Goal: Information Seeking & Learning: Learn about a topic

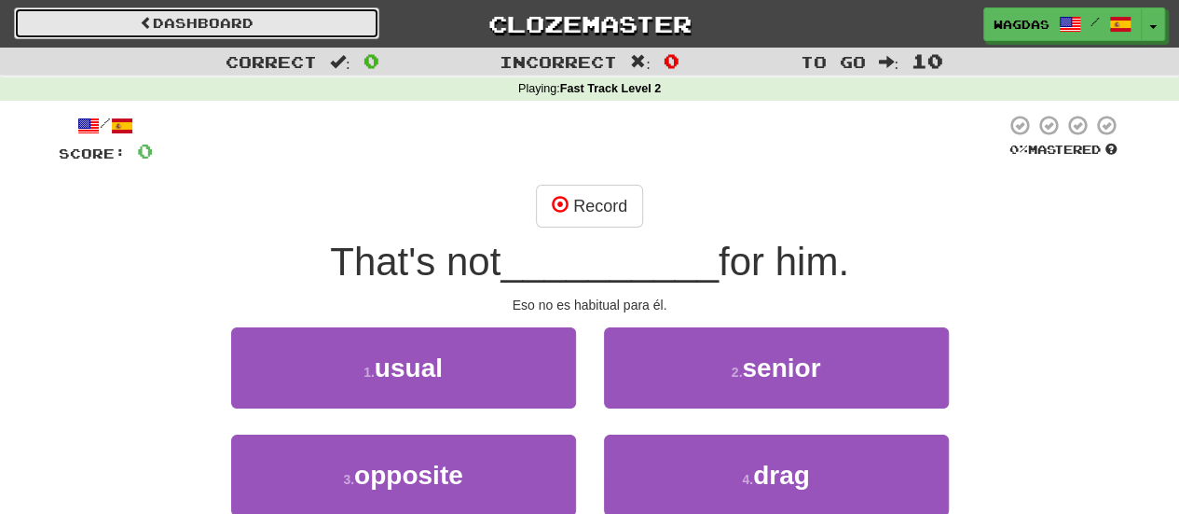
click at [216, 21] on link "Dashboard" at bounding box center [196, 23] width 365 height 32
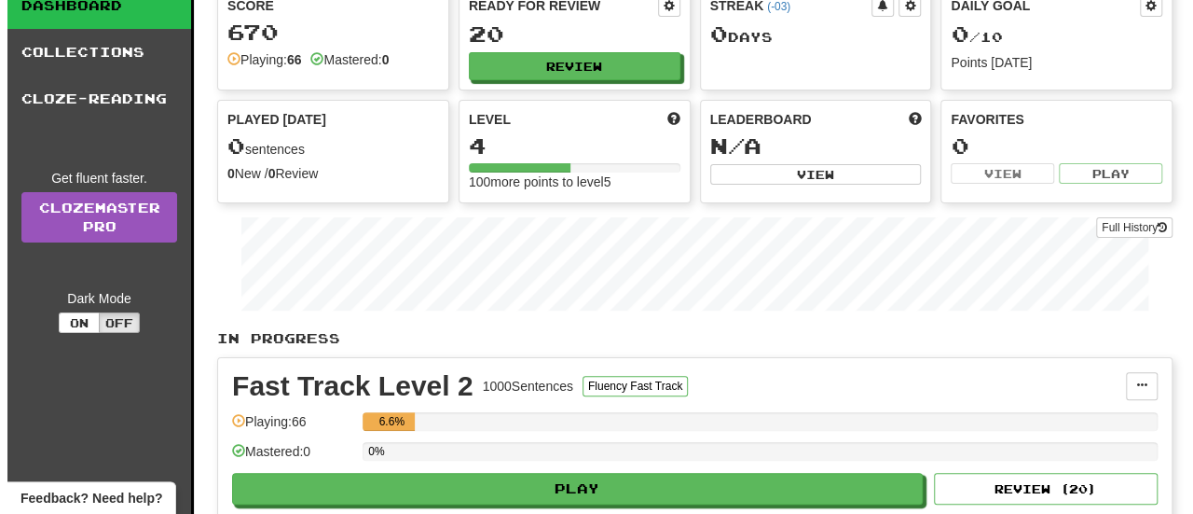
scroll to position [75, 0]
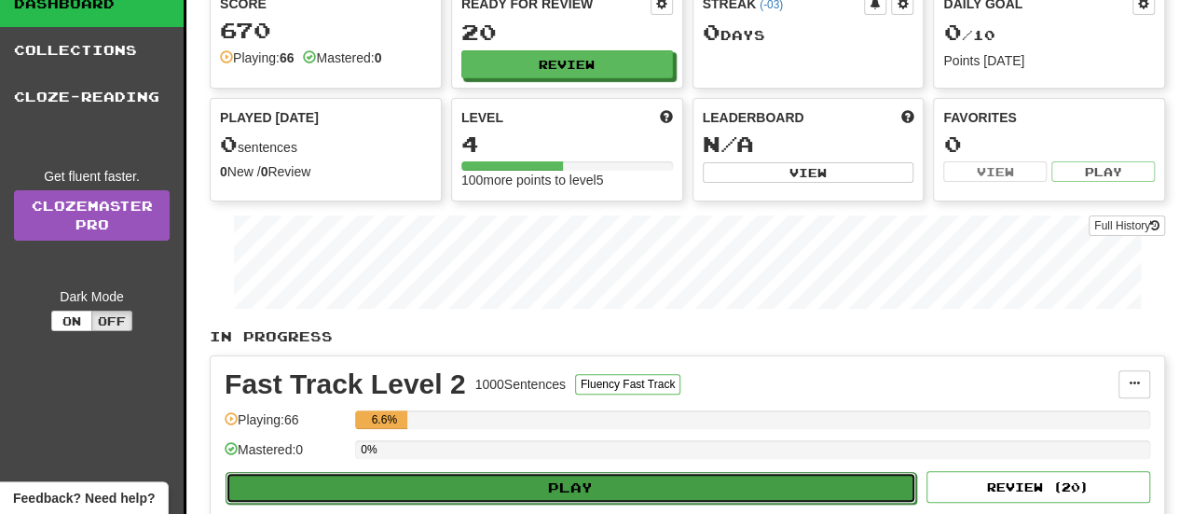
click at [747, 481] on button "Play" at bounding box center [571, 488] width 691 height 32
select select "**"
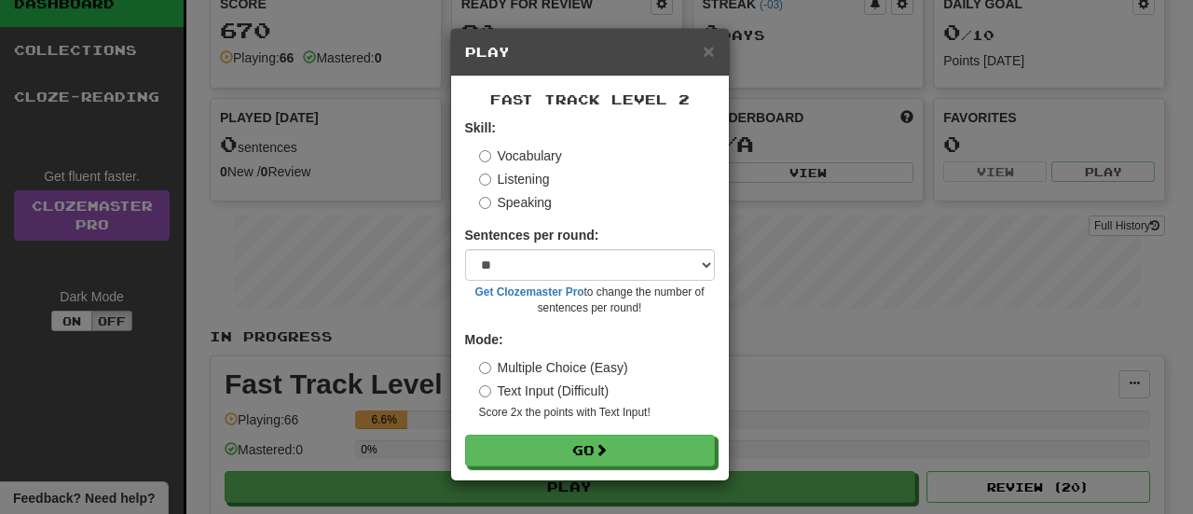
click at [498, 184] on label "Listening" at bounding box center [514, 179] width 71 height 19
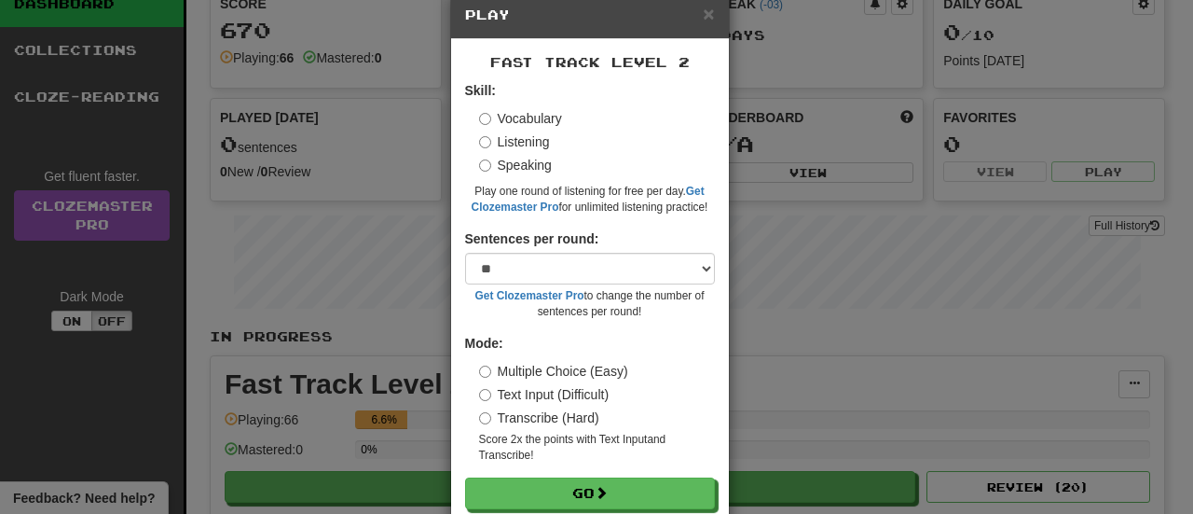
scroll to position [74, 0]
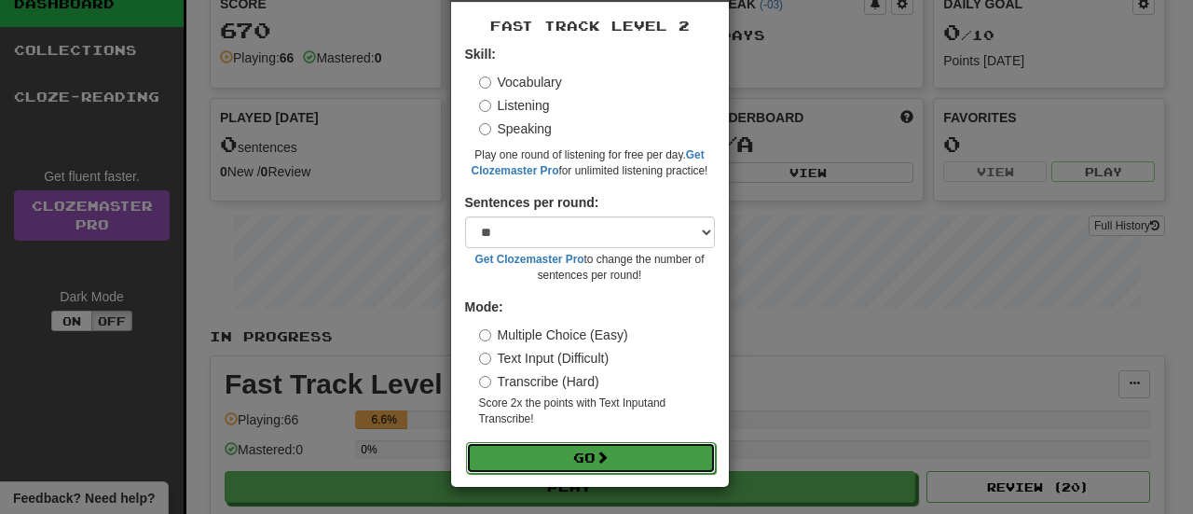
click at [651, 445] on button "Go" at bounding box center [591, 458] width 250 height 32
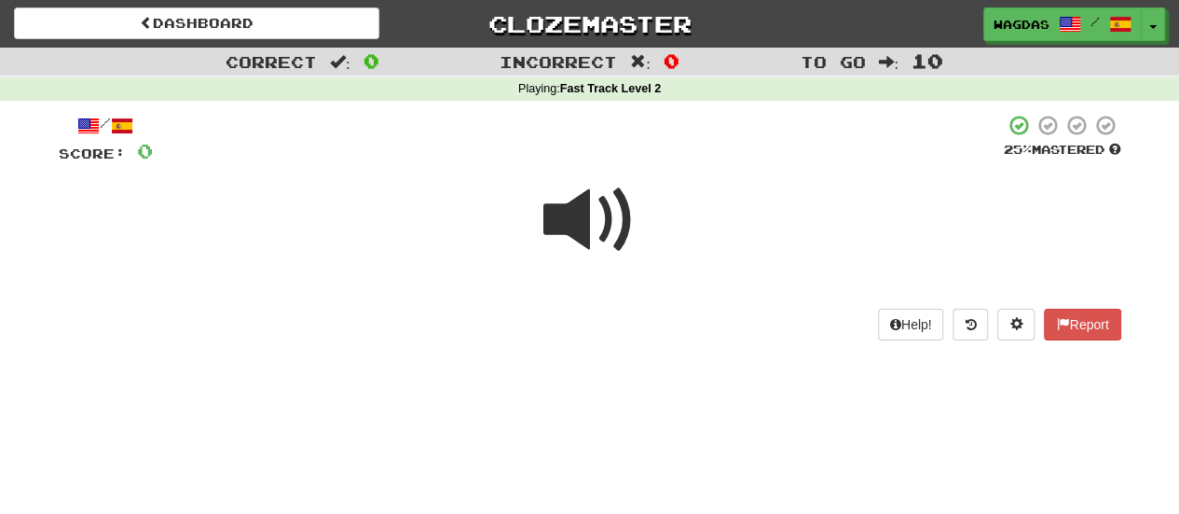
click at [617, 226] on span at bounding box center [589, 219] width 93 height 93
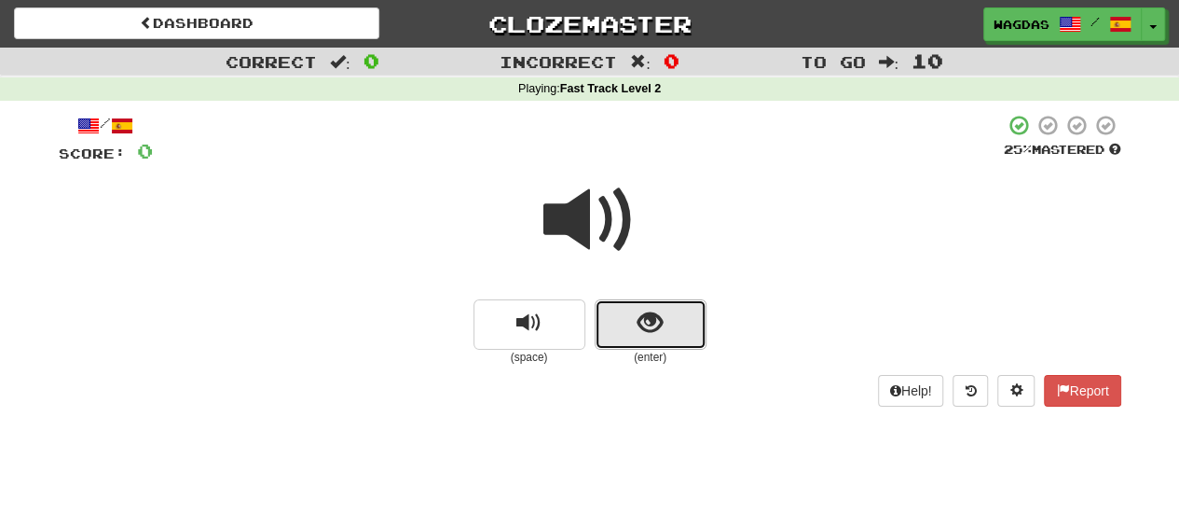
click at [685, 312] on button "show sentence" at bounding box center [651, 324] width 112 height 50
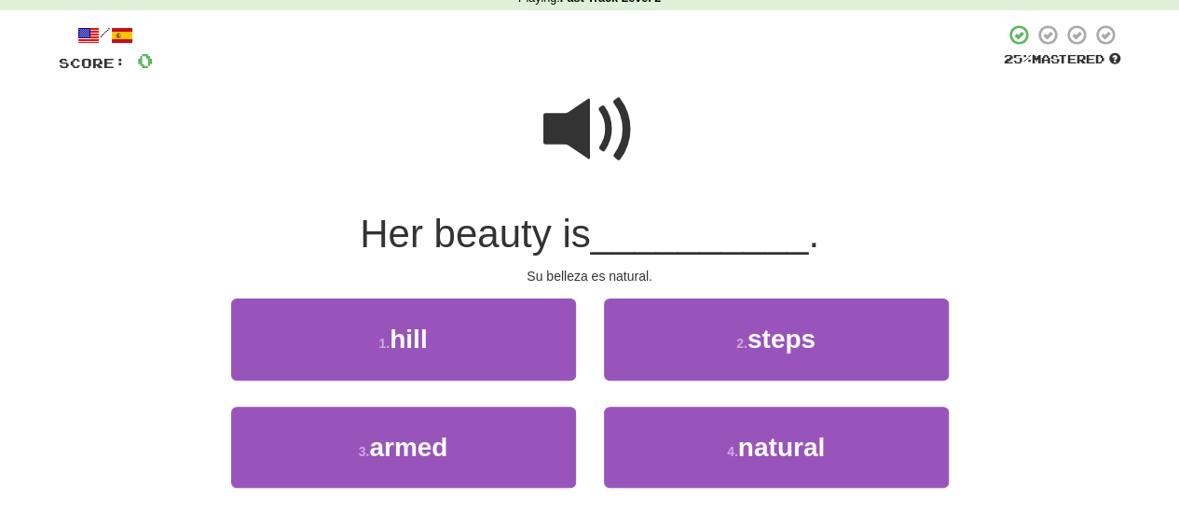
scroll to position [112, 0]
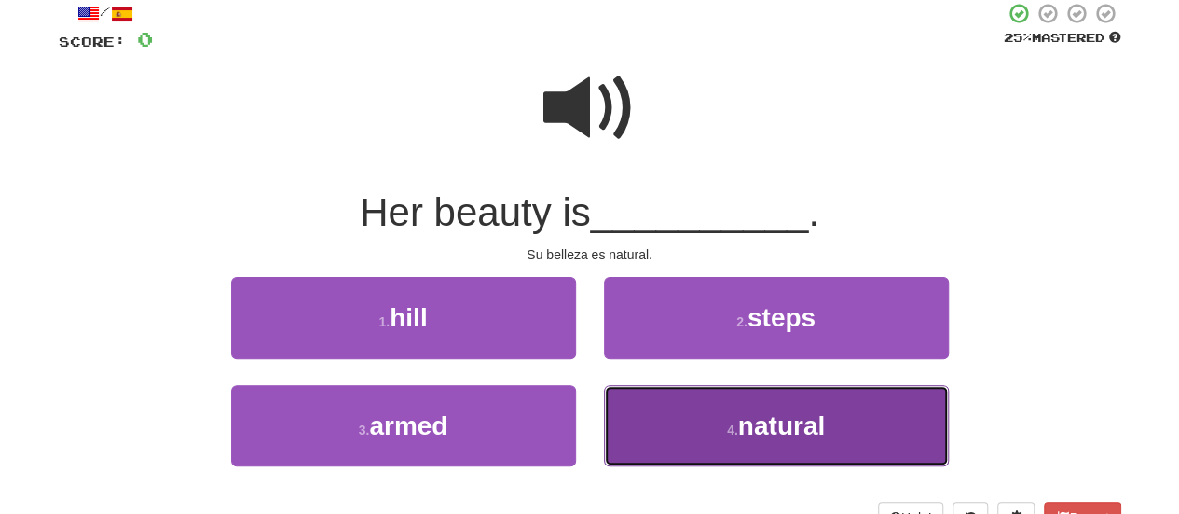
click at [865, 432] on button "4 . natural" at bounding box center [776, 425] width 345 height 81
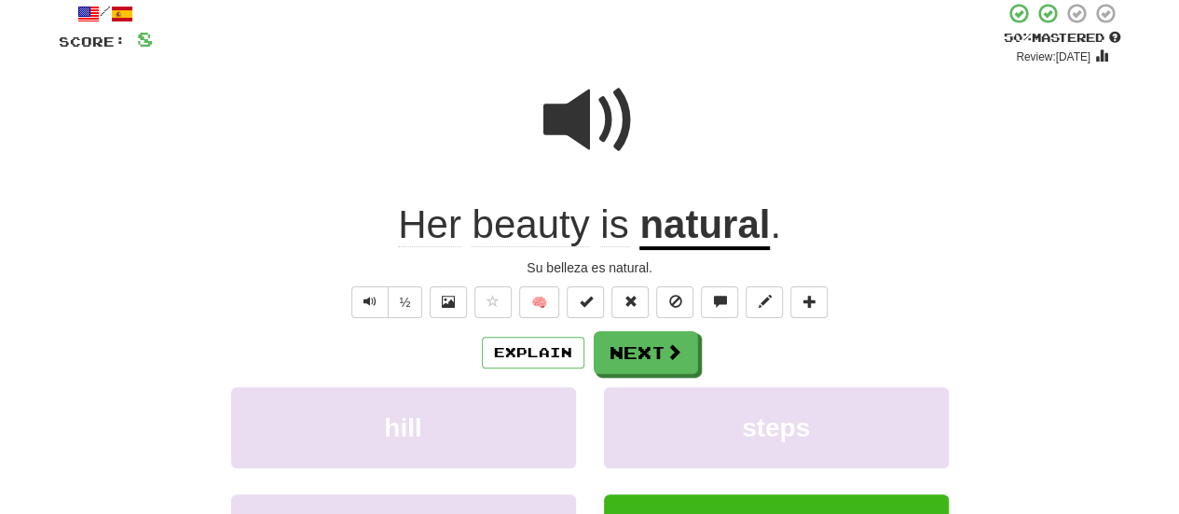
click at [629, 377] on div "Explain Next hill steps armed natural Learn more: hill steps armed natural" at bounding box center [590, 480] width 1063 height 299
click at [656, 364] on button "Next" at bounding box center [647, 353] width 104 height 43
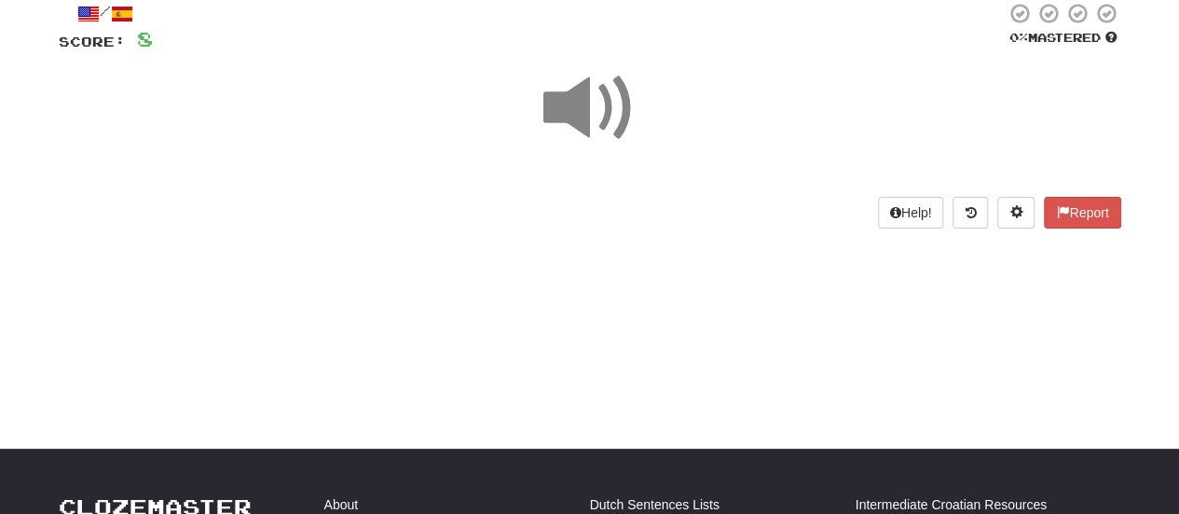
click at [619, 85] on span at bounding box center [589, 108] width 93 height 93
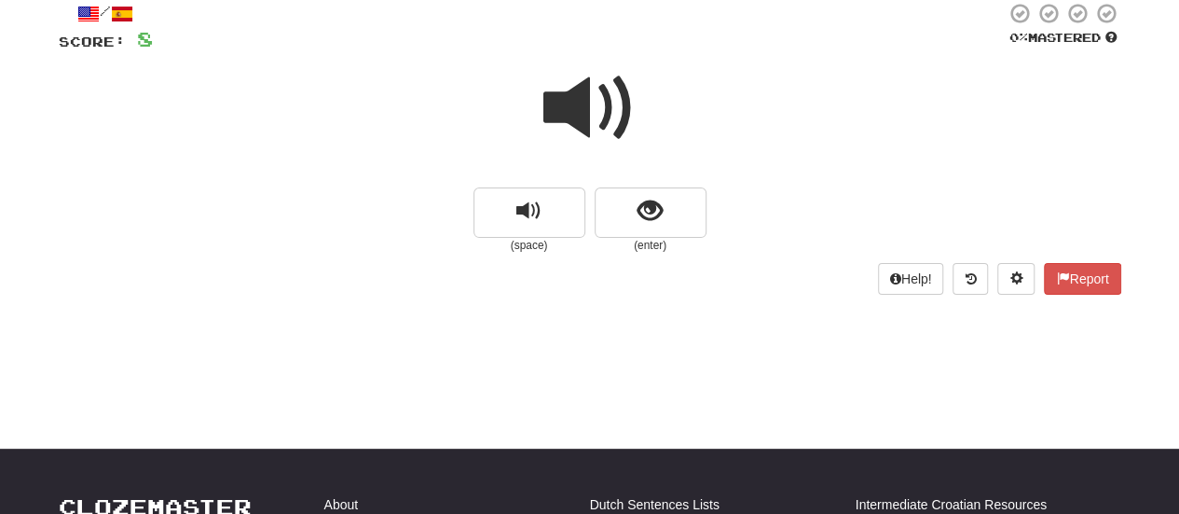
click at [619, 85] on span at bounding box center [589, 108] width 93 height 93
click at [660, 187] on div at bounding box center [590, 120] width 1063 height 133
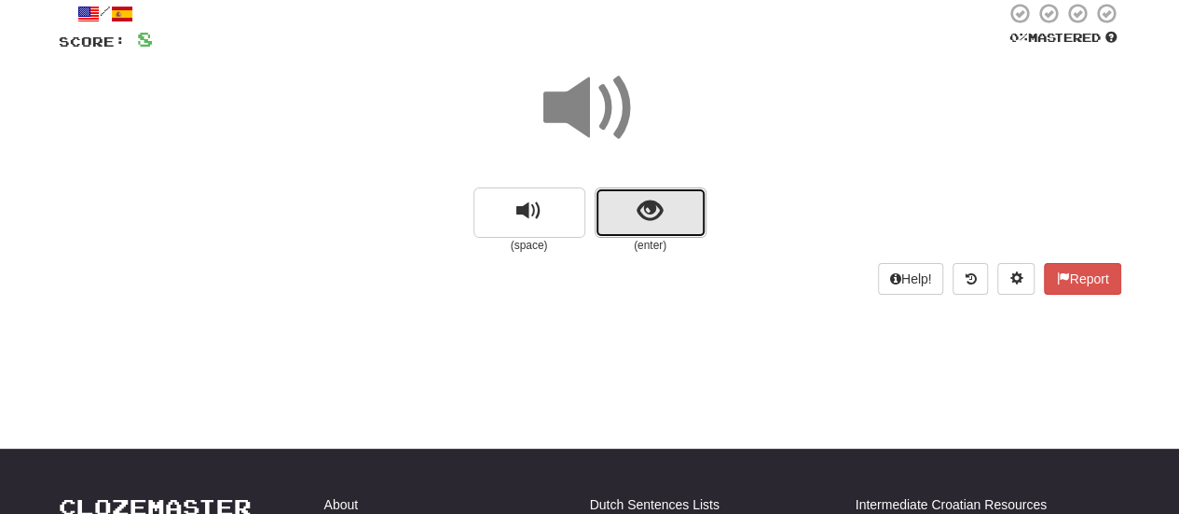
click at [653, 234] on button "show sentence" at bounding box center [651, 212] width 112 height 50
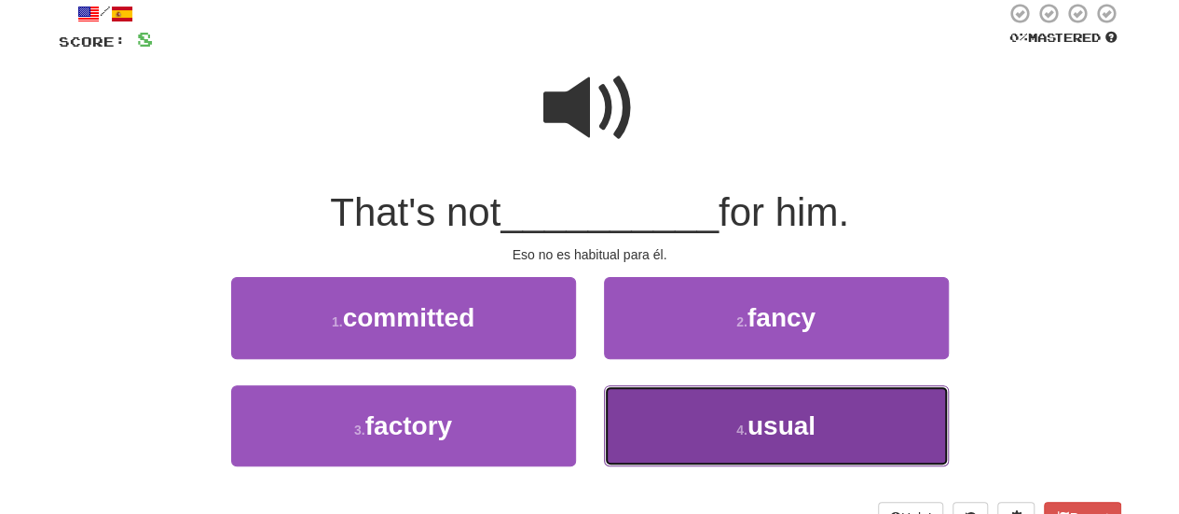
click at [795, 428] on span "usual" at bounding box center [781, 425] width 68 height 29
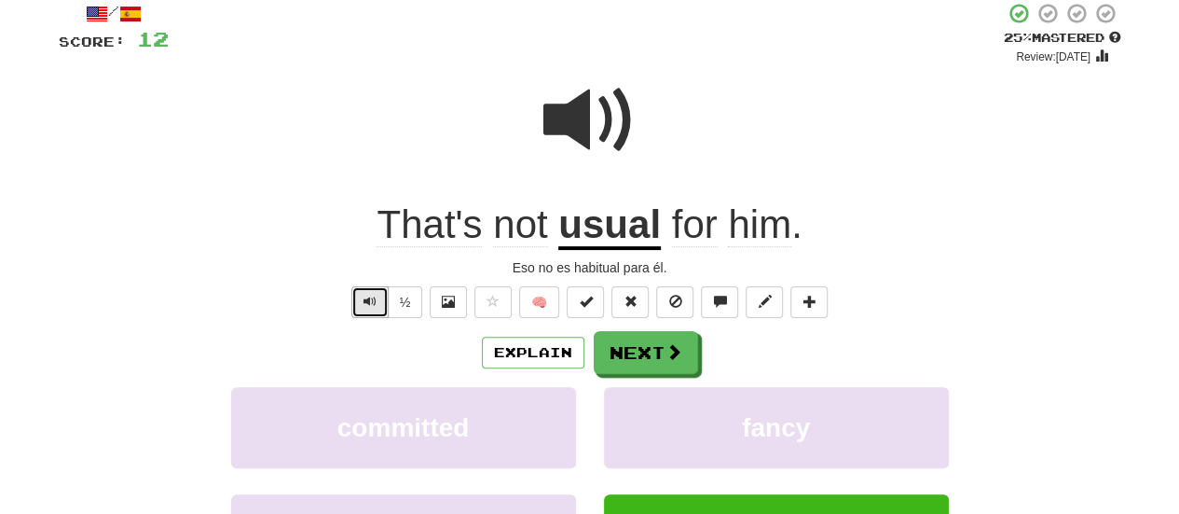
click at [368, 307] on span "Text-to-speech controls" at bounding box center [369, 301] width 13 height 13
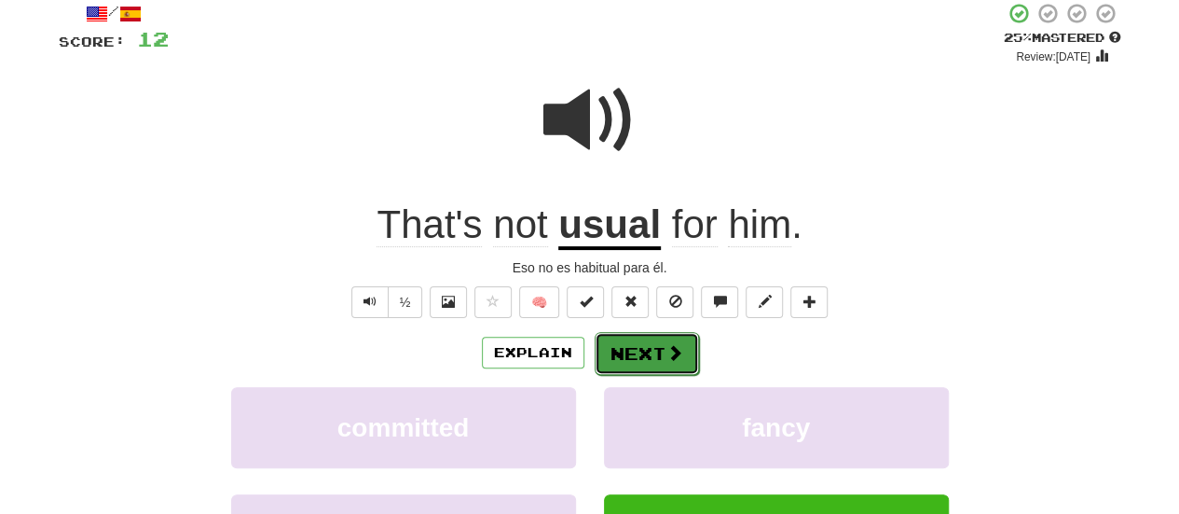
click at [608, 344] on button "Next" at bounding box center [647, 353] width 104 height 43
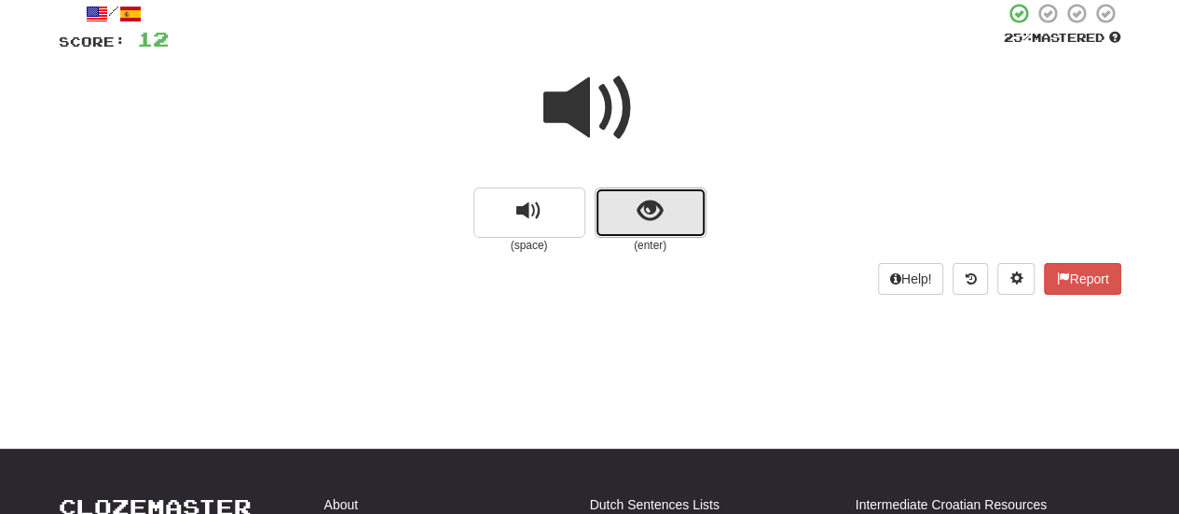
click at [651, 224] on span "show sentence" at bounding box center [650, 211] width 25 height 25
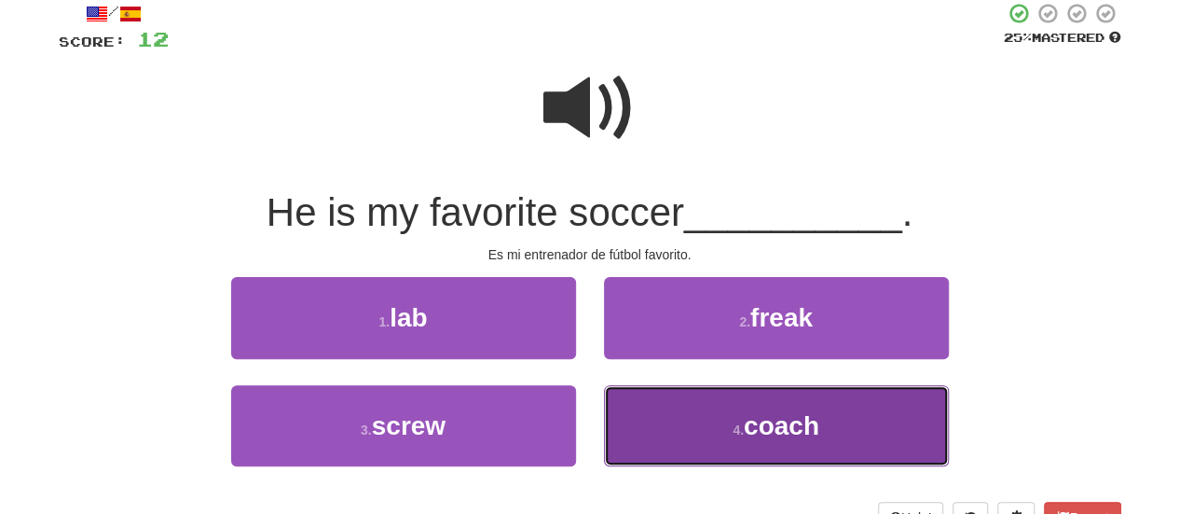
click at [806, 446] on button "4 . coach" at bounding box center [776, 425] width 345 height 81
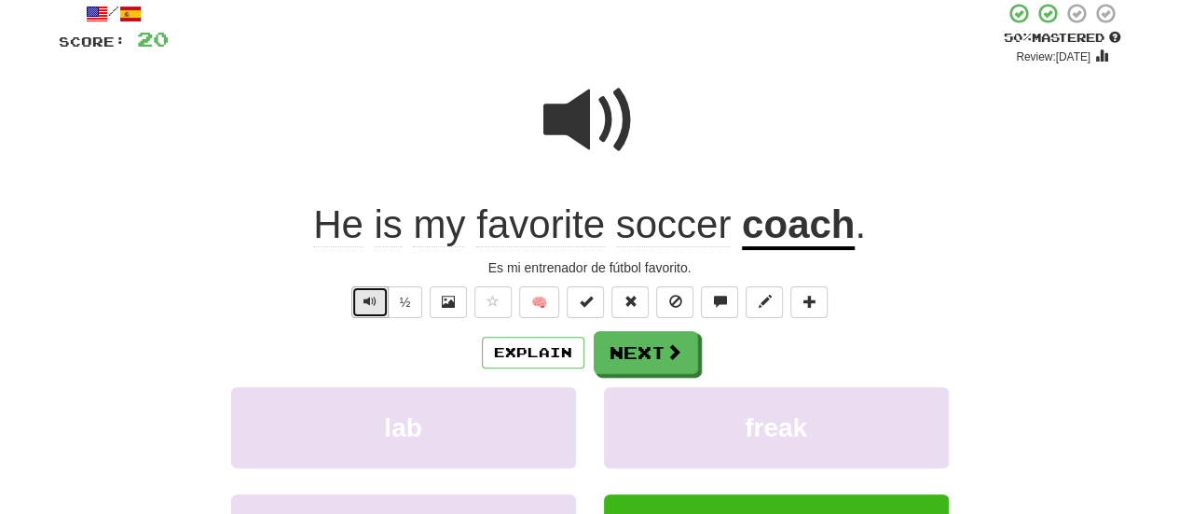
click at [365, 298] on span "Text-to-speech controls" at bounding box center [369, 301] width 13 height 13
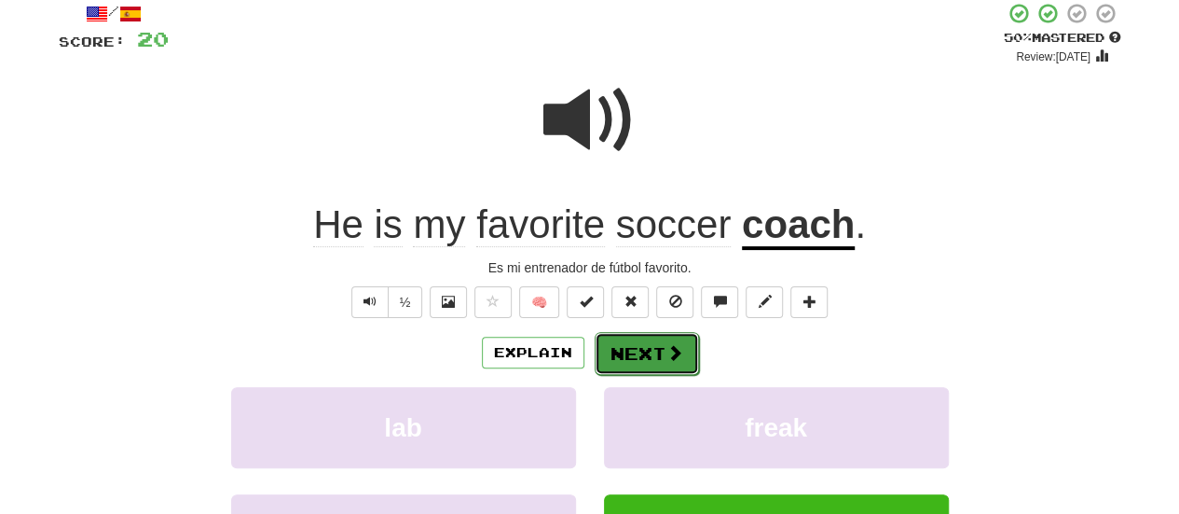
click at [662, 363] on button "Next" at bounding box center [647, 353] width 104 height 43
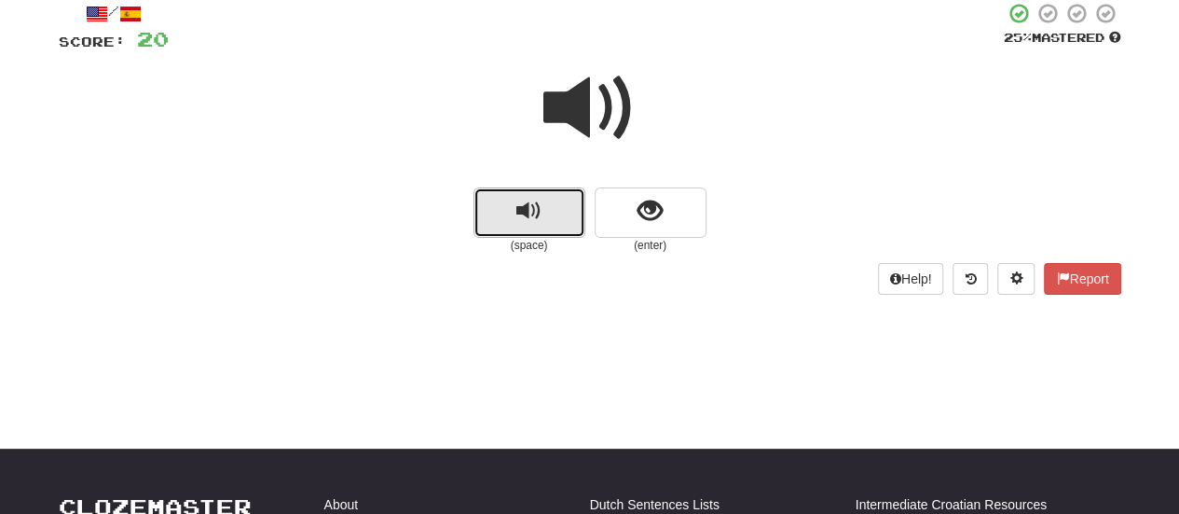
click at [548, 221] on button "replay audio" at bounding box center [529, 212] width 112 height 50
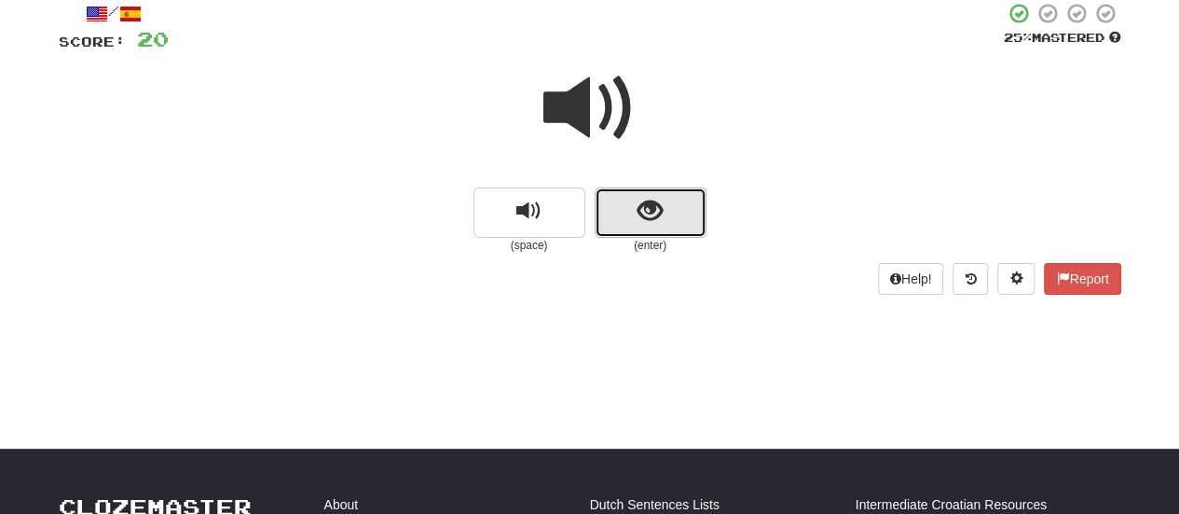
click at [667, 231] on button "show sentence" at bounding box center [651, 212] width 112 height 50
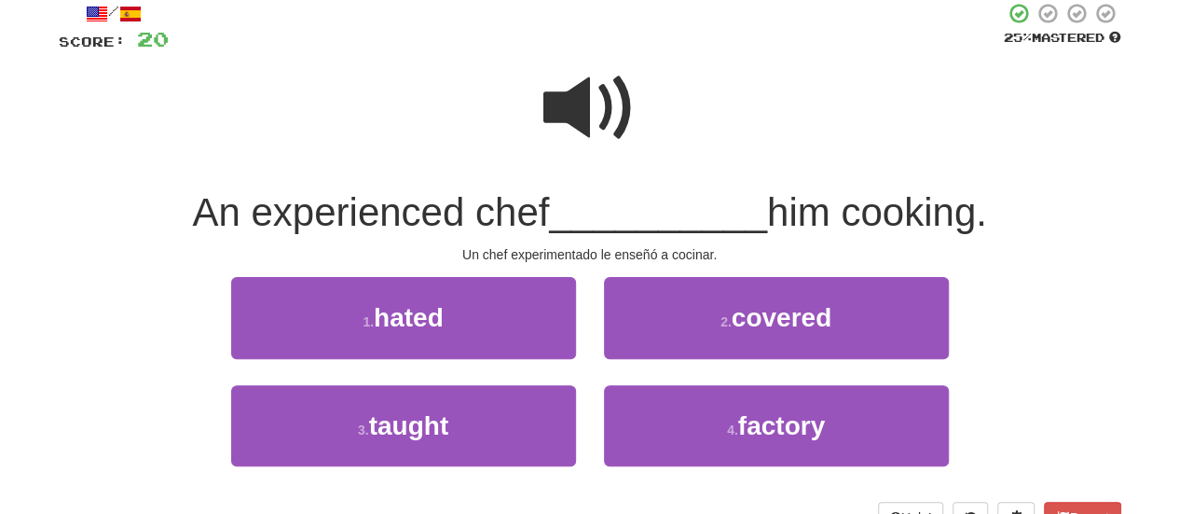
click at [571, 96] on span at bounding box center [589, 108] width 93 height 93
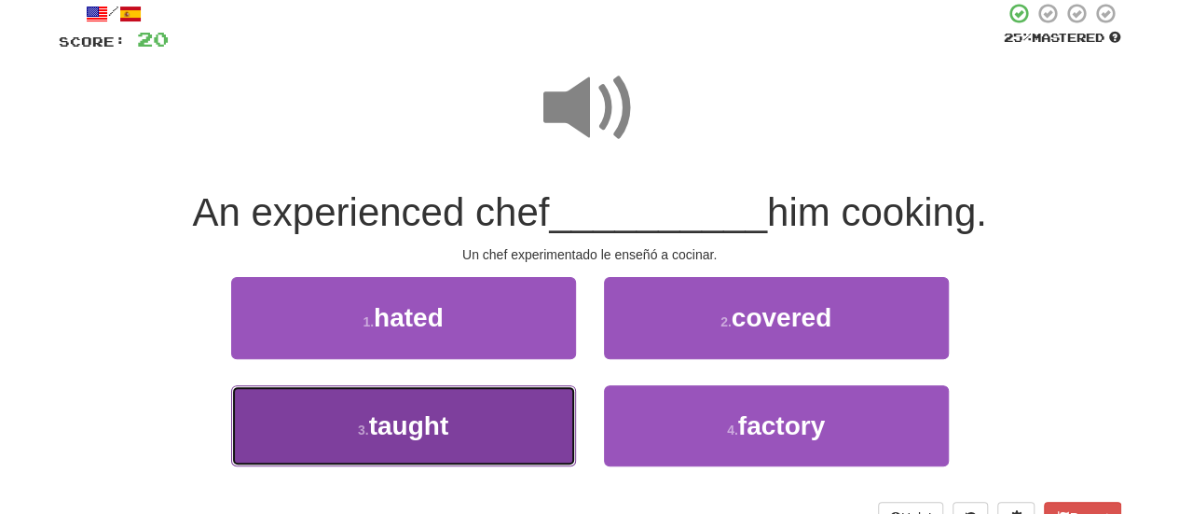
click at [398, 417] on span "taught" at bounding box center [409, 425] width 80 height 29
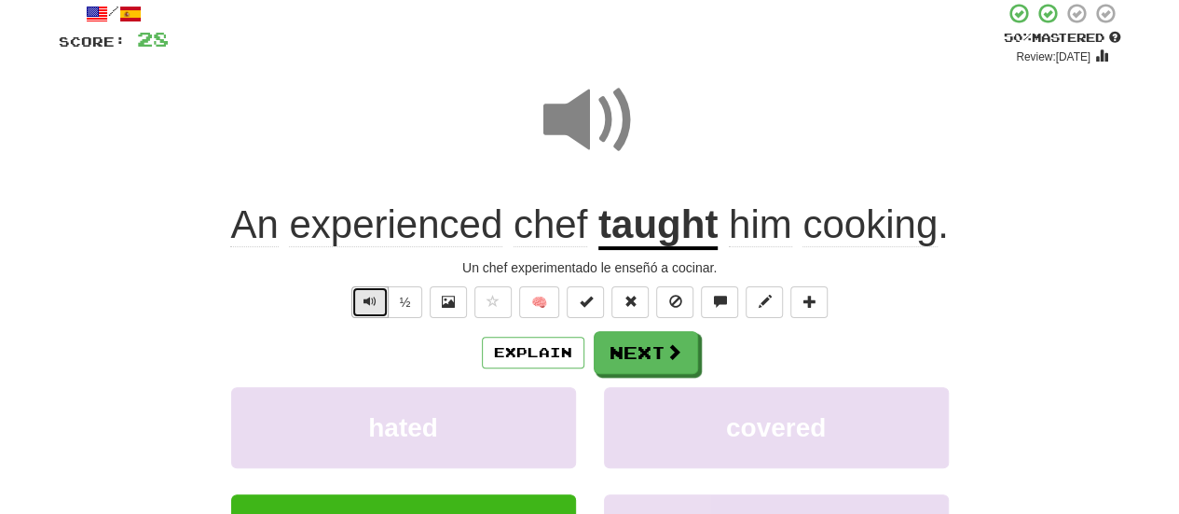
click at [367, 316] on button "Text-to-speech controls" at bounding box center [369, 302] width 37 height 32
click at [649, 254] on div "/ Score: 28 + 8 50 % Mastered Review: 2025-10-02 An experienced chef taught him…" at bounding box center [590, 336] width 1063 height 668
click at [647, 248] on u "taught" at bounding box center [657, 226] width 119 height 48
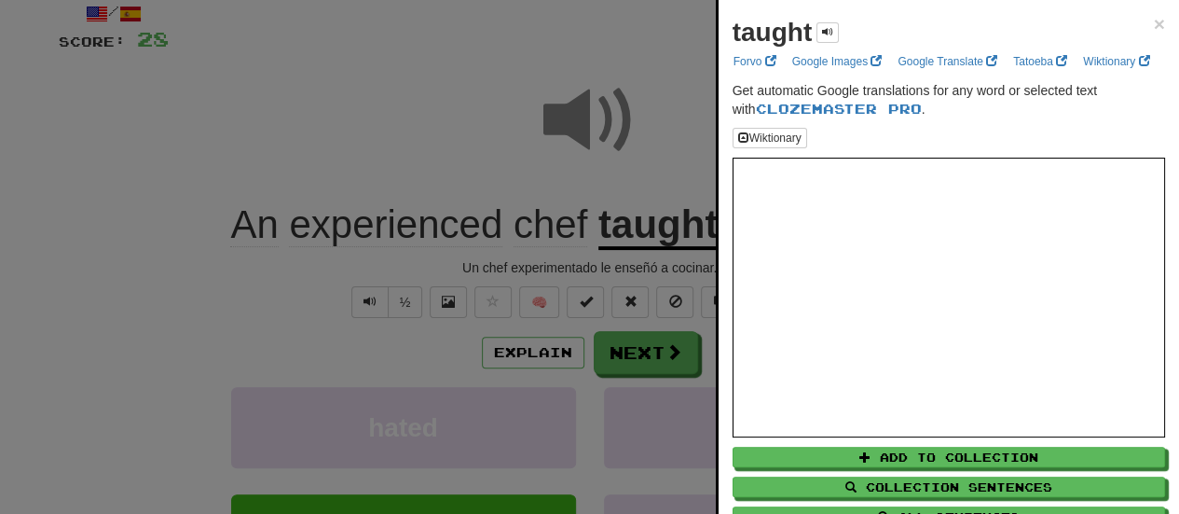
click at [840, 34] on div "taught ×" at bounding box center [949, 32] width 432 height 37
click at [831, 34] on span at bounding box center [827, 31] width 11 height 11
click at [675, 44] on div at bounding box center [589, 257] width 1179 height 514
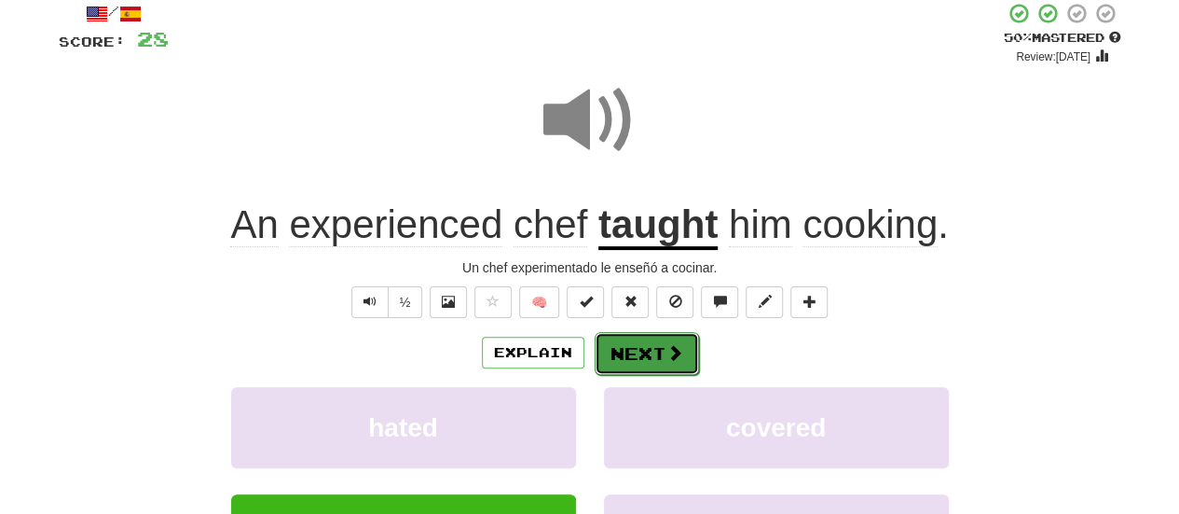
click at [680, 370] on button "Next" at bounding box center [647, 353] width 104 height 43
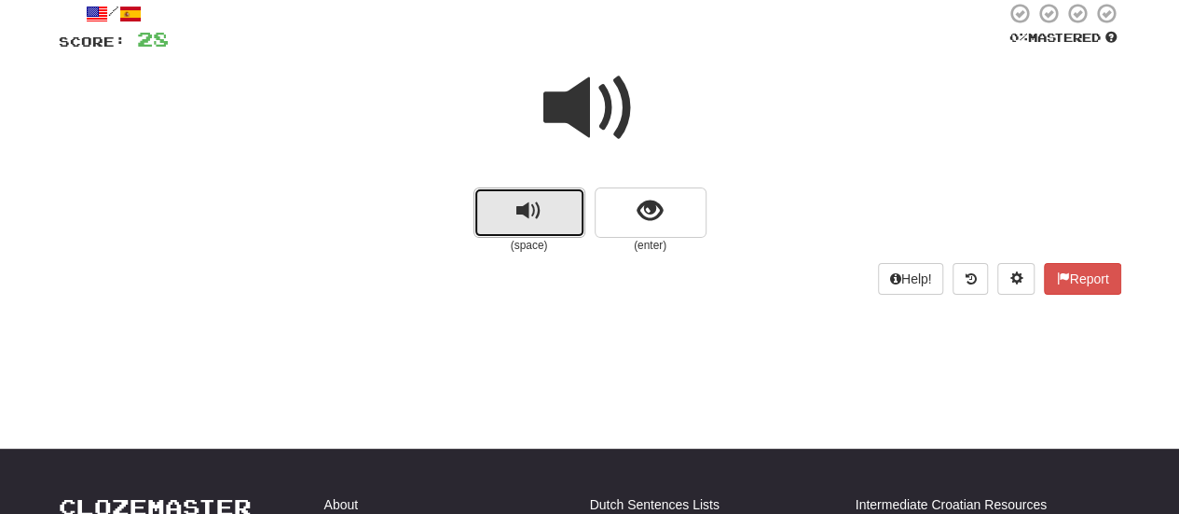
click at [475, 208] on button "replay audio" at bounding box center [529, 212] width 112 height 50
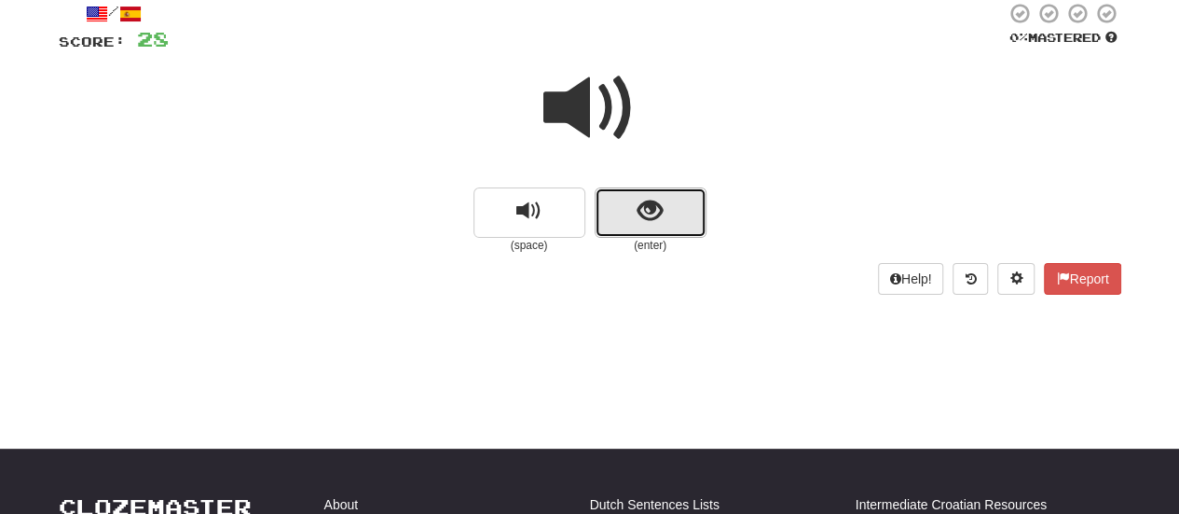
click at [660, 192] on button "show sentence" at bounding box center [651, 212] width 112 height 50
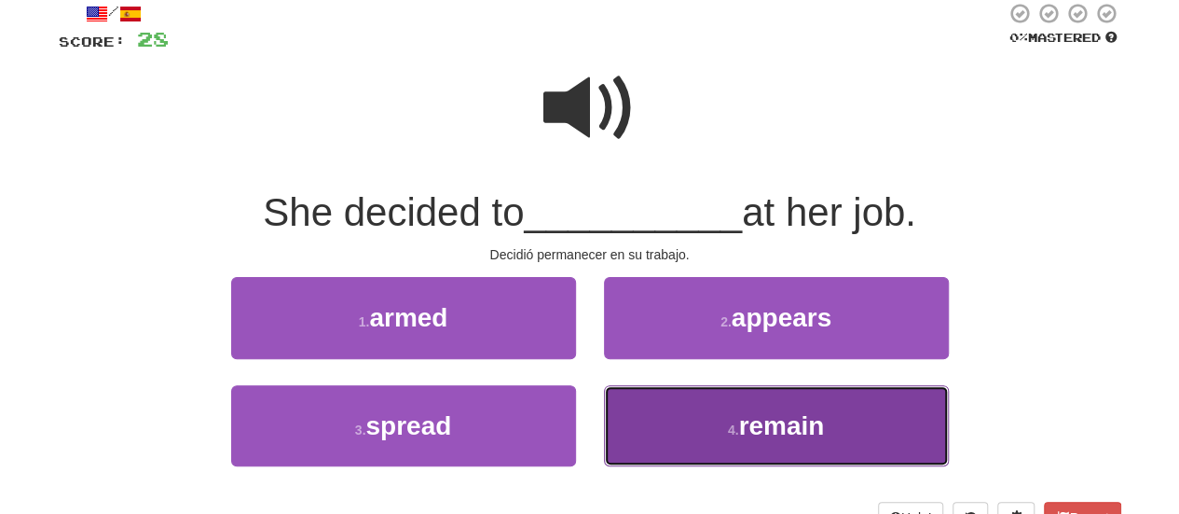
click at [721, 452] on button "4 . remain" at bounding box center [776, 425] width 345 height 81
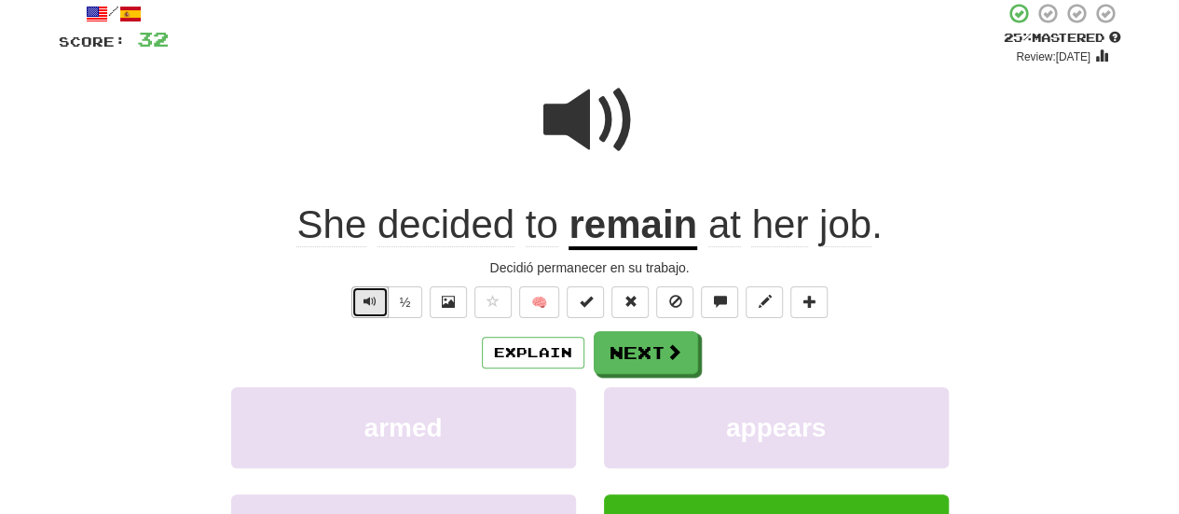
click at [376, 290] on button "Text-to-speech controls" at bounding box center [369, 302] width 37 height 32
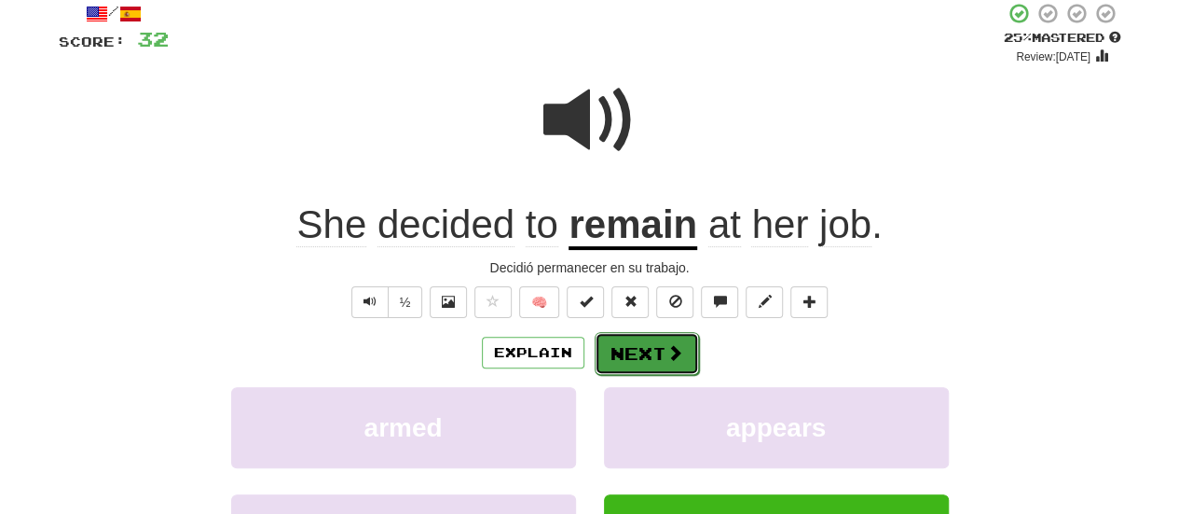
click at [642, 364] on button "Next" at bounding box center [647, 353] width 104 height 43
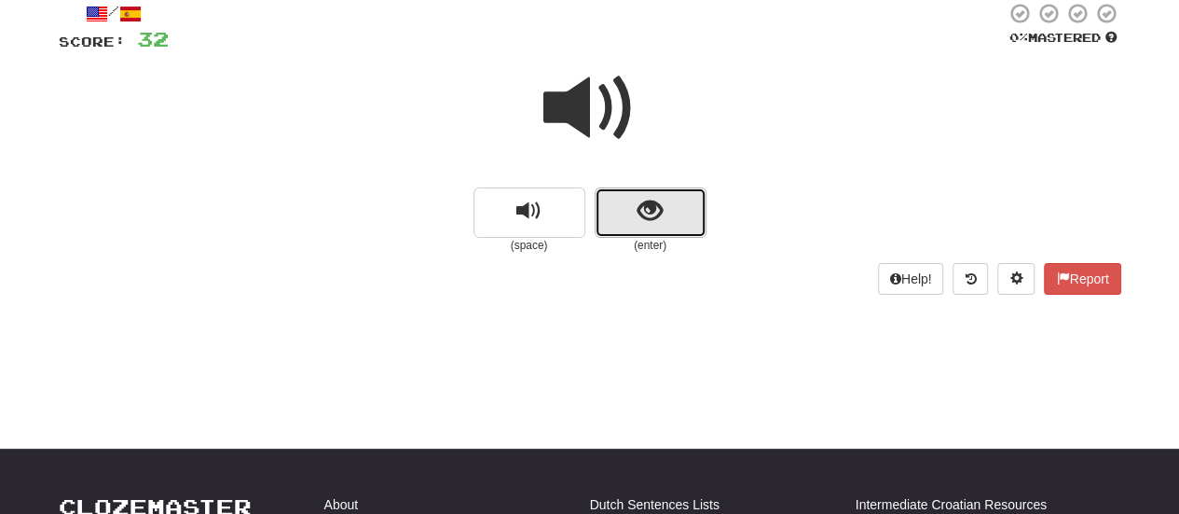
click at [657, 220] on span "show sentence" at bounding box center [650, 211] width 25 height 25
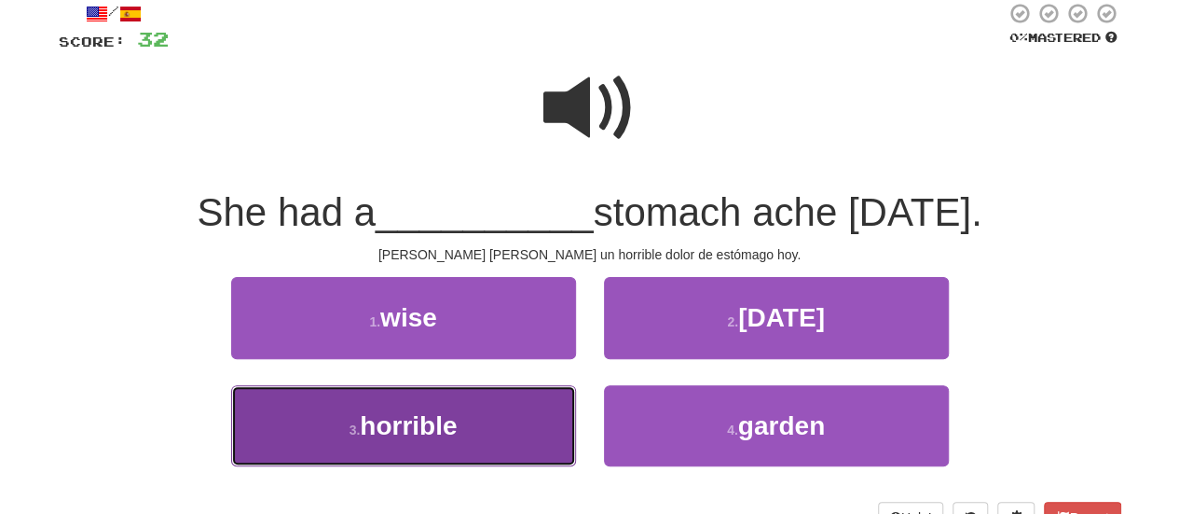
click at [535, 430] on button "3 . horrible" at bounding box center [403, 425] width 345 height 81
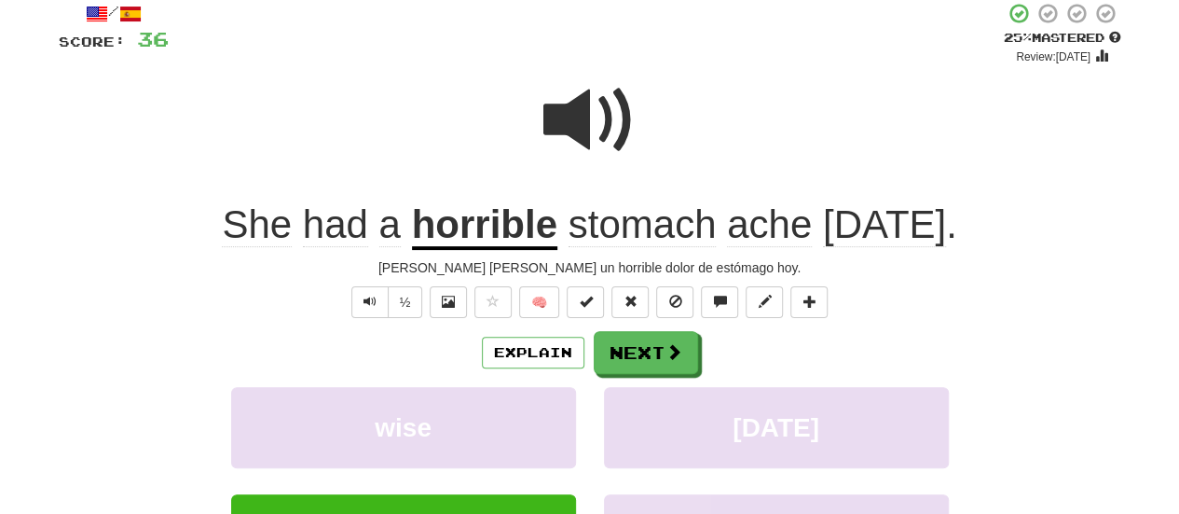
click at [352, 302] on div "½" at bounding box center [385, 302] width 75 height 32
click at [361, 300] on button "Text-to-speech controls" at bounding box center [369, 302] width 37 height 32
click at [610, 363] on button "Next" at bounding box center [647, 353] width 104 height 43
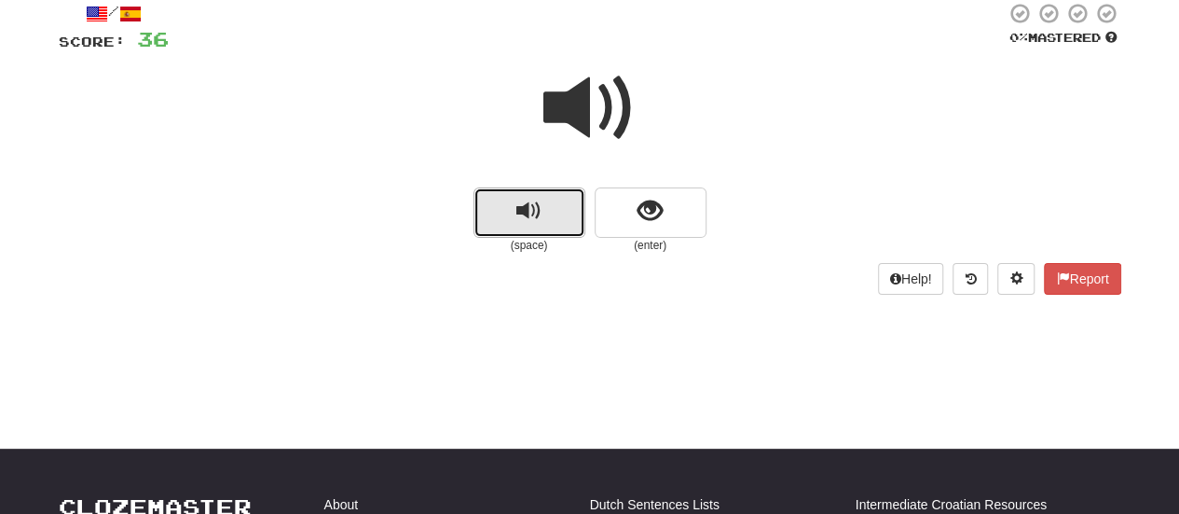
click at [552, 219] on button "replay audio" at bounding box center [529, 212] width 112 height 50
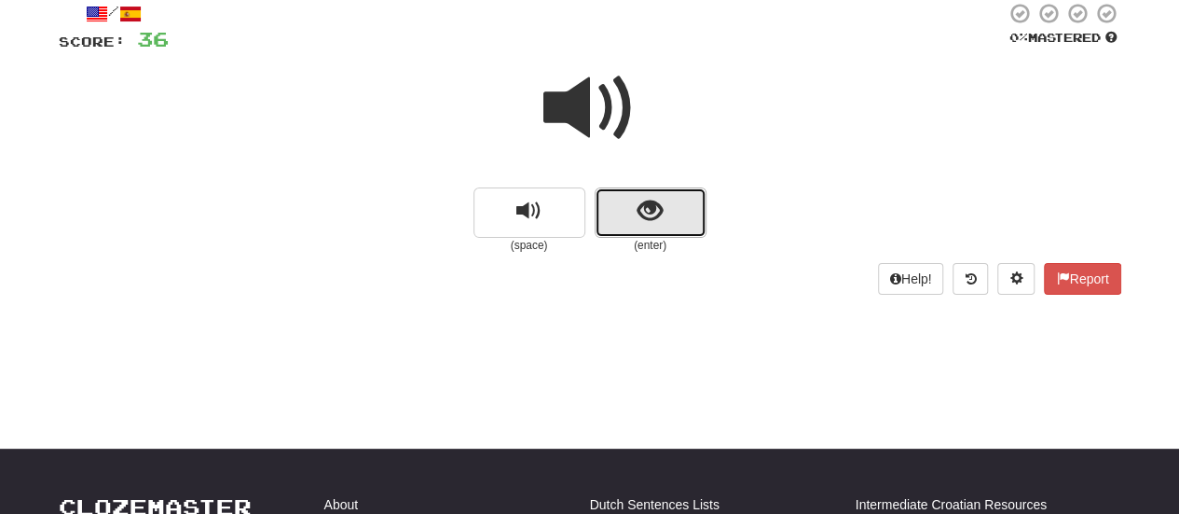
click at [663, 232] on button "show sentence" at bounding box center [651, 212] width 112 height 50
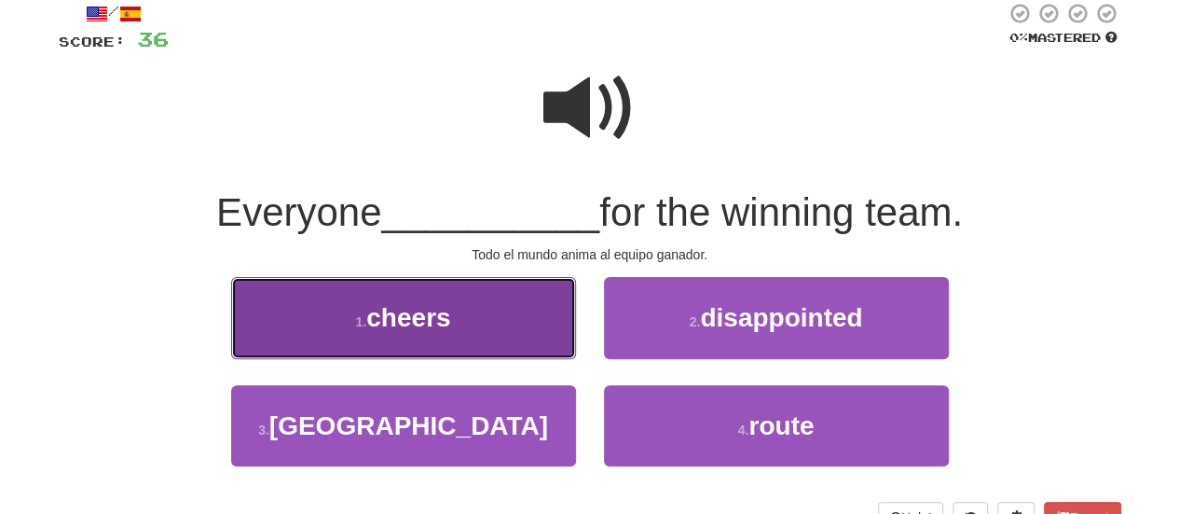
click at [432, 302] on button "1 . cheers" at bounding box center [403, 317] width 345 height 81
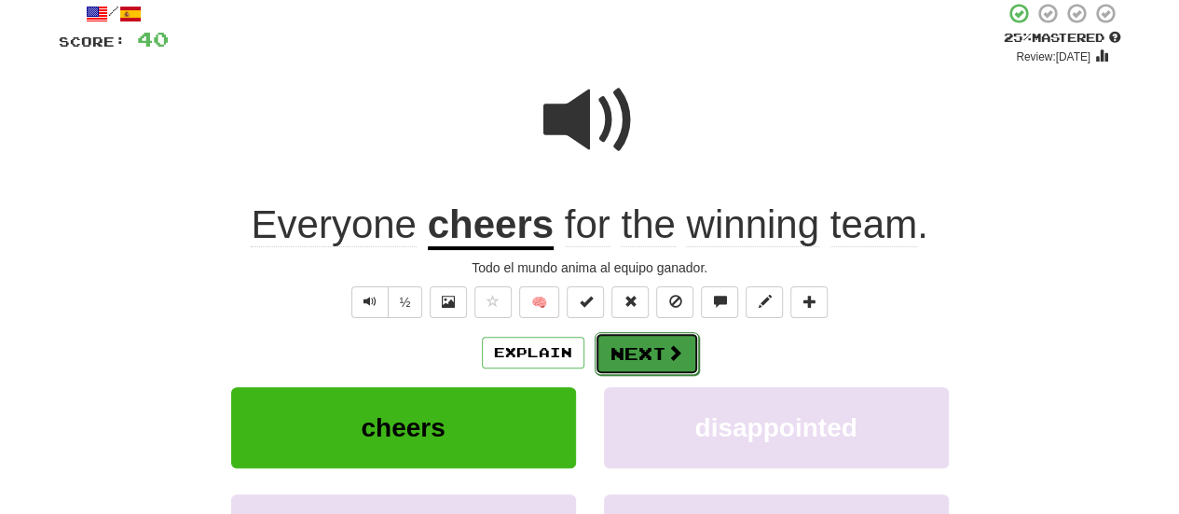
click at [649, 361] on button "Next" at bounding box center [647, 353] width 104 height 43
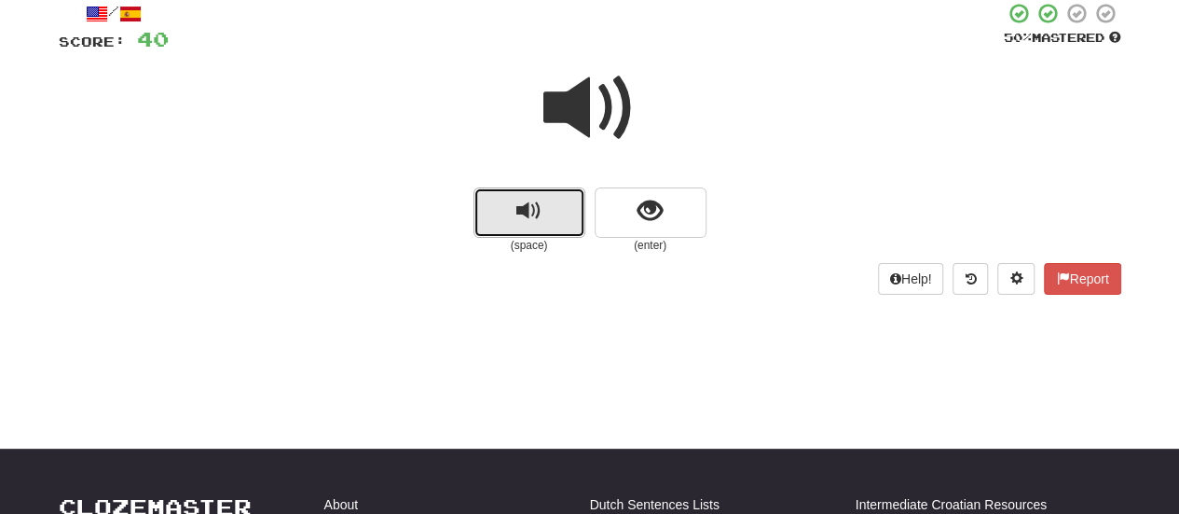
click at [567, 215] on button "replay audio" at bounding box center [529, 212] width 112 height 50
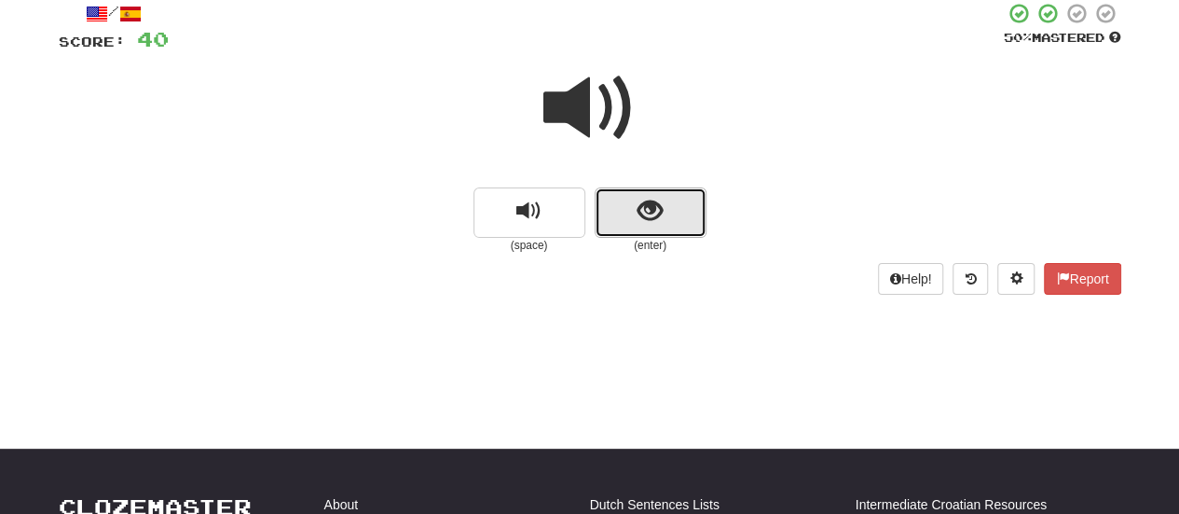
click at [638, 229] on button "show sentence" at bounding box center [651, 212] width 112 height 50
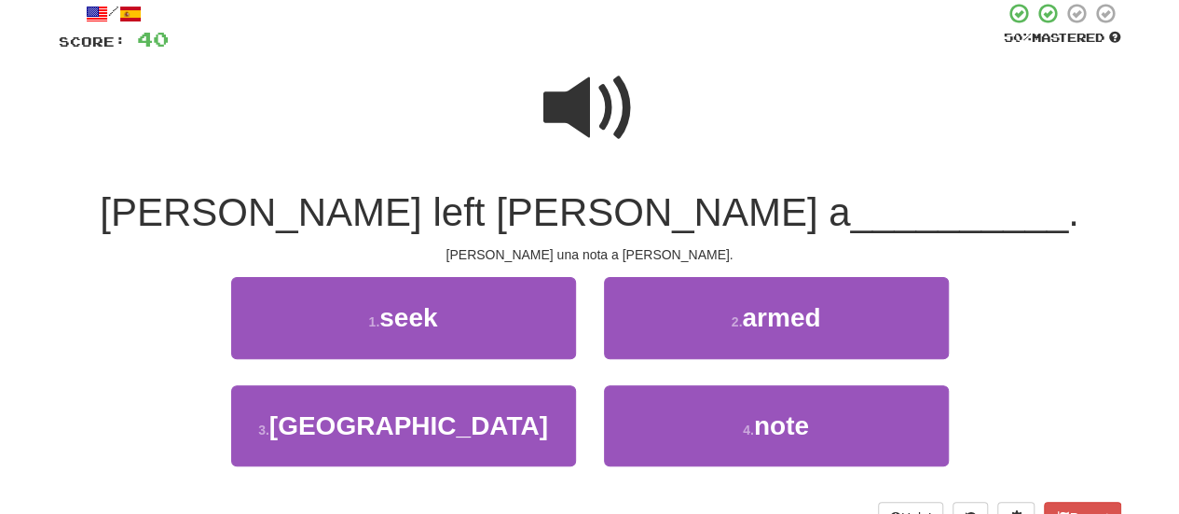
click at [792, 474] on div "4 . note" at bounding box center [776, 438] width 373 height 107
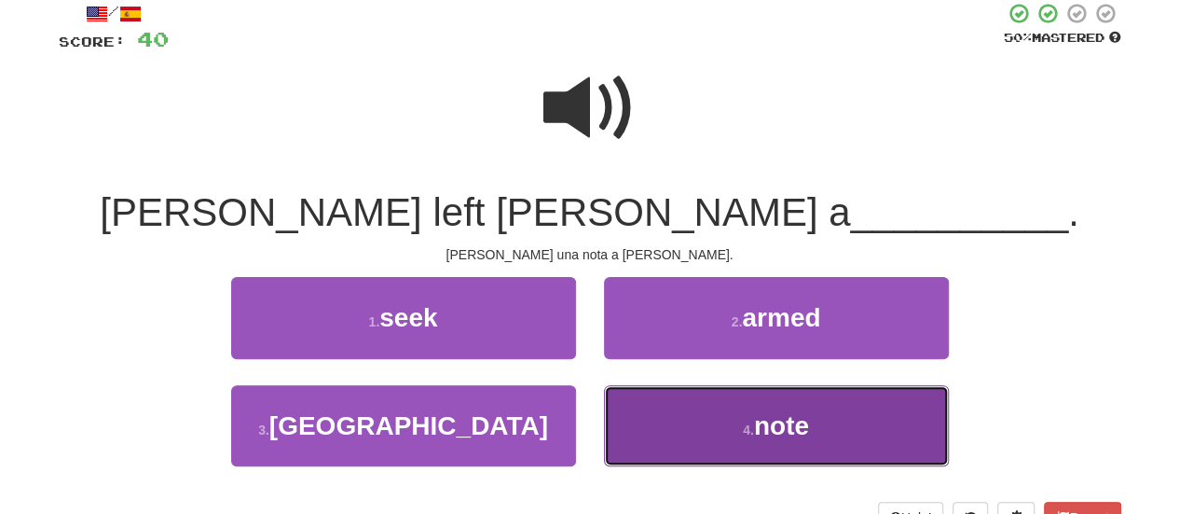
click at [790, 458] on button "4 . note" at bounding box center [776, 425] width 345 height 81
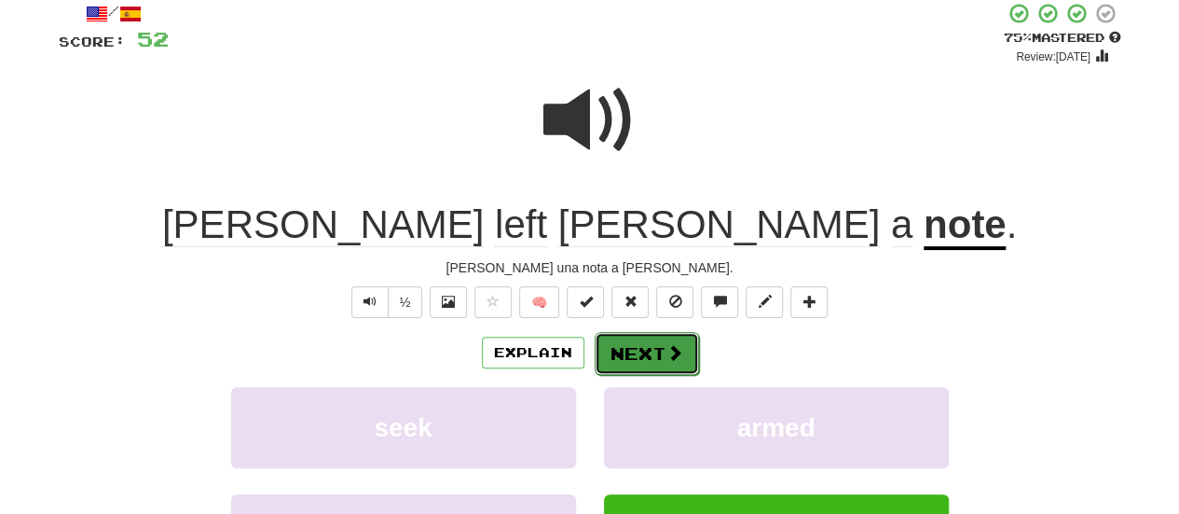
click at [690, 366] on button "Next" at bounding box center [647, 353] width 104 height 43
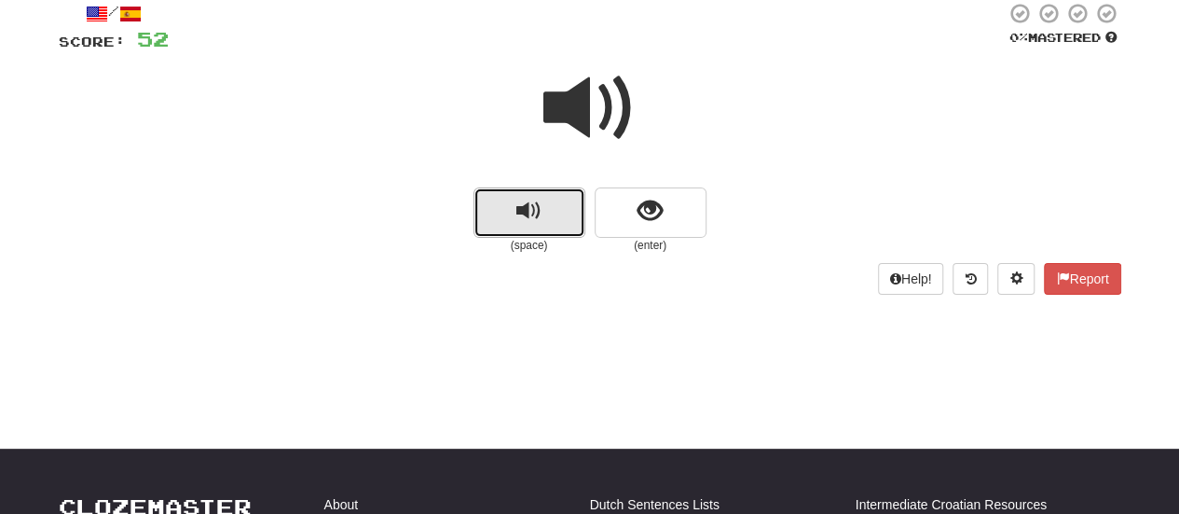
click at [550, 232] on button "replay audio" at bounding box center [529, 212] width 112 height 50
click at [659, 245] on small "(enter)" at bounding box center [651, 246] width 112 height 16
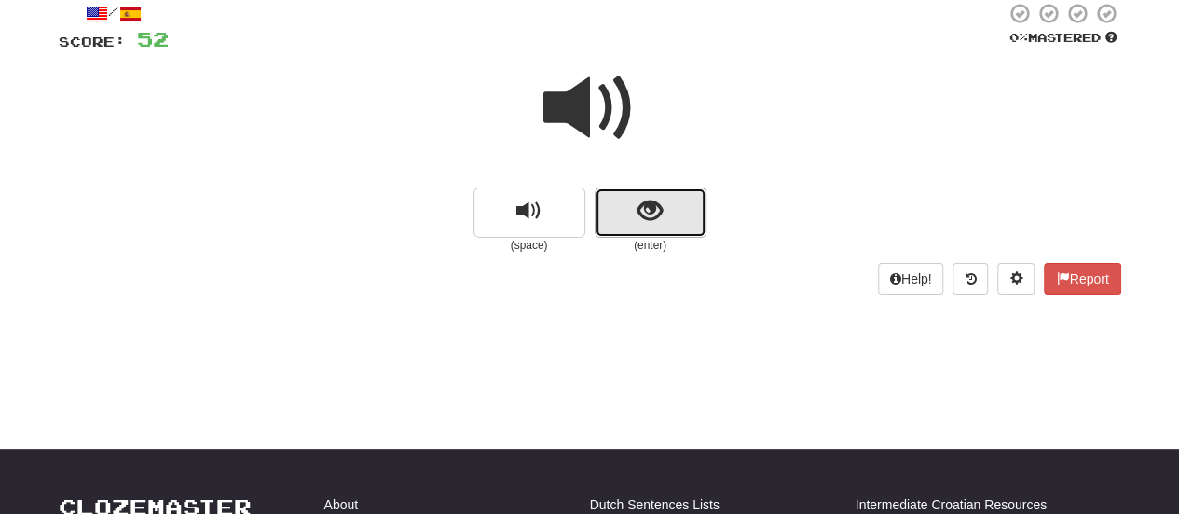
click at [661, 199] on span "show sentence" at bounding box center [650, 211] width 25 height 25
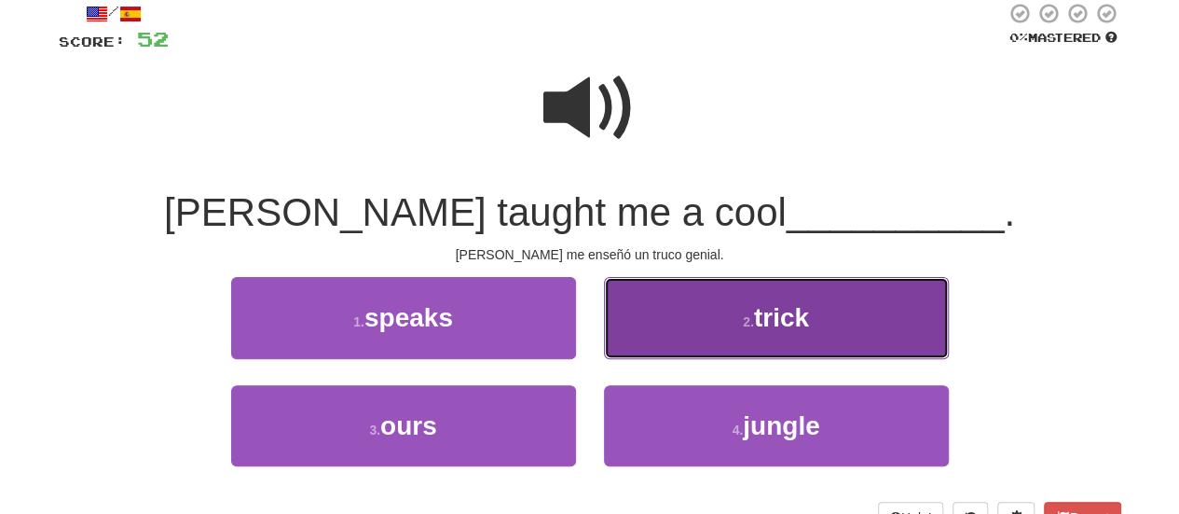
click at [756, 333] on button "2 . trick" at bounding box center [776, 317] width 345 height 81
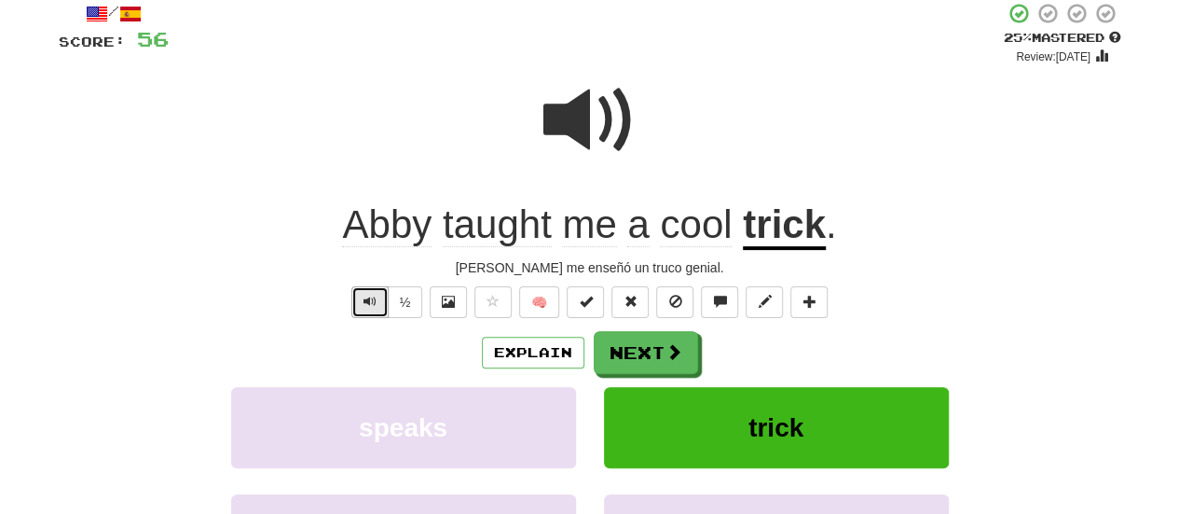
click at [358, 295] on button "Text-to-speech controls" at bounding box center [369, 302] width 37 height 32
click at [514, 224] on span "taught" at bounding box center [497, 224] width 109 height 45
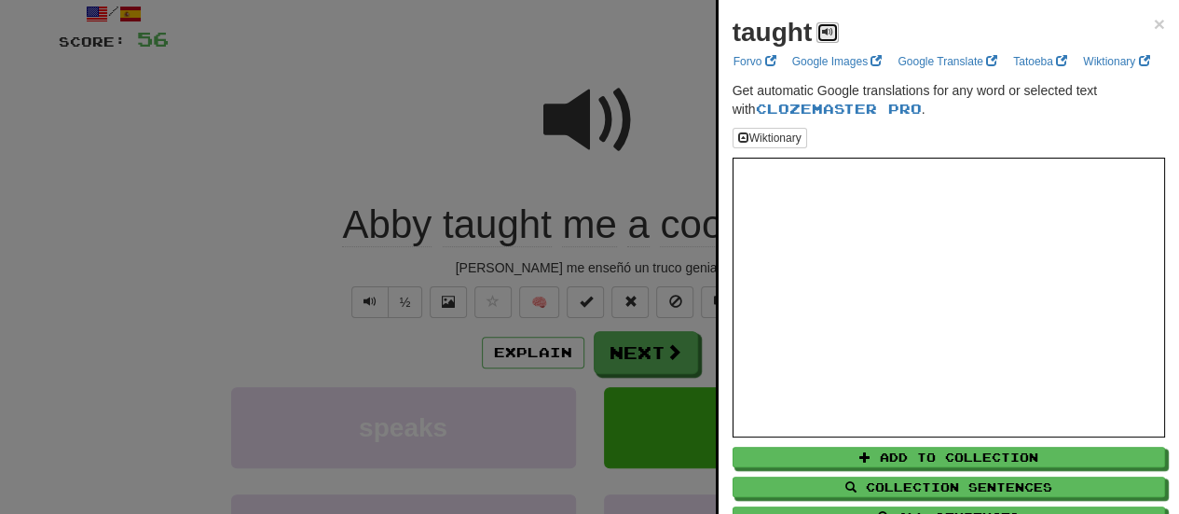
click at [820, 40] on button at bounding box center [827, 32] width 22 height 21
click at [358, 300] on div at bounding box center [589, 257] width 1179 height 514
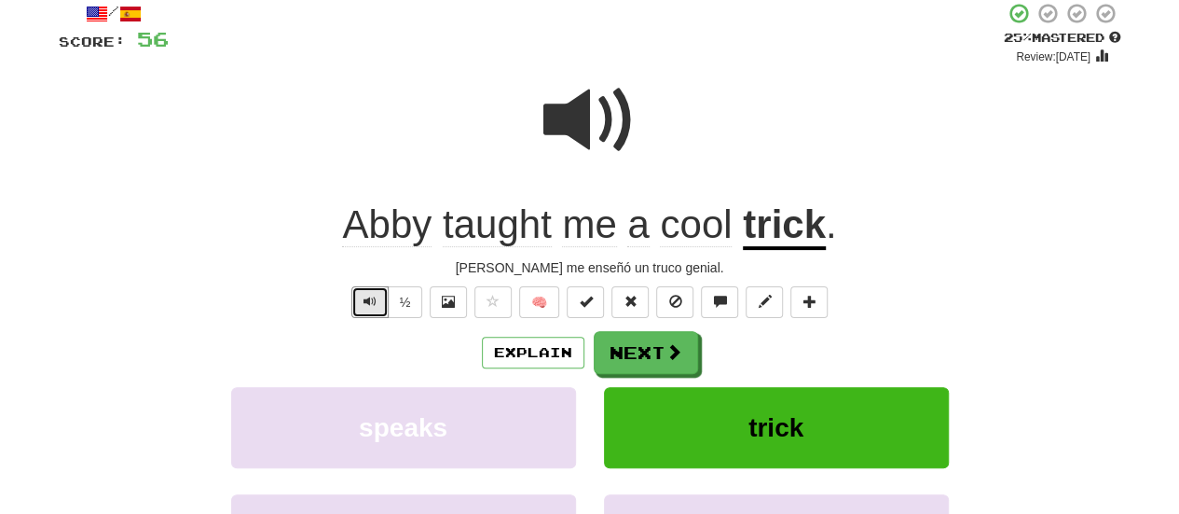
click at [358, 300] on button "Text-to-speech controls" at bounding box center [369, 302] width 37 height 32
click at [698, 344] on div "Explain Next" at bounding box center [590, 352] width 1063 height 43
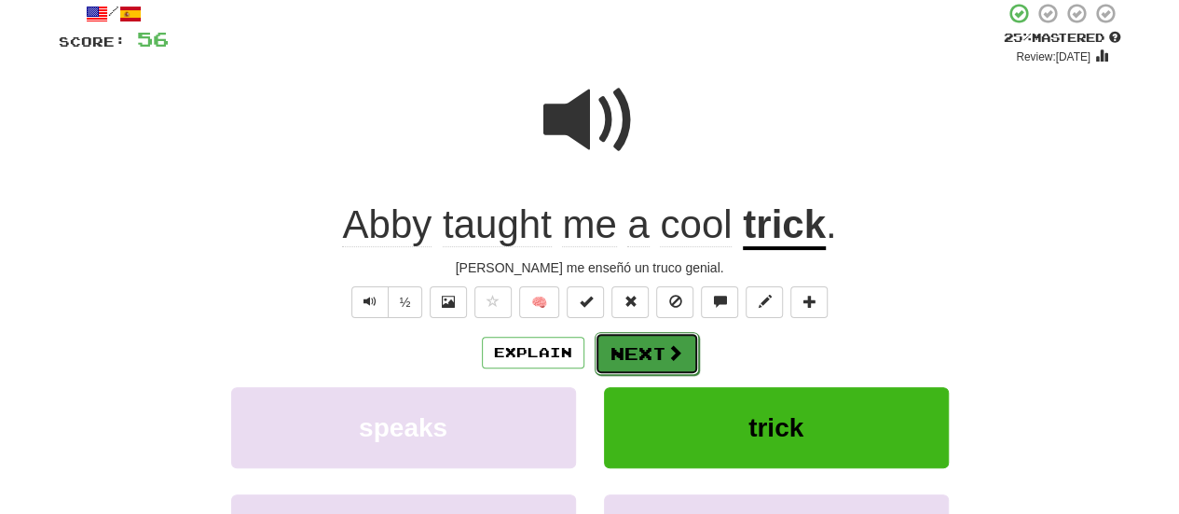
click at [682, 348] on button "Next" at bounding box center [647, 353] width 104 height 43
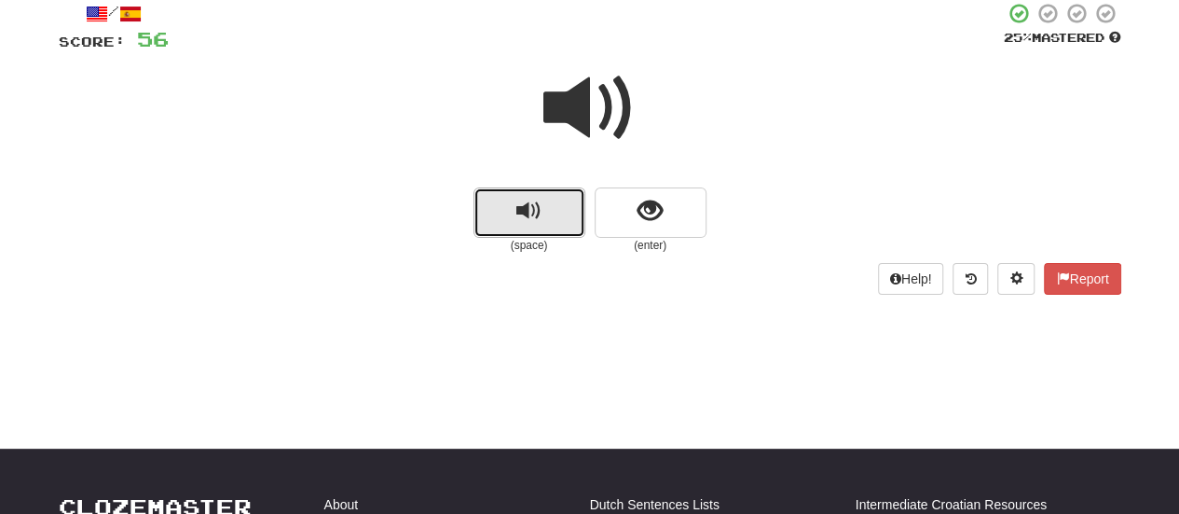
click at [518, 212] on span "replay audio" at bounding box center [528, 211] width 25 height 25
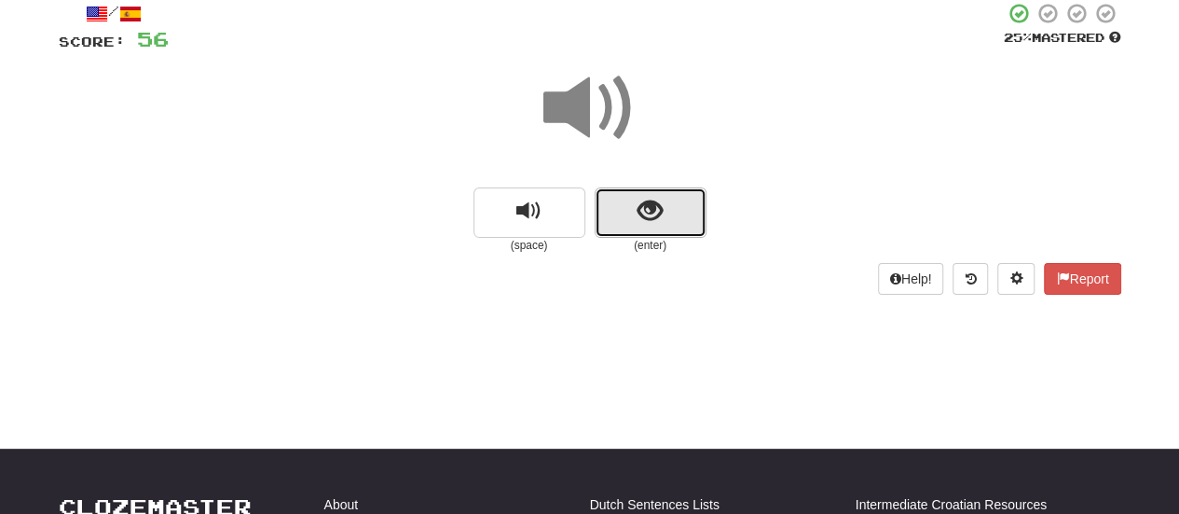
click at [672, 205] on button "show sentence" at bounding box center [651, 212] width 112 height 50
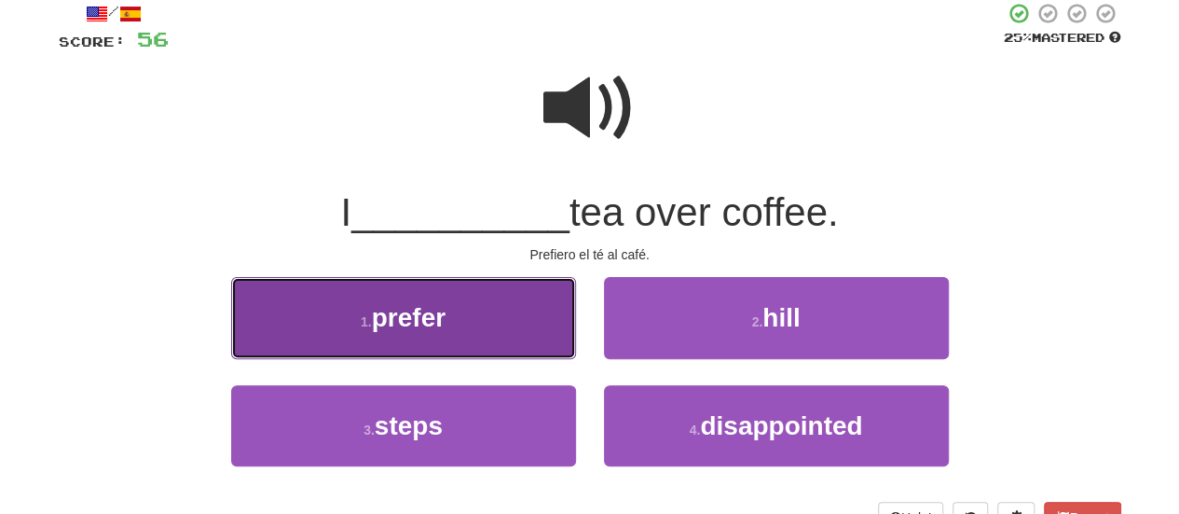
click at [501, 318] on button "1 . prefer" at bounding box center [403, 317] width 345 height 81
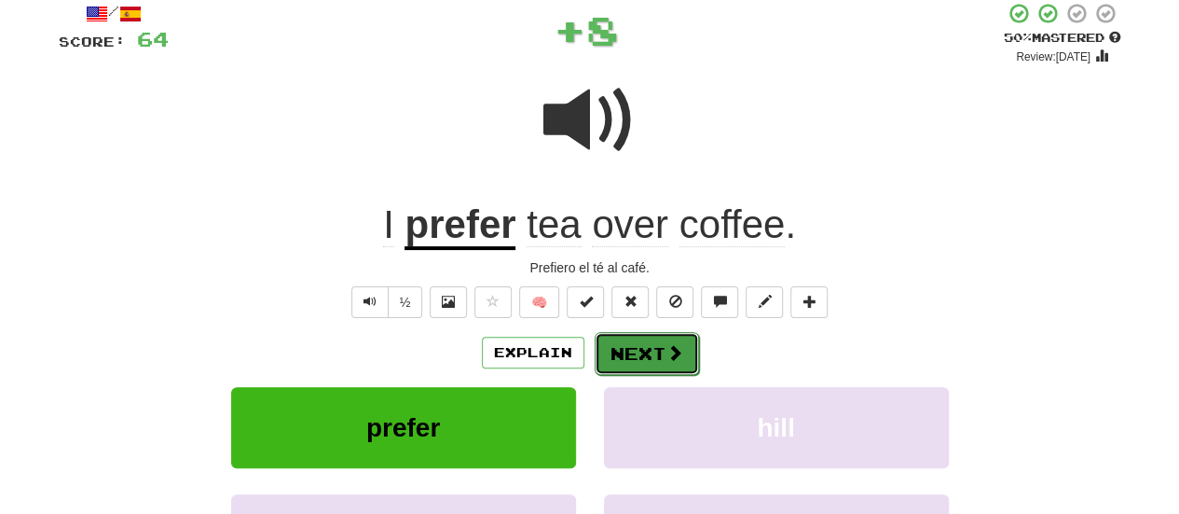
click at [624, 358] on button "Next" at bounding box center [647, 353] width 104 height 43
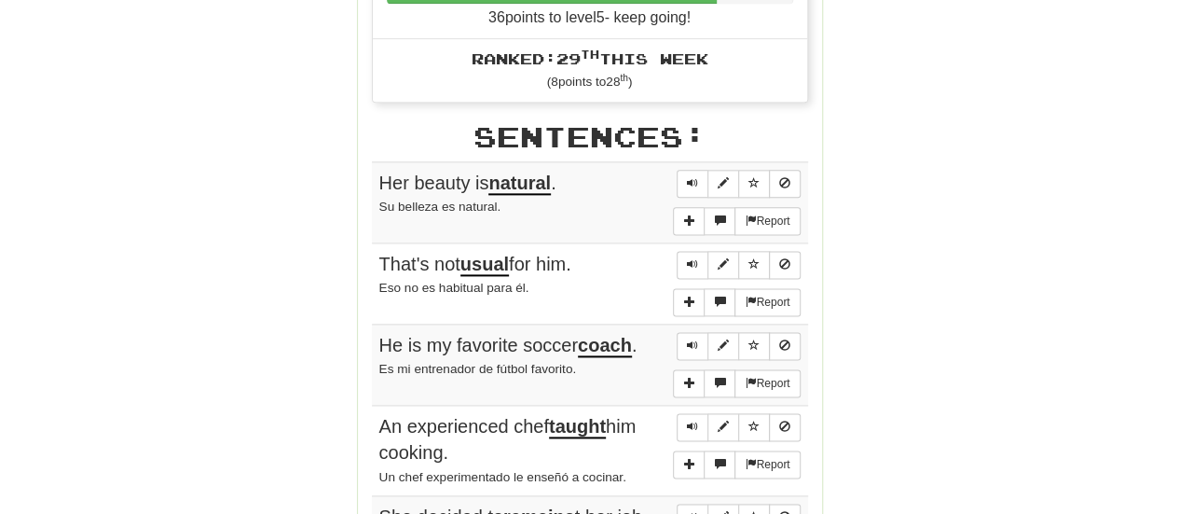
scroll to position [1113, 0]
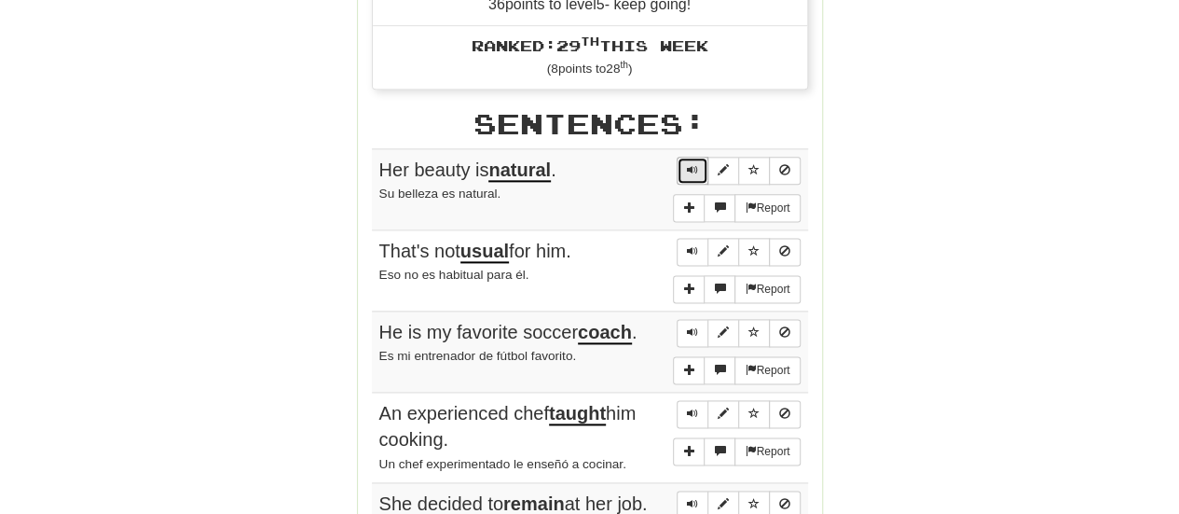
click at [690, 164] on span "Sentence controls" at bounding box center [692, 169] width 11 height 11
click at [692, 245] on span "Sentence controls" at bounding box center [692, 250] width 11 height 11
click at [692, 326] on span "Sentence controls" at bounding box center [692, 331] width 11 height 11
click at [700, 400] on button "Sentence controls" at bounding box center [693, 414] width 32 height 28
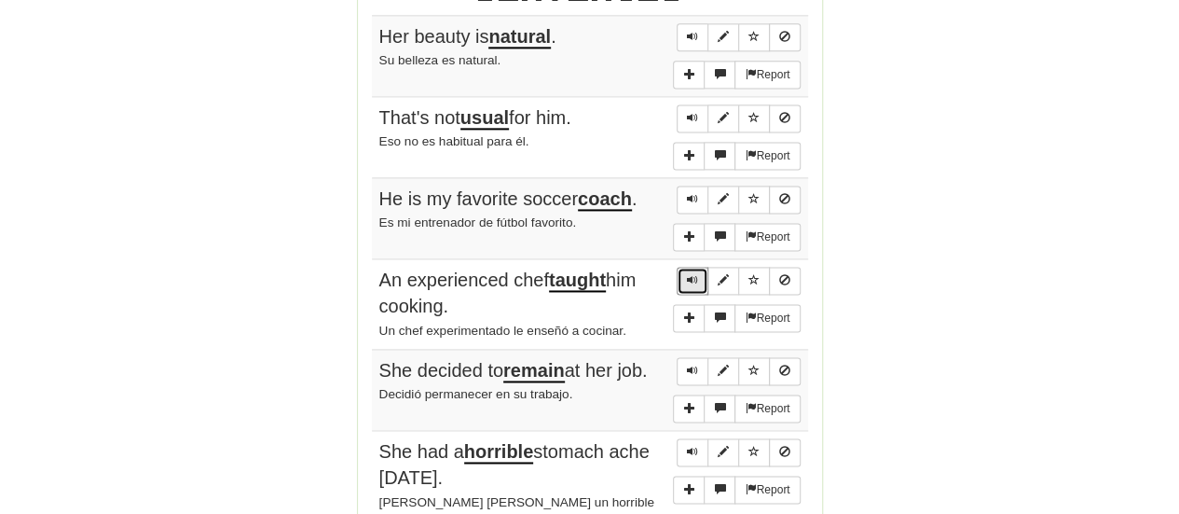
scroll to position [1262, 0]
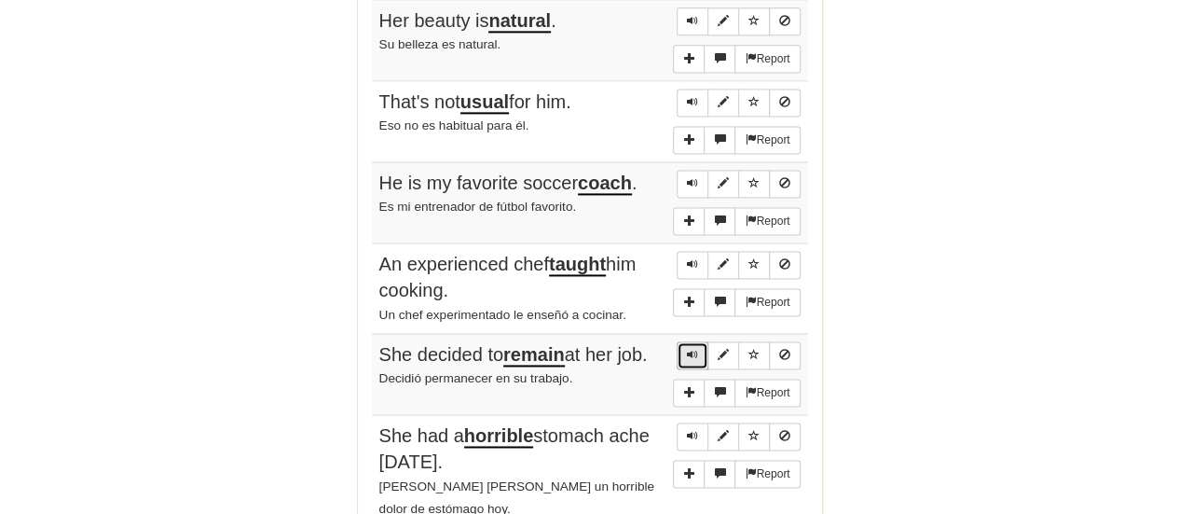
click at [692, 349] on span "Sentence controls" at bounding box center [692, 354] width 11 height 11
click at [687, 422] on button "Sentence controls" at bounding box center [693, 436] width 32 height 28
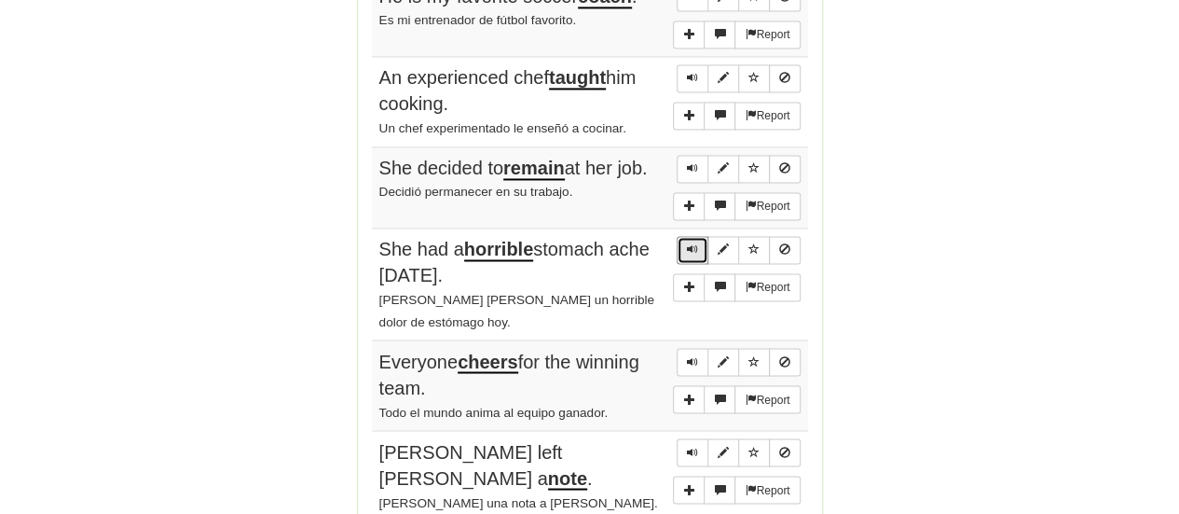
scroll to position [1486, 0]
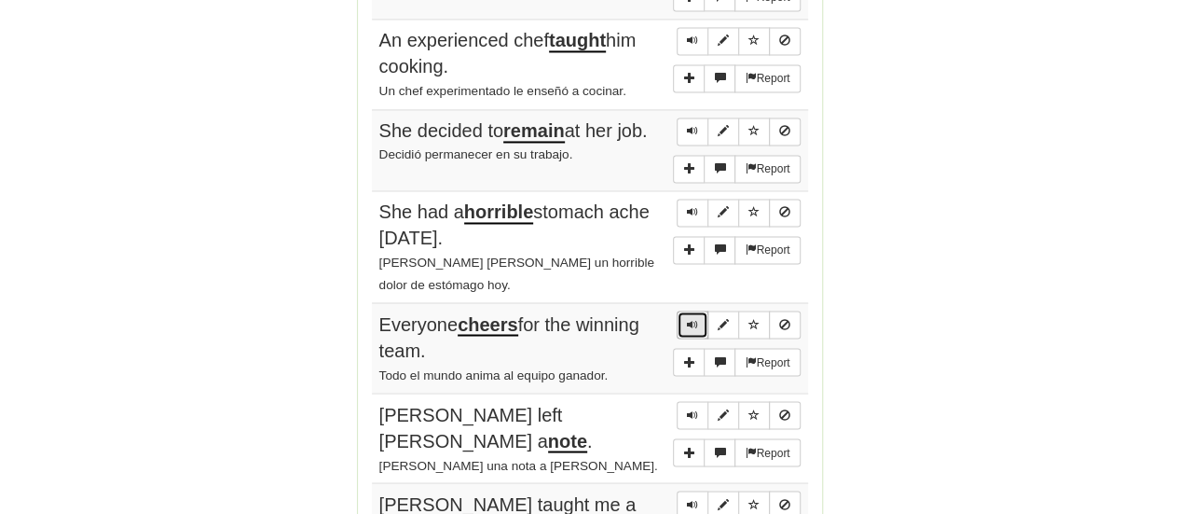
click at [693, 310] on button "Sentence controls" at bounding box center [693, 324] width 32 height 28
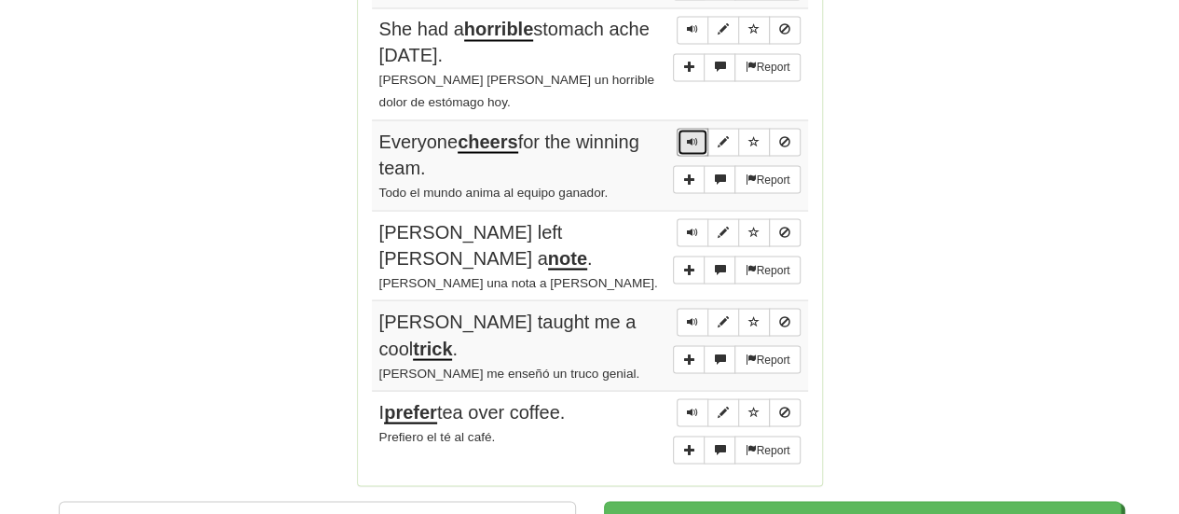
scroll to position [1672, 0]
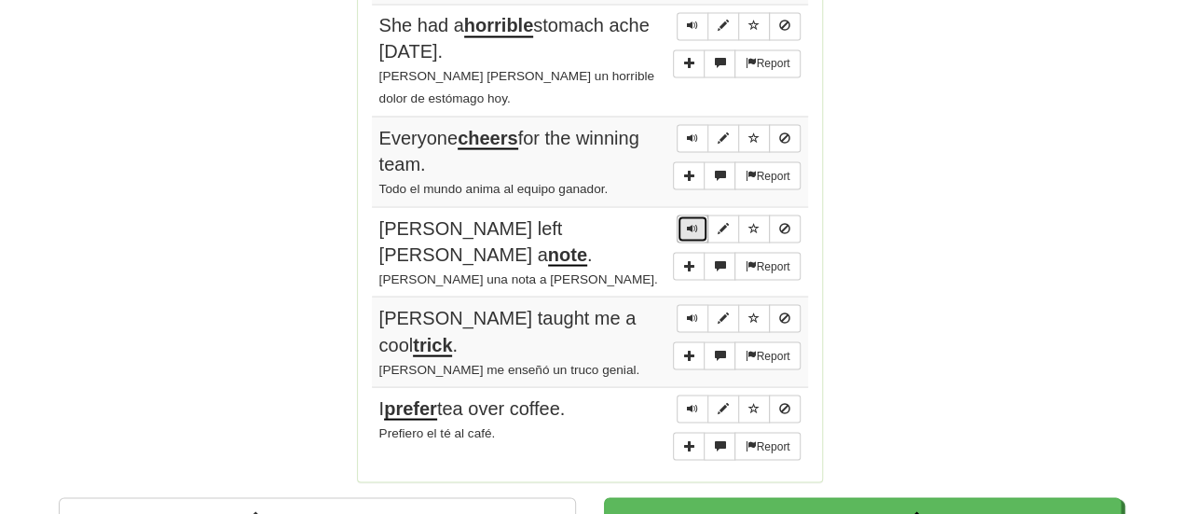
click at [690, 214] on button "Sentence controls" at bounding box center [693, 228] width 32 height 28
click at [677, 304] on div "Report" at bounding box center [736, 336] width 127 height 65
click at [684, 304] on button "Sentence controls" at bounding box center [693, 318] width 32 height 28
click at [701, 394] on button "Sentence controls" at bounding box center [693, 408] width 32 height 28
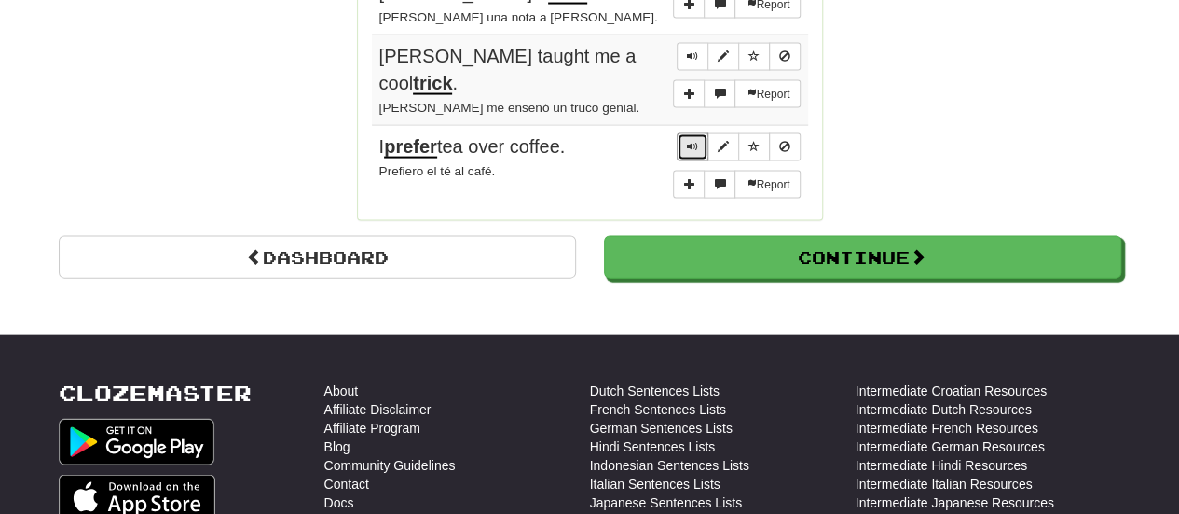
scroll to position [1945, 0]
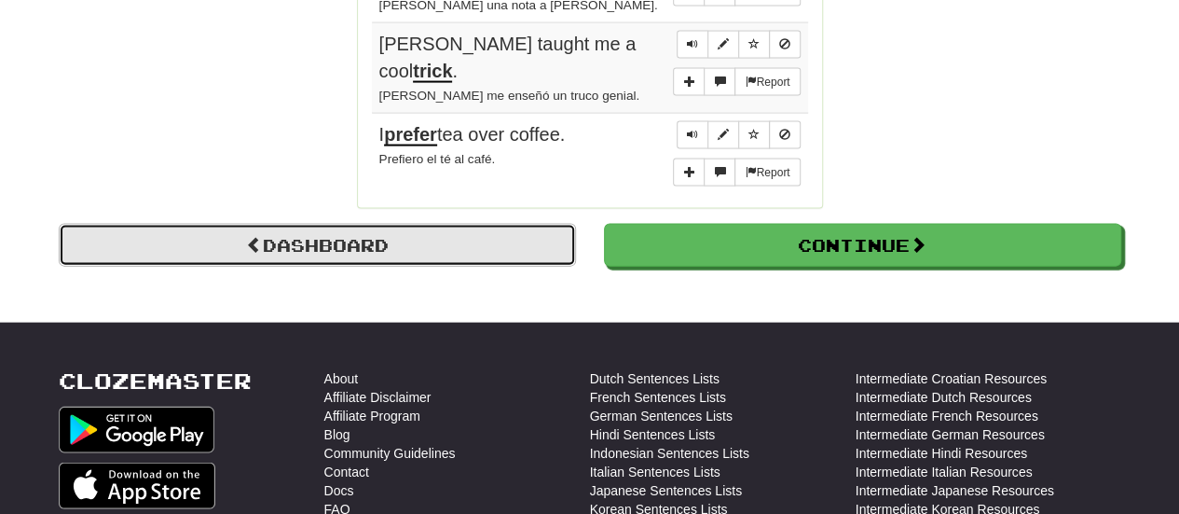
click at [486, 224] on link "Dashboard" at bounding box center [317, 245] width 517 height 43
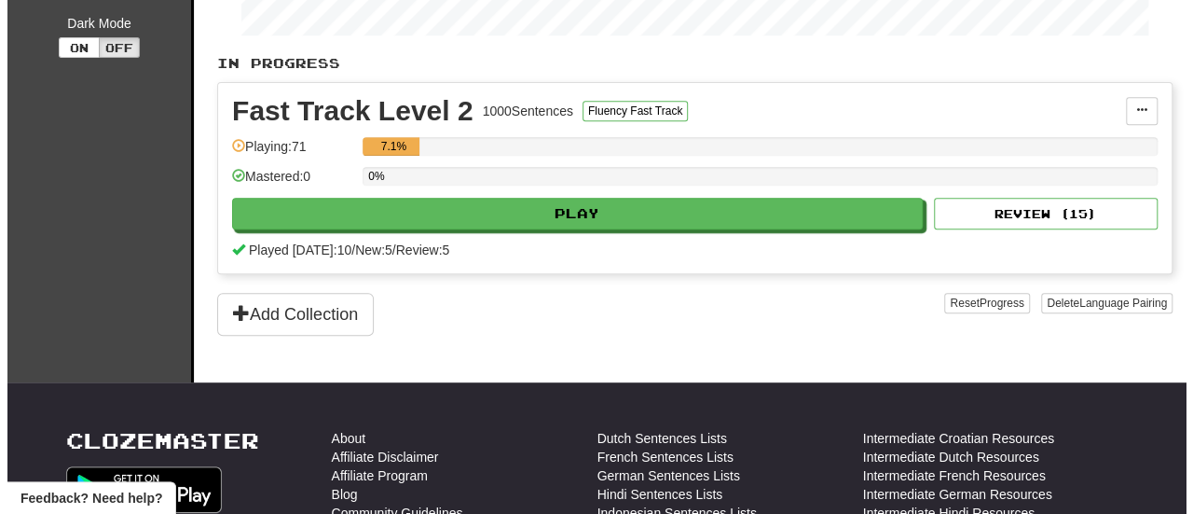
scroll to position [385, 0]
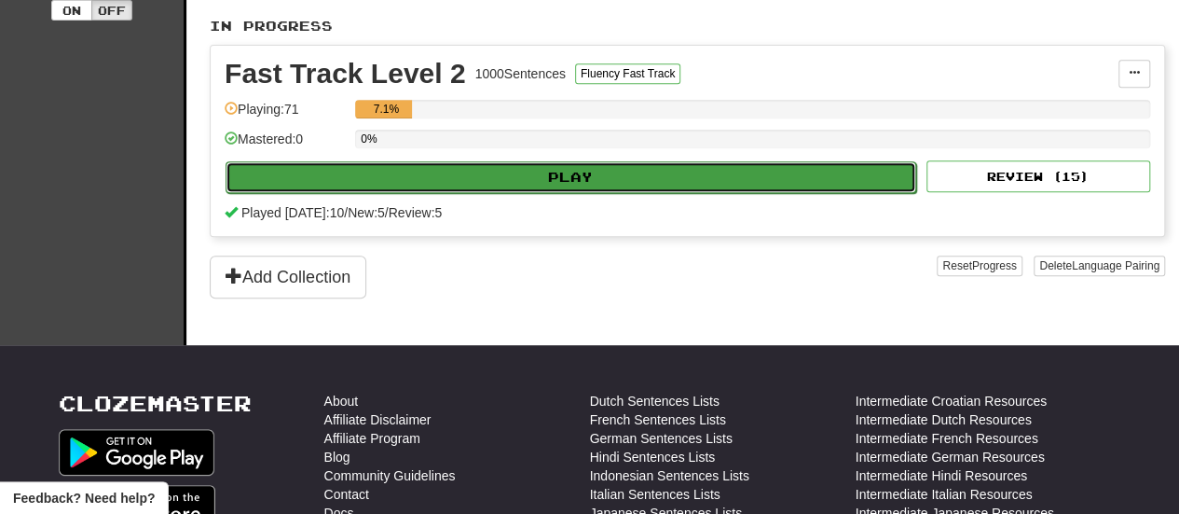
click at [669, 180] on button "Play" at bounding box center [571, 177] width 691 height 32
select select "**"
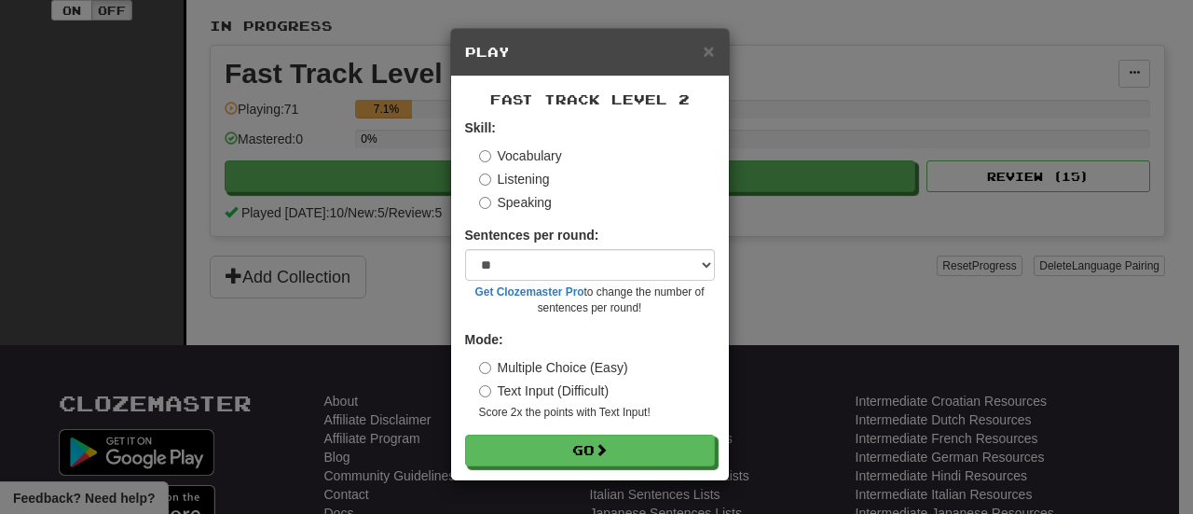
click at [522, 210] on label "Speaking" at bounding box center [515, 202] width 73 height 19
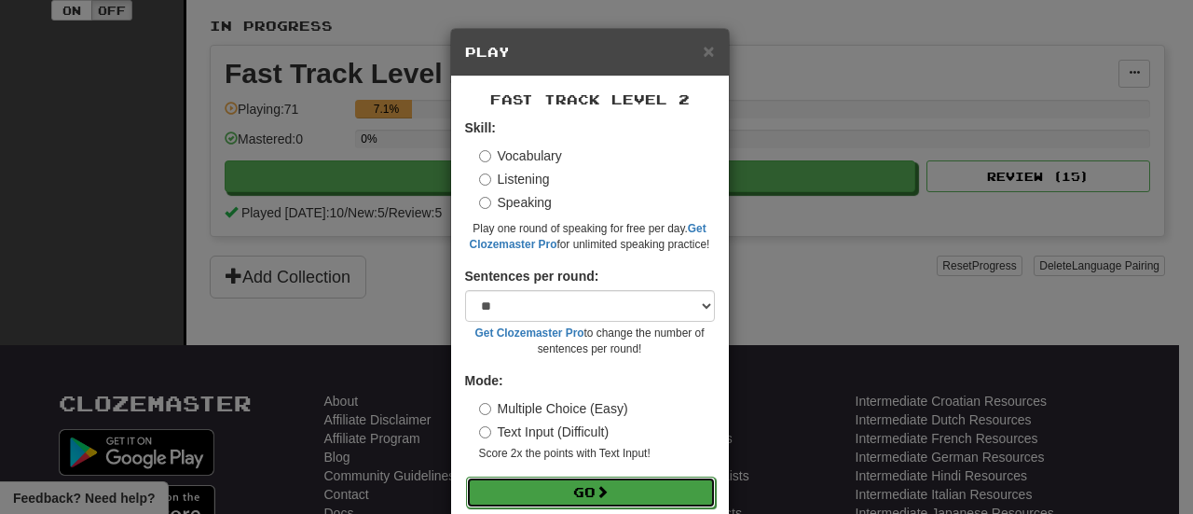
click at [614, 496] on button "Go" at bounding box center [591, 492] width 250 height 32
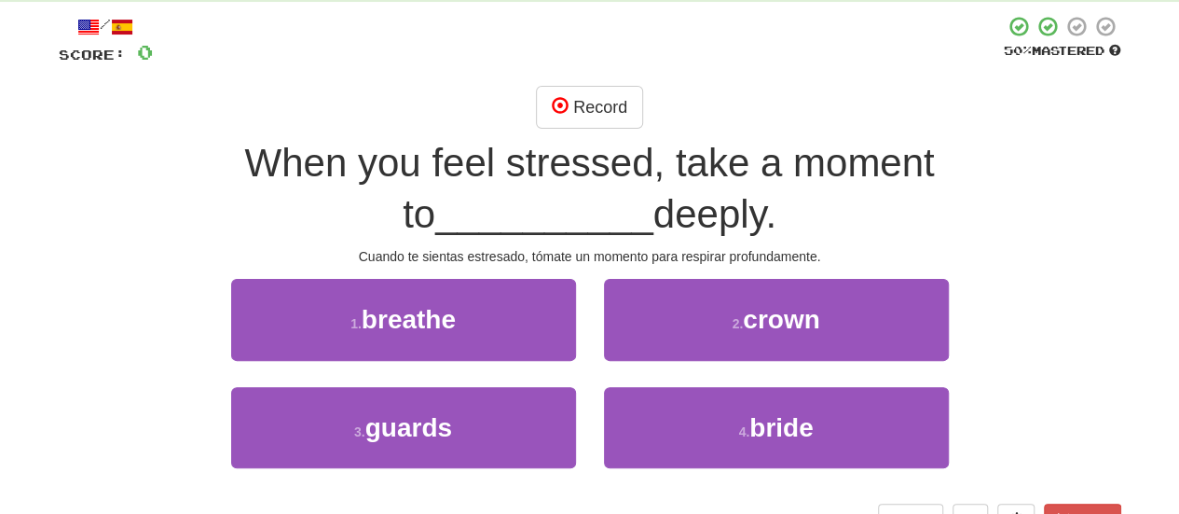
scroll to position [112, 0]
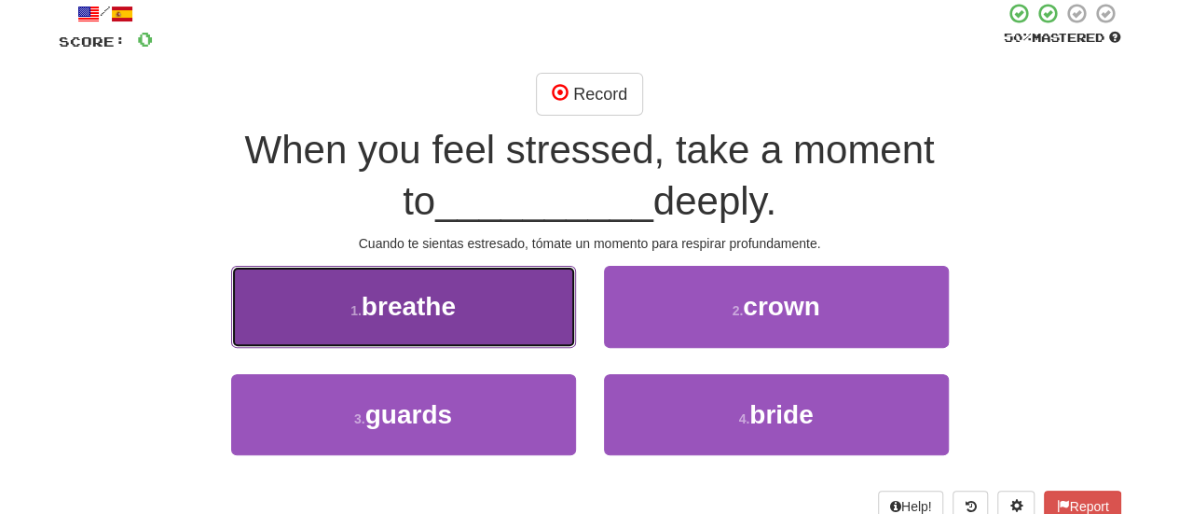
click at [406, 336] on button "1 . breathe" at bounding box center [403, 306] width 345 height 81
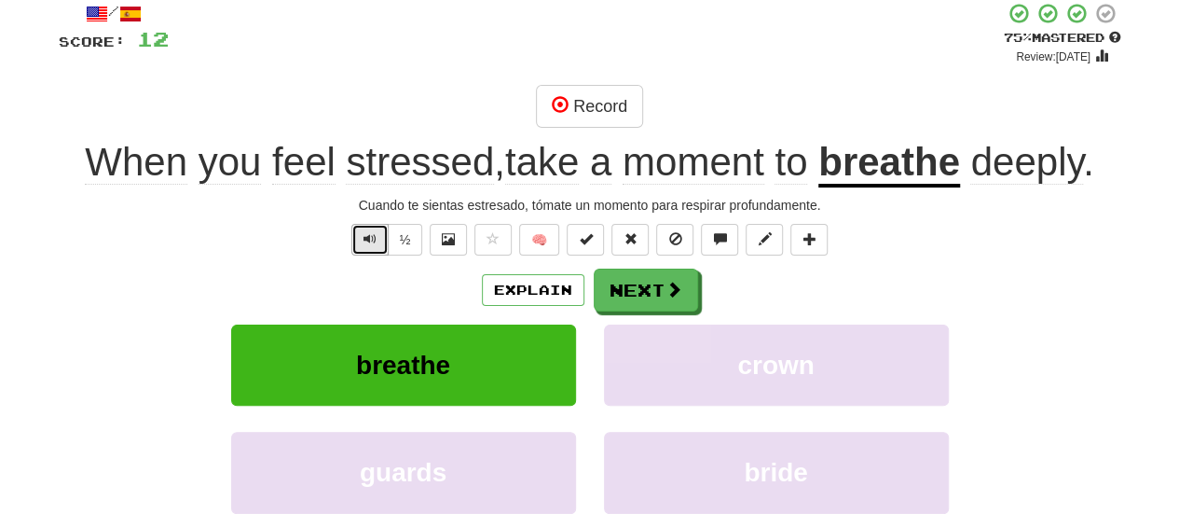
click at [384, 247] on button "Text-to-speech controls" at bounding box center [369, 240] width 37 height 32
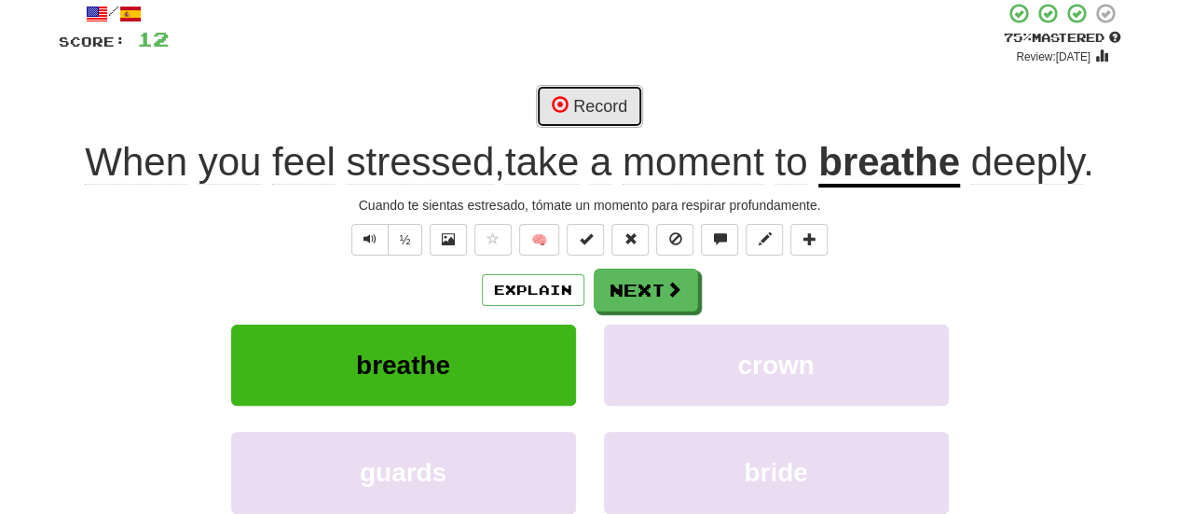
click at [610, 110] on button "Record" at bounding box center [589, 106] width 107 height 43
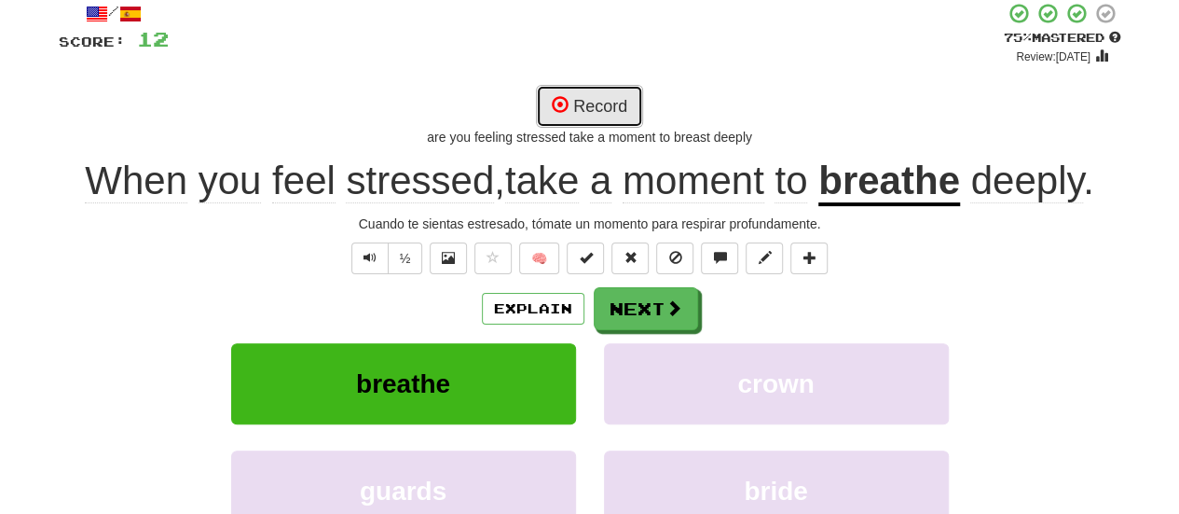
click at [610, 110] on button "Record" at bounding box center [589, 106] width 107 height 43
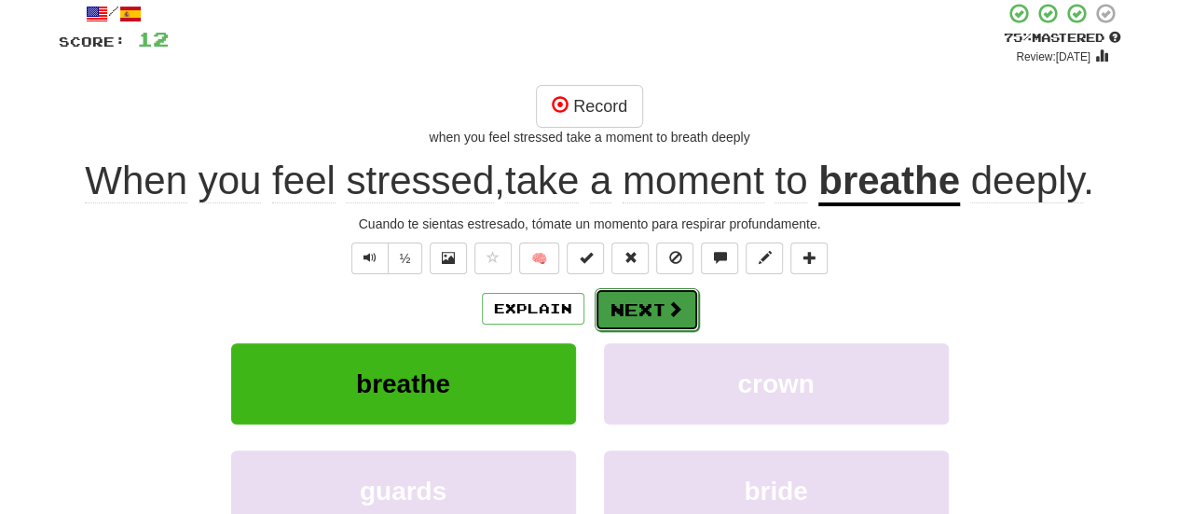
click at [630, 296] on button "Next" at bounding box center [647, 309] width 104 height 43
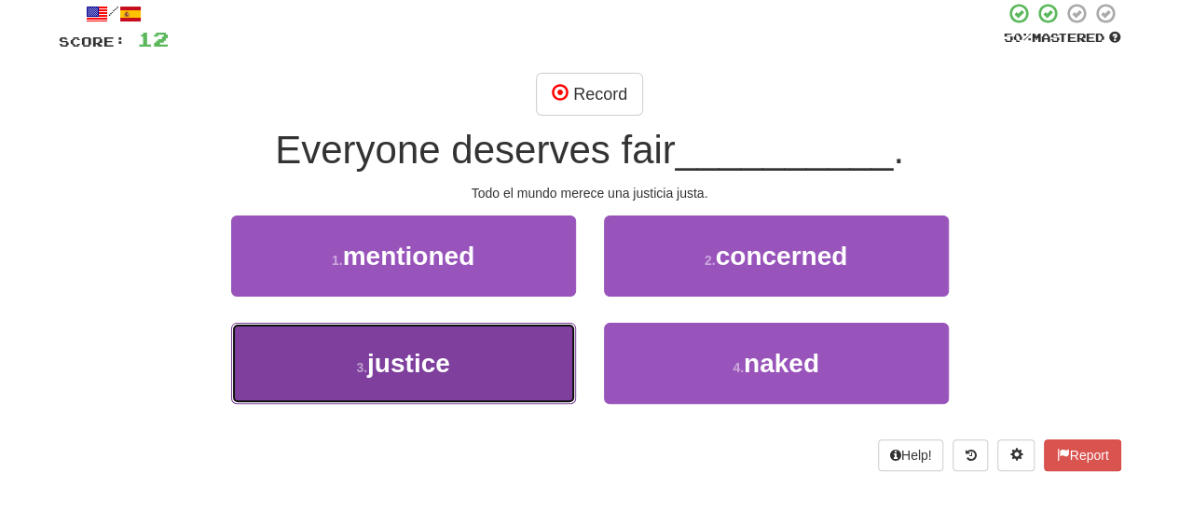
click at [451, 373] on button "3 . justice" at bounding box center [403, 362] width 345 height 81
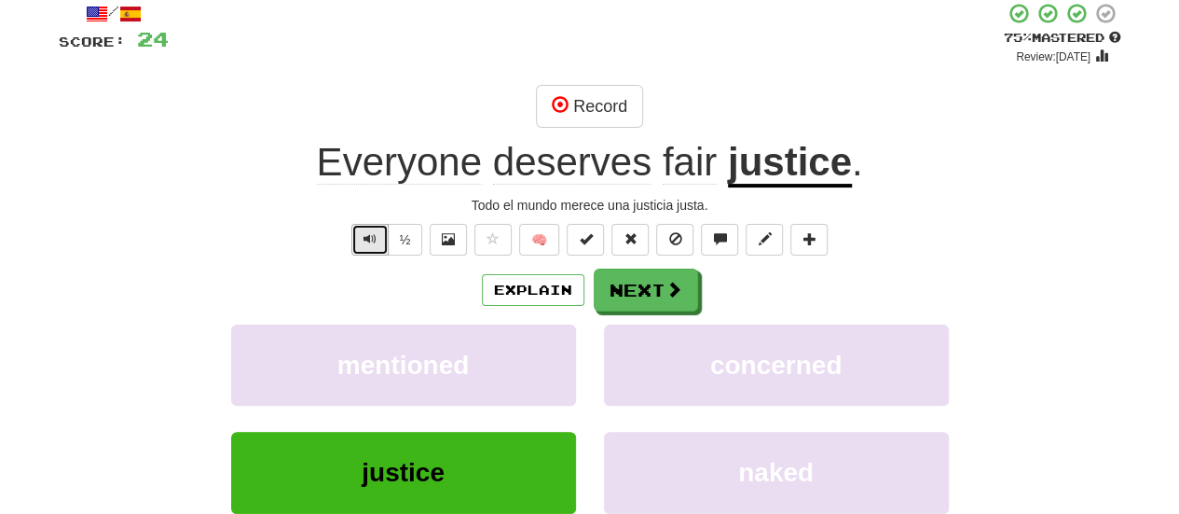
click at [364, 249] on button "Text-to-speech controls" at bounding box center [369, 240] width 37 height 32
click at [385, 234] on button "Text-to-speech controls" at bounding box center [369, 240] width 37 height 32
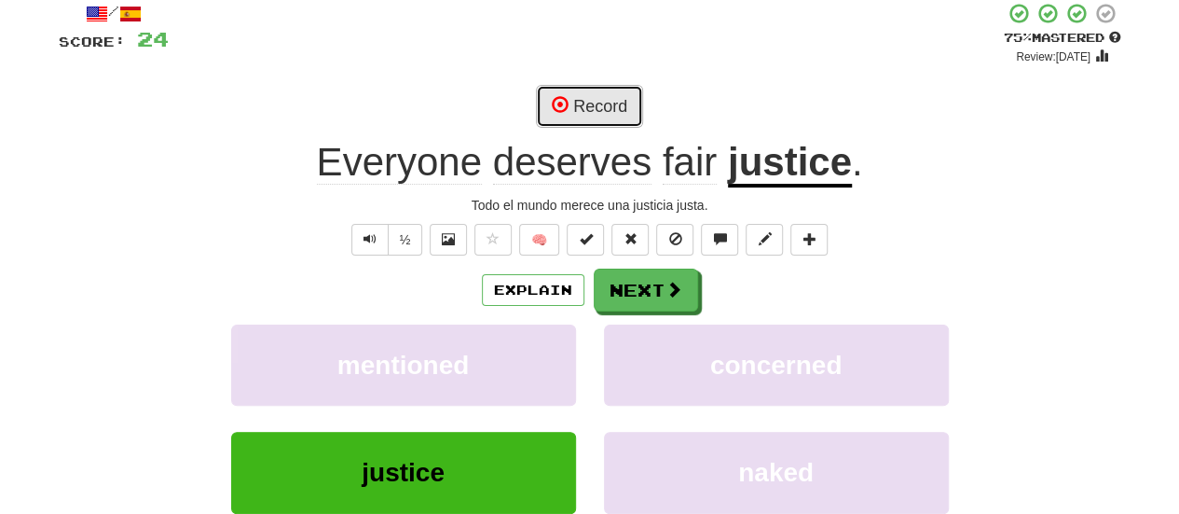
click at [607, 122] on button "Record" at bounding box center [589, 106] width 107 height 43
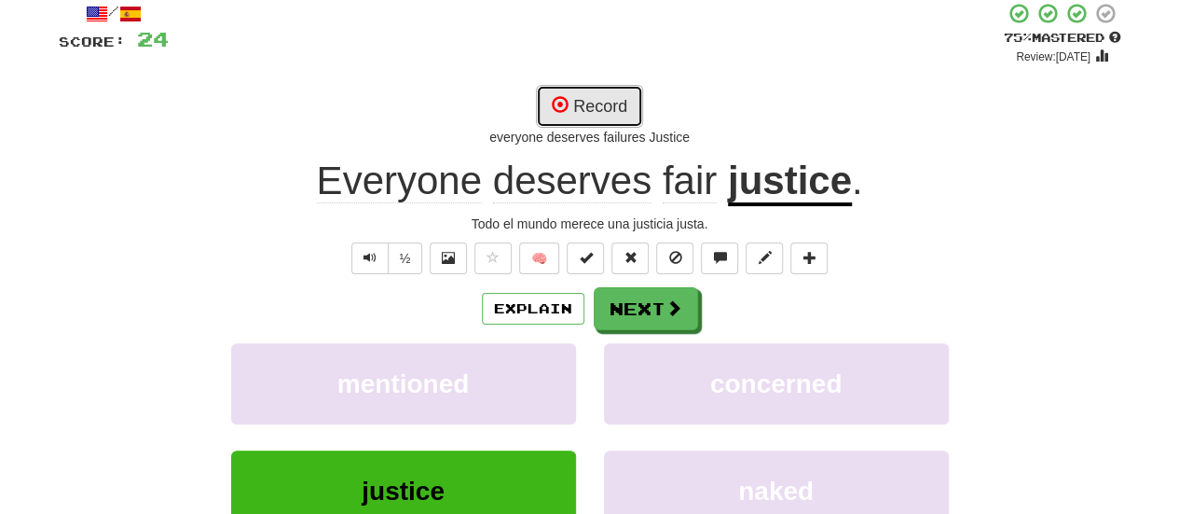
click at [607, 122] on button "Record" at bounding box center [589, 106] width 107 height 43
click at [615, 105] on button "Record" at bounding box center [589, 106] width 107 height 43
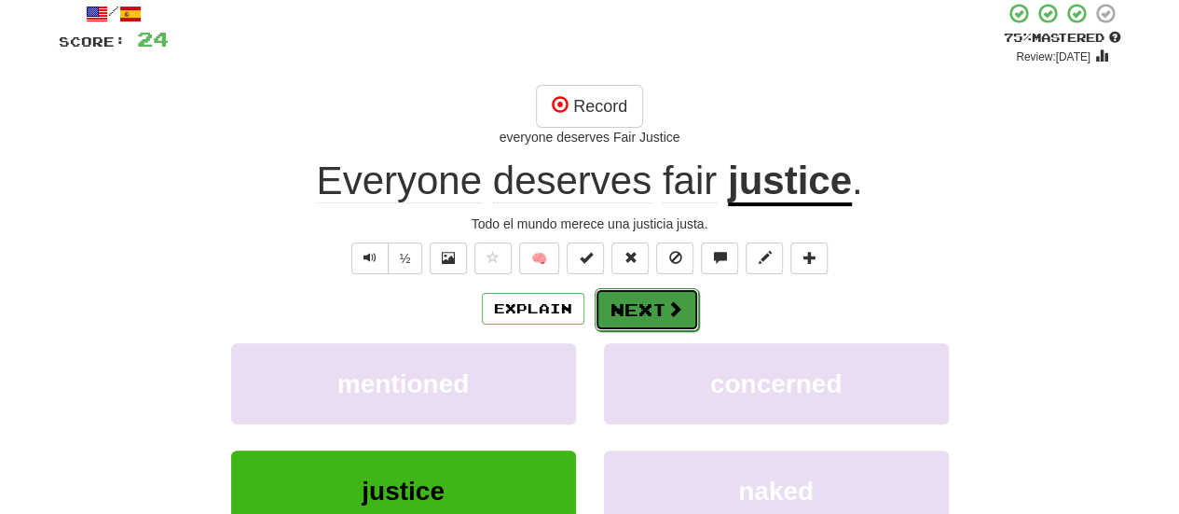
click at [636, 294] on button "Next" at bounding box center [647, 309] width 104 height 43
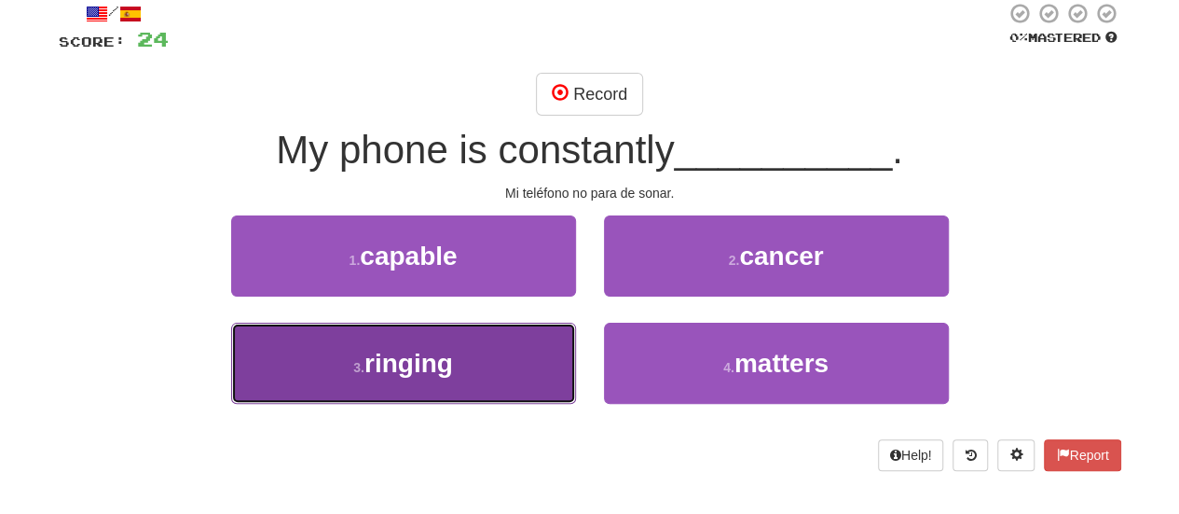
click at [486, 344] on button "3 . ringing" at bounding box center [403, 362] width 345 height 81
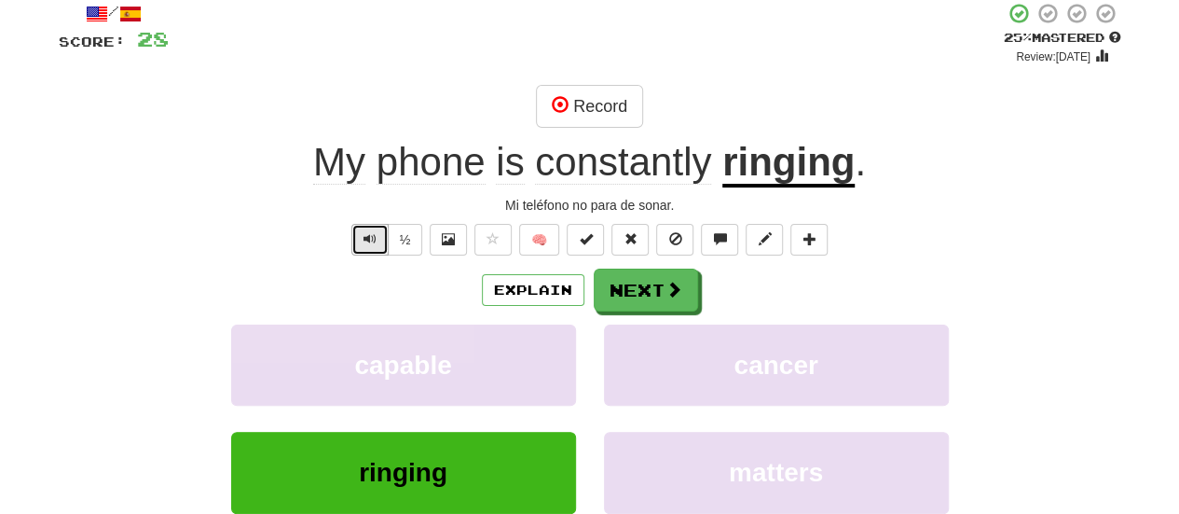
click at [374, 224] on button "Text-to-speech controls" at bounding box center [369, 240] width 37 height 32
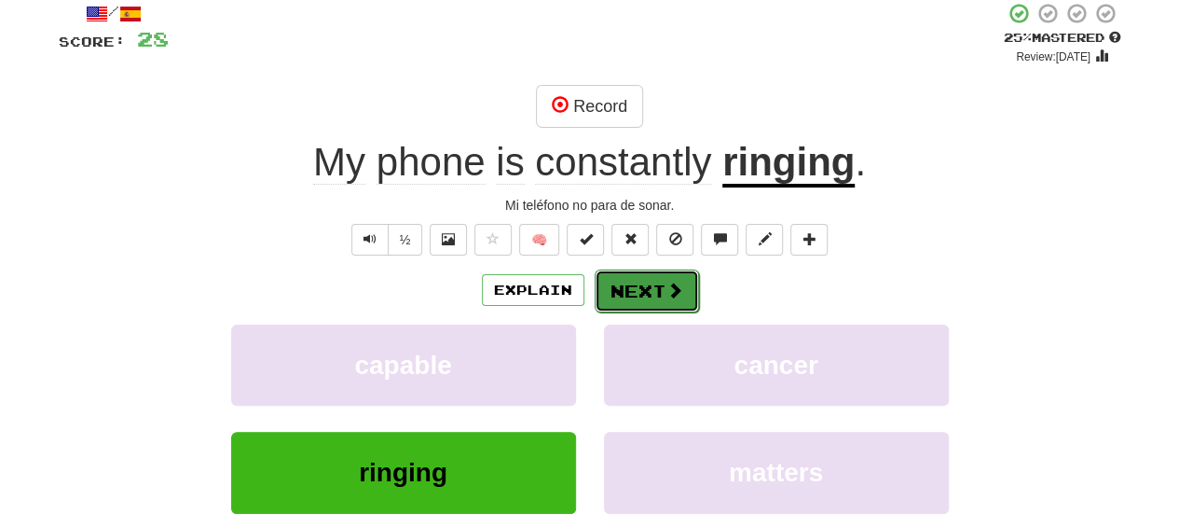
click at [637, 298] on button "Next" at bounding box center [647, 290] width 104 height 43
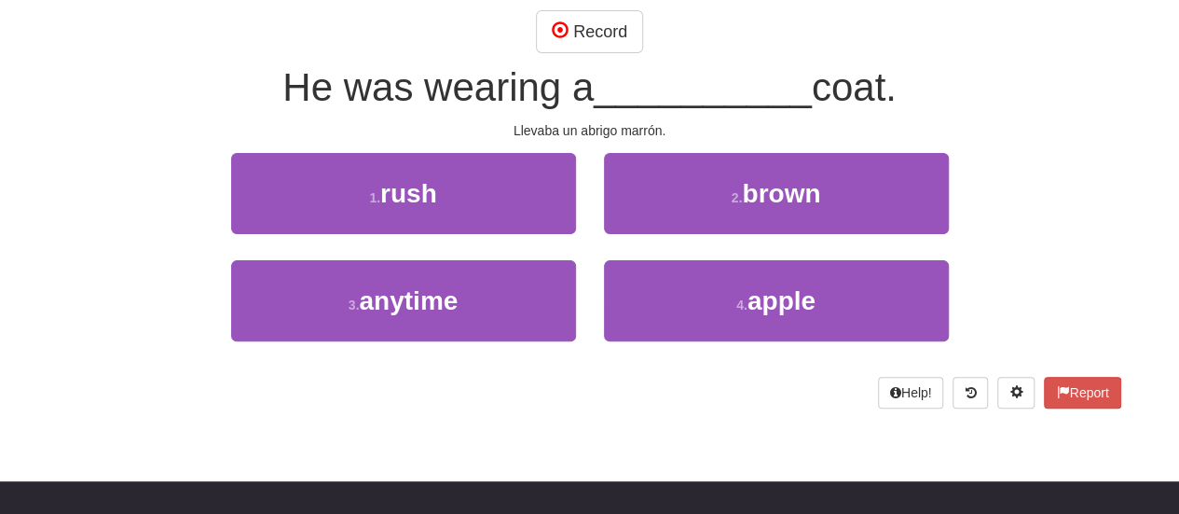
scroll to position [125, 0]
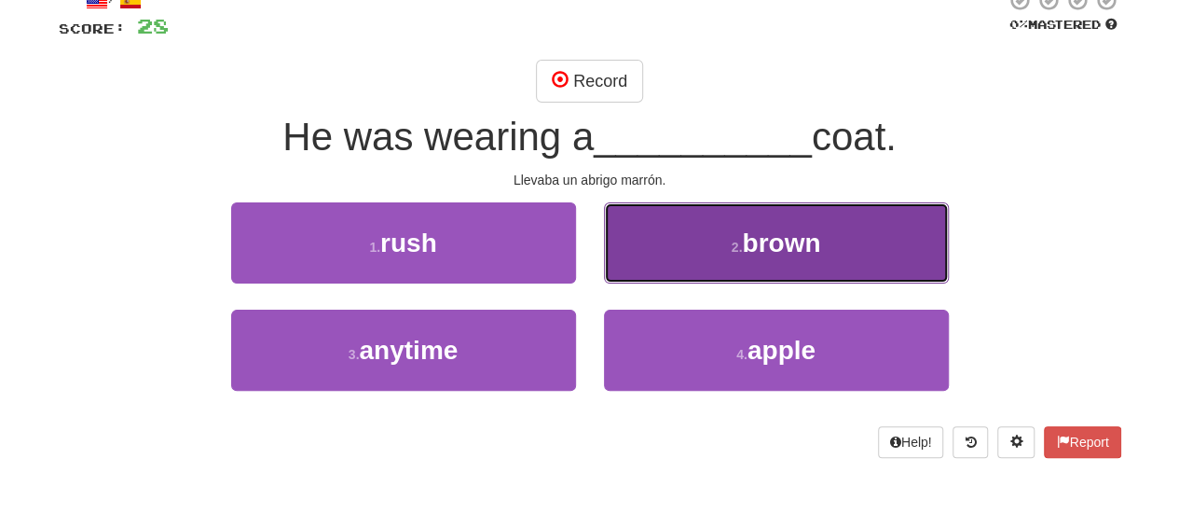
click at [708, 274] on button "2 . brown" at bounding box center [776, 242] width 345 height 81
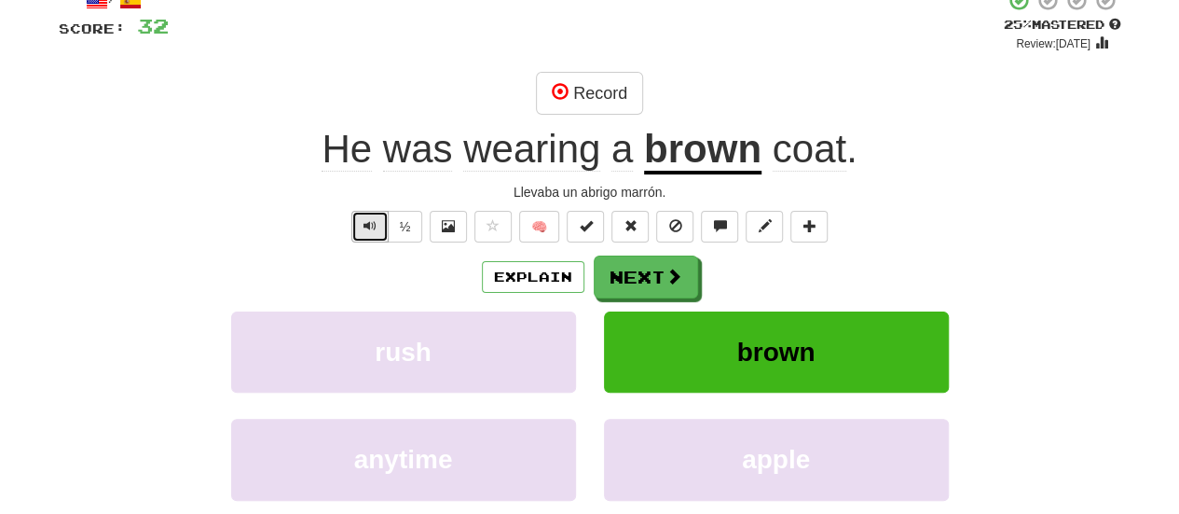
click at [363, 226] on button "Text-to-speech controls" at bounding box center [369, 227] width 37 height 32
click at [574, 105] on button "Record" at bounding box center [589, 93] width 107 height 43
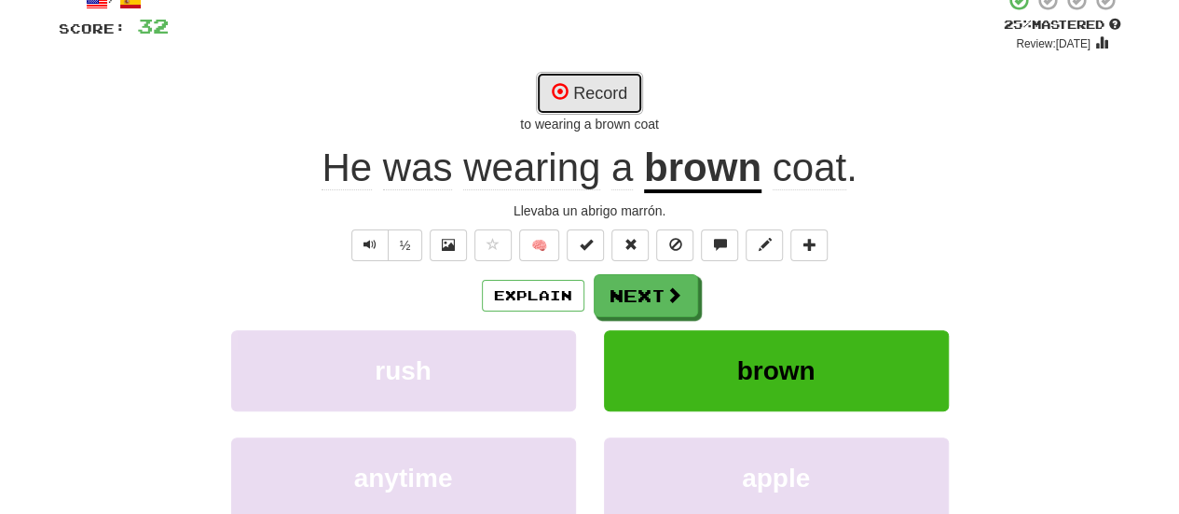
click at [608, 99] on button "Record" at bounding box center [589, 93] width 107 height 43
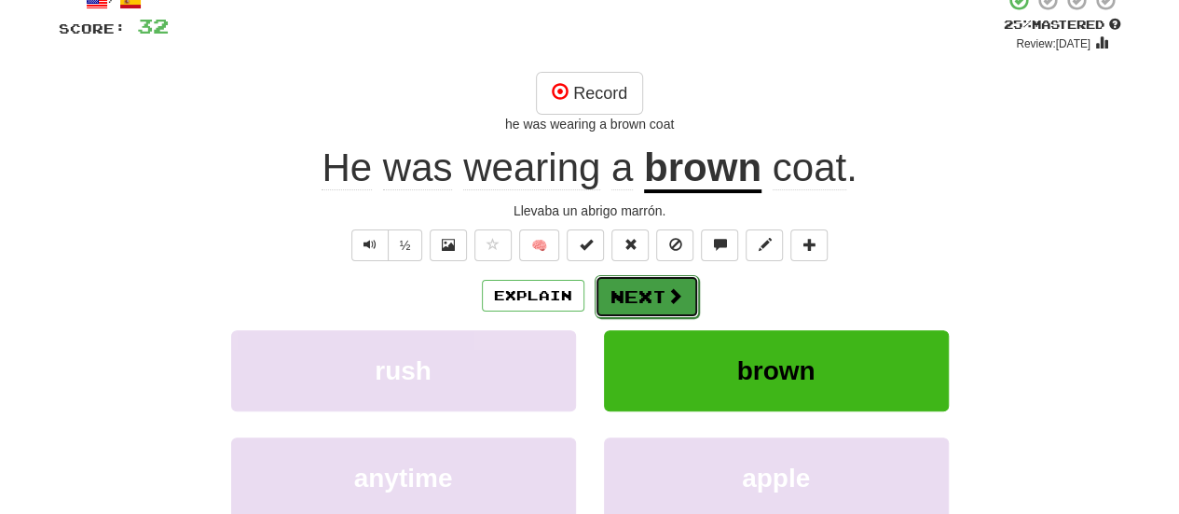
click at [668, 292] on span at bounding box center [674, 295] width 17 height 17
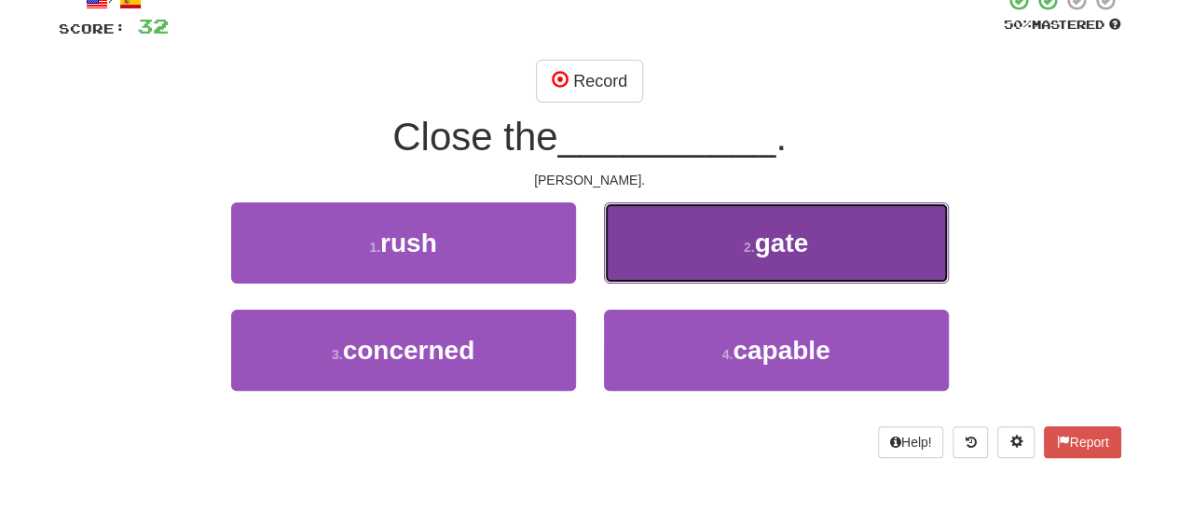
click at [725, 239] on button "2 . gate" at bounding box center [776, 242] width 345 height 81
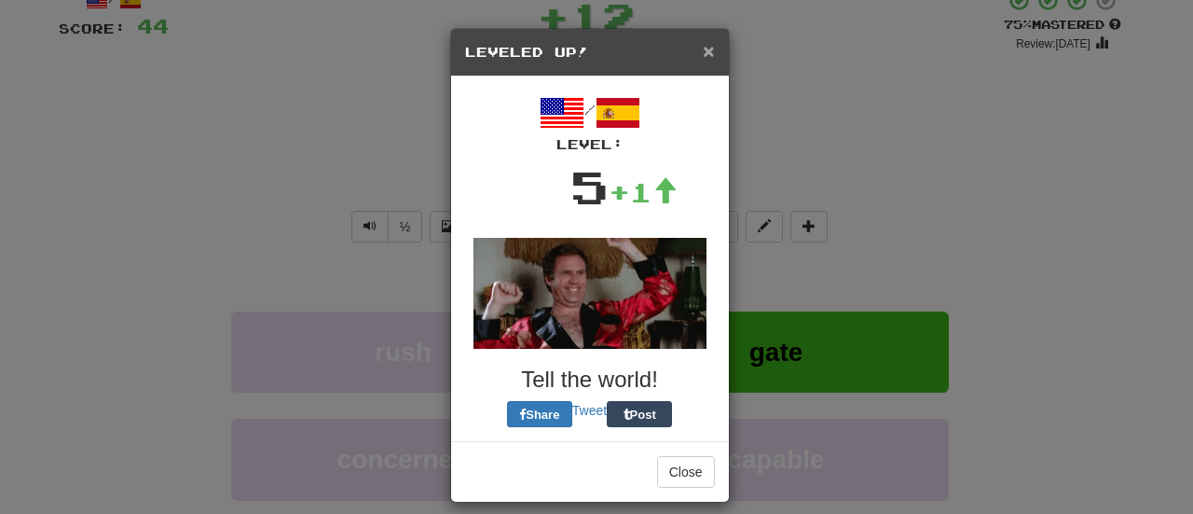
click at [704, 49] on span "×" at bounding box center [708, 50] width 11 height 21
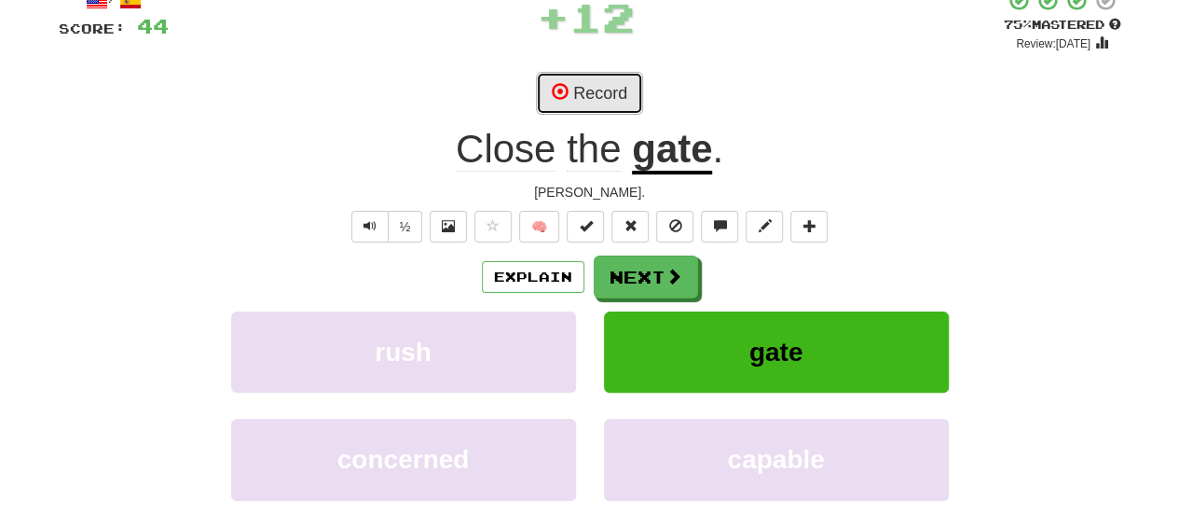
click at [598, 95] on button "Record" at bounding box center [589, 93] width 107 height 43
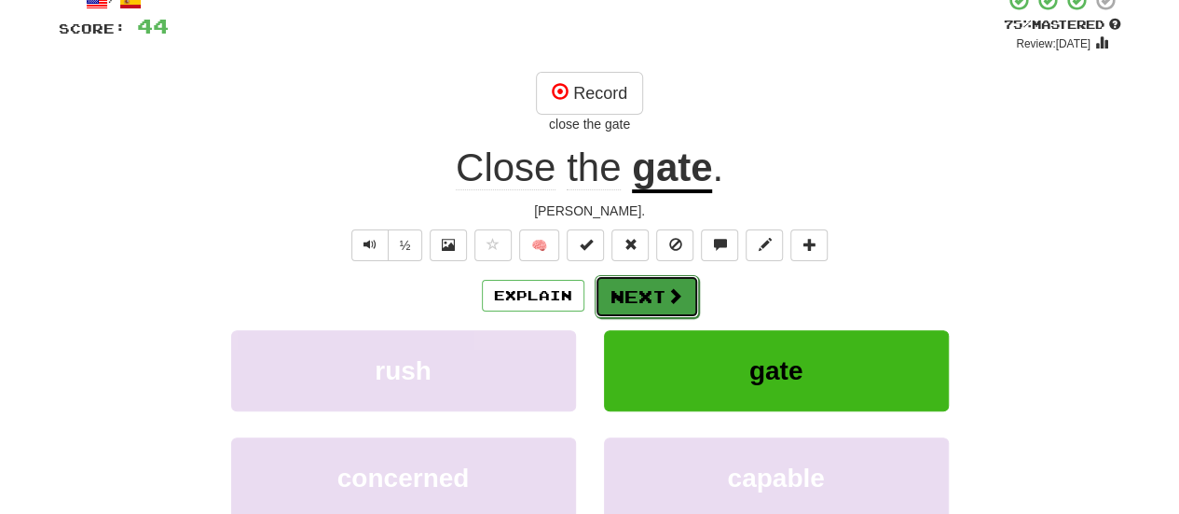
click at [628, 293] on button "Next" at bounding box center [647, 296] width 104 height 43
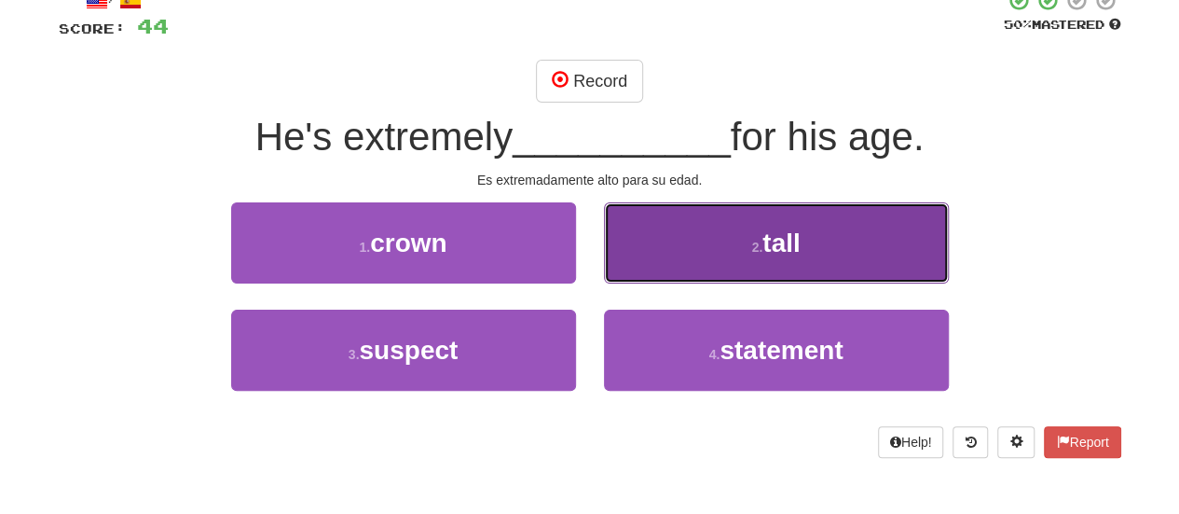
click at [713, 256] on button "2 . tall" at bounding box center [776, 242] width 345 height 81
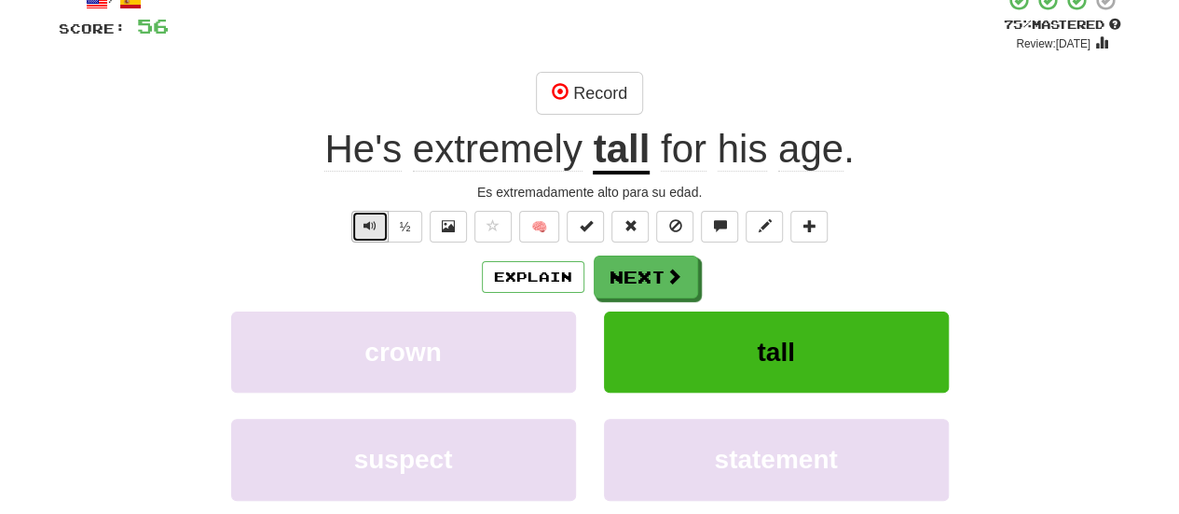
click at [373, 228] on span "Text-to-speech controls" at bounding box center [369, 225] width 13 height 13
click at [594, 76] on button "Record" at bounding box center [589, 93] width 107 height 43
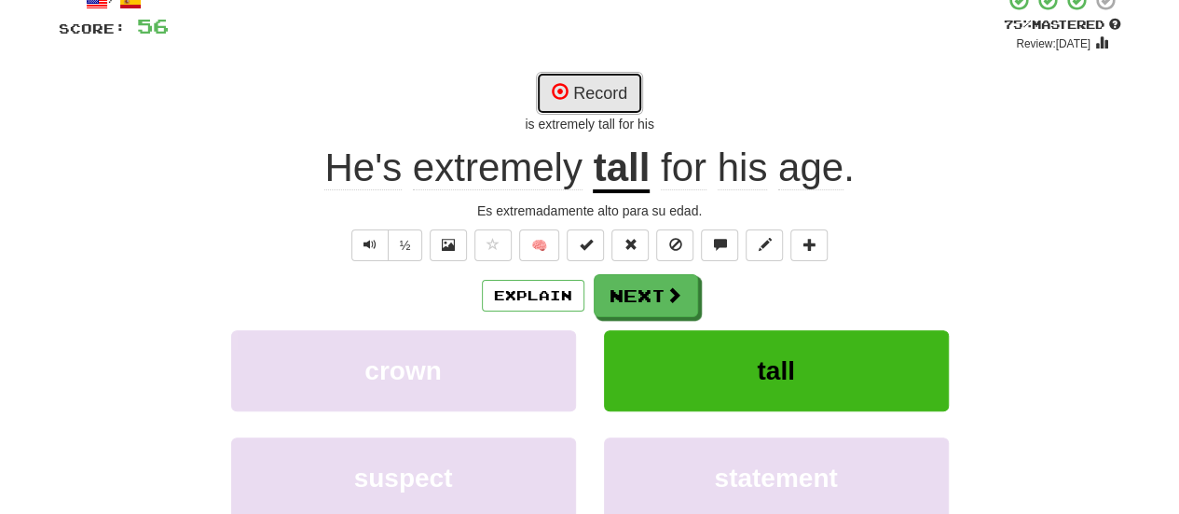
click at [594, 76] on button "Record" at bounding box center [589, 93] width 107 height 43
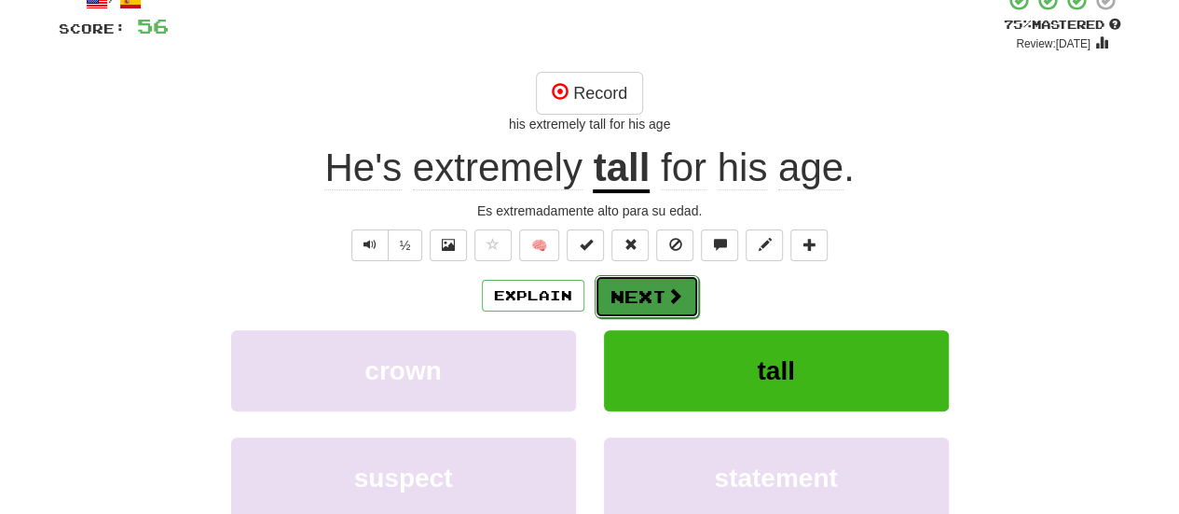
click at [676, 290] on span at bounding box center [674, 295] width 17 height 17
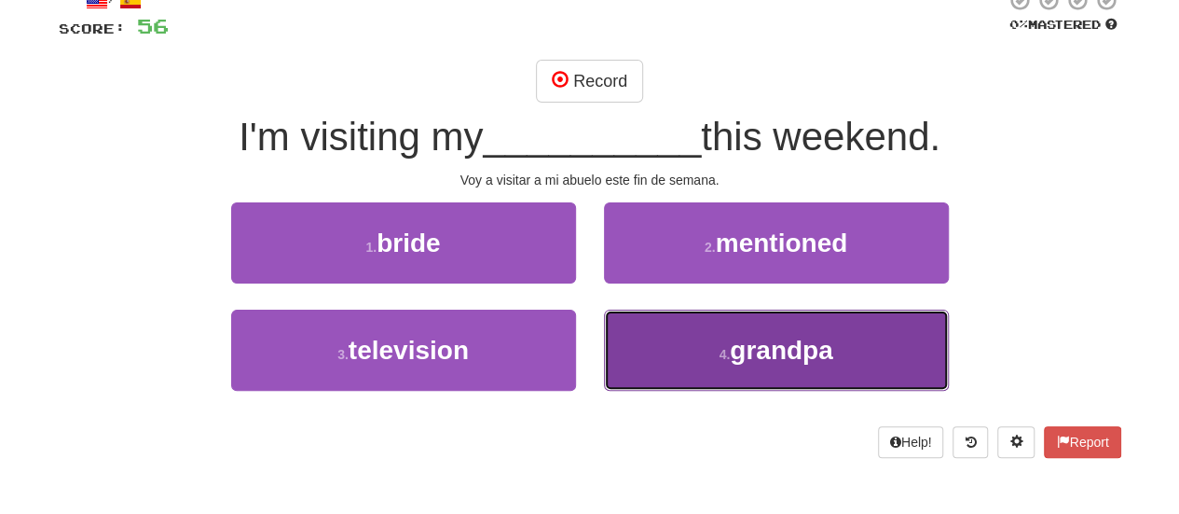
click at [706, 356] on button "4 . [GEOGRAPHIC_DATA]" at bounding box center [776, 349] width 345 height 81
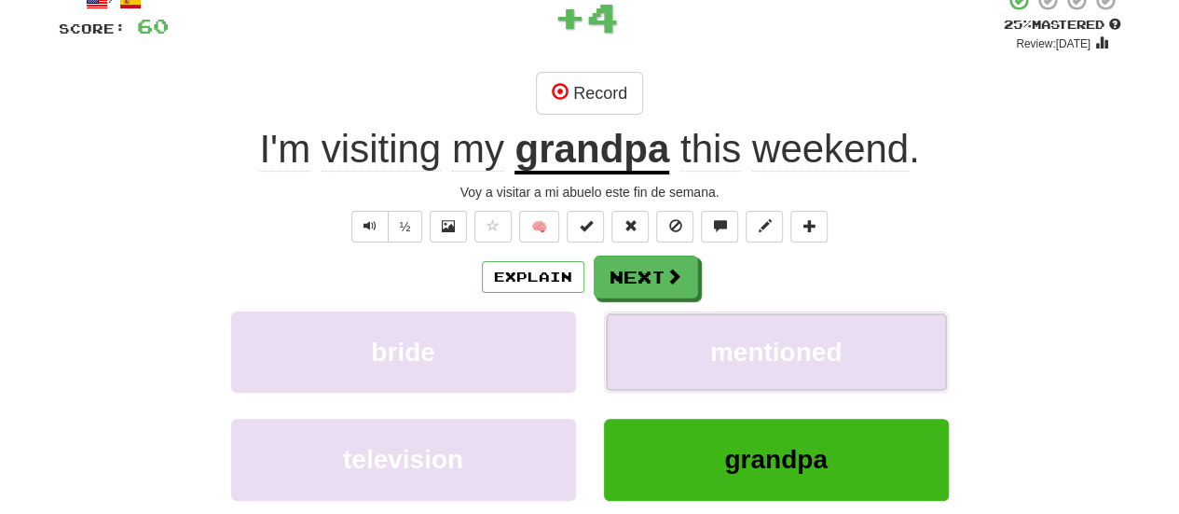
click at [706, 356] on button "mentioned" at bounding box center [776, 351] width 345 height 81
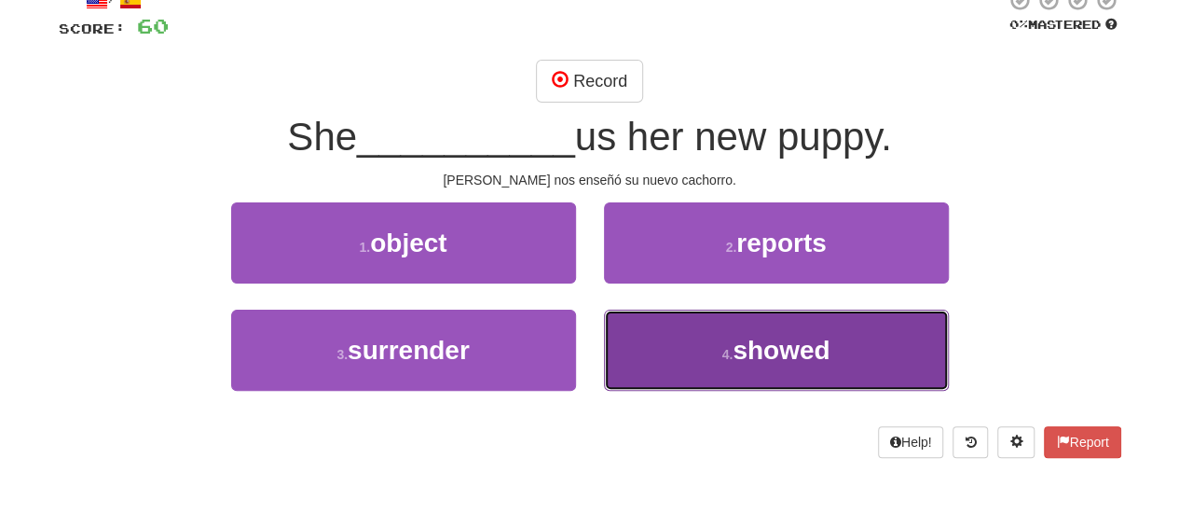
click at [736, 357] on span "showed" at bounding box center [781, 350] width 97 height 29
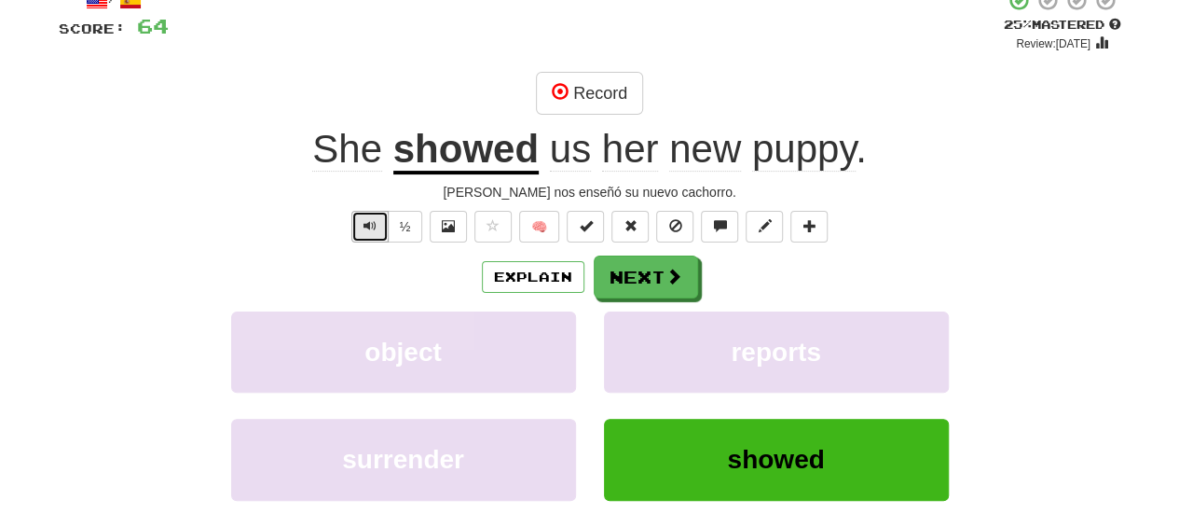
click at [380, 225] on button "Text-to-speech controls" at bounding box center [369, 227] width 37 height 32
click at [600, 89] on button "Record" at bounding box center [589, 93] width 107 height 43
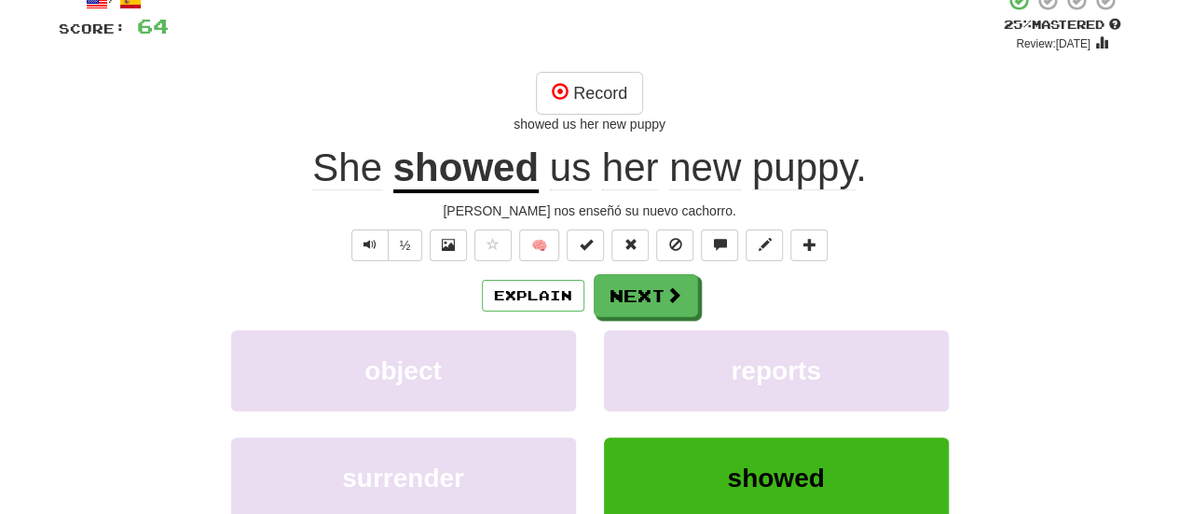
click at [343, 247] on div "½ 🧠" at bounding box center [590, 245] width 1063 height 32
click at [370, 244] on span "Text-to-speech controls" at bounding box center [369, 244] width 13 height 13
click at [588, 104] on button "Record" at bounding box center [589, 93] width 107 height 43
click at [565, 98] on button "Record" at bounding box center [589, 93] width 107 height 43
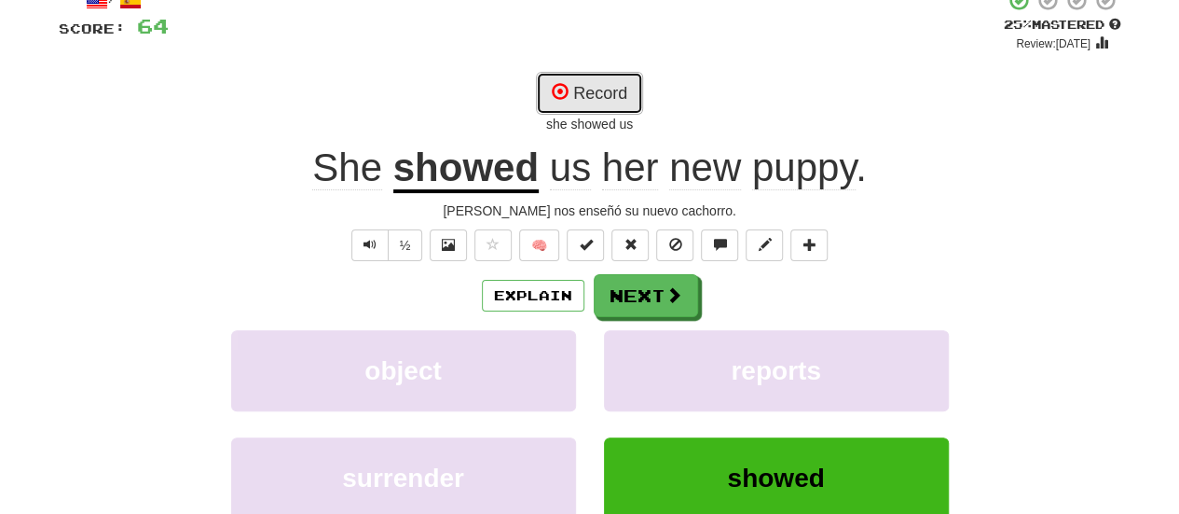
click at [565, 98] on span at bounding box center [560, 91] width 17 height 17
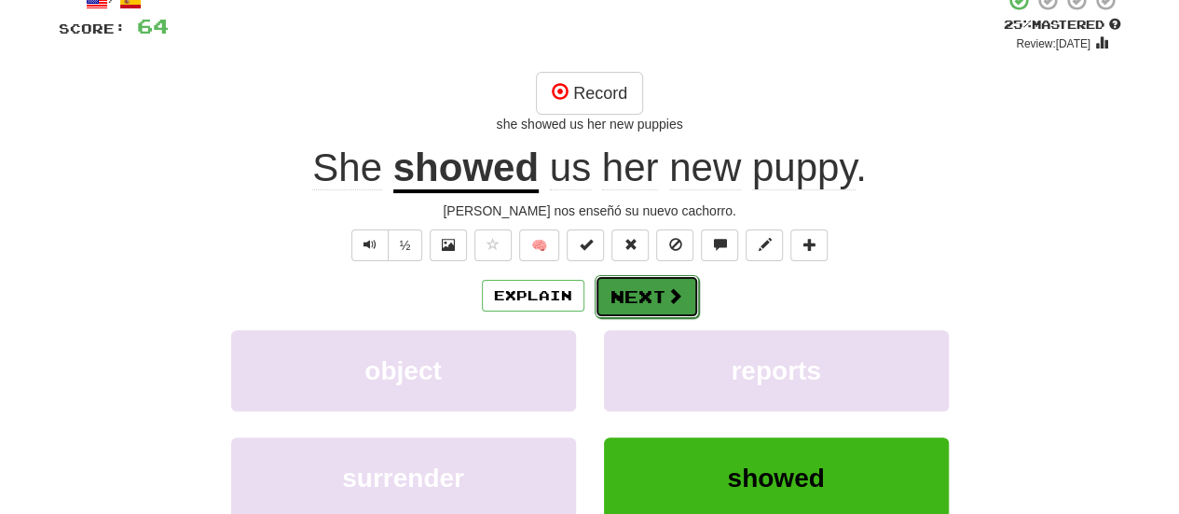
click at [654, 309] on button "Next" at bounding box center [647, 296] width 104 height 43
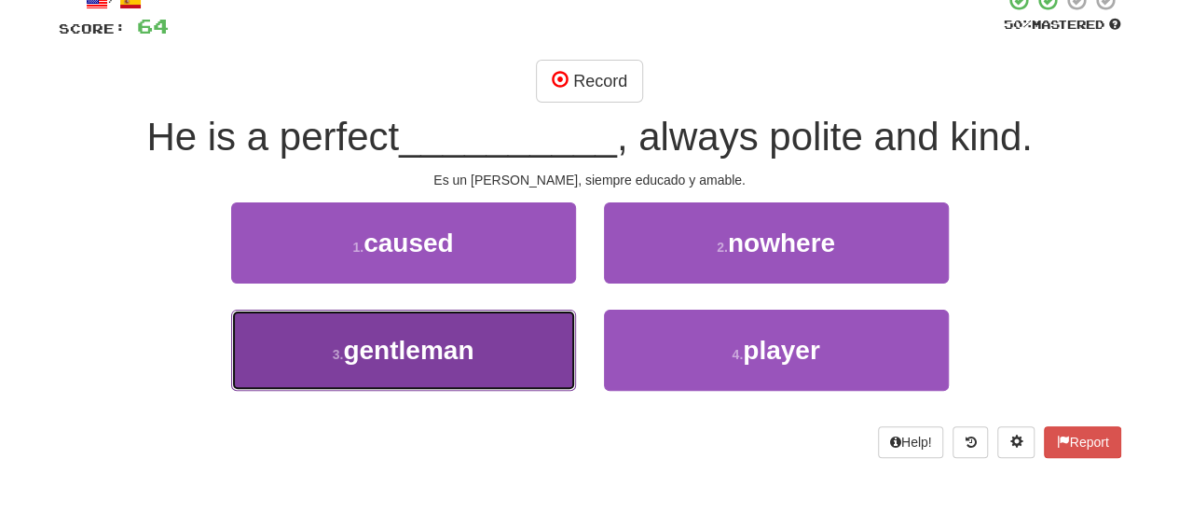
click at [431, 357] on span "gentleman" at bounding box center [408, 350] width 130 height 29
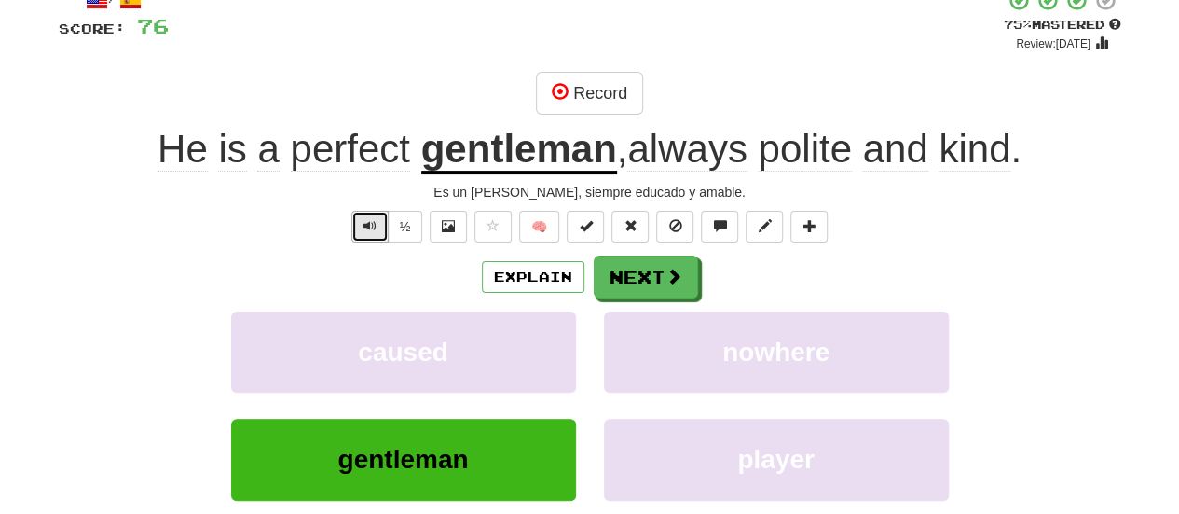
click at [377, 225] on span "Text-to-speech controls" at bounding box center [369, 225] width 13 height 13
click at [592, 80] on button "Record" at bounding box center [589, 93] width 107 height 43
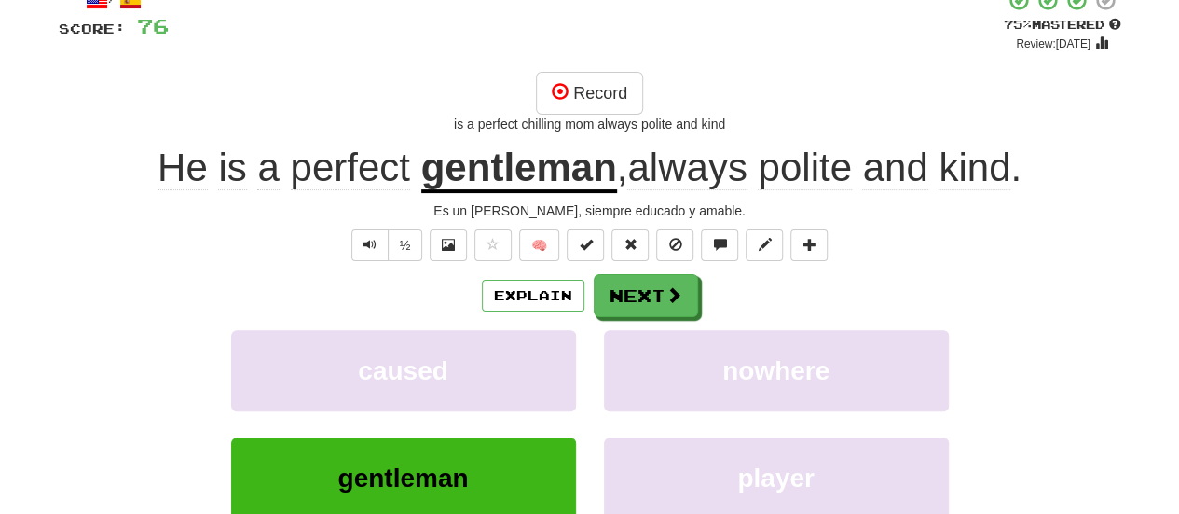
click at [508, 180] on u "gentleman" at bounding box center [519, 169] width 196 height 48
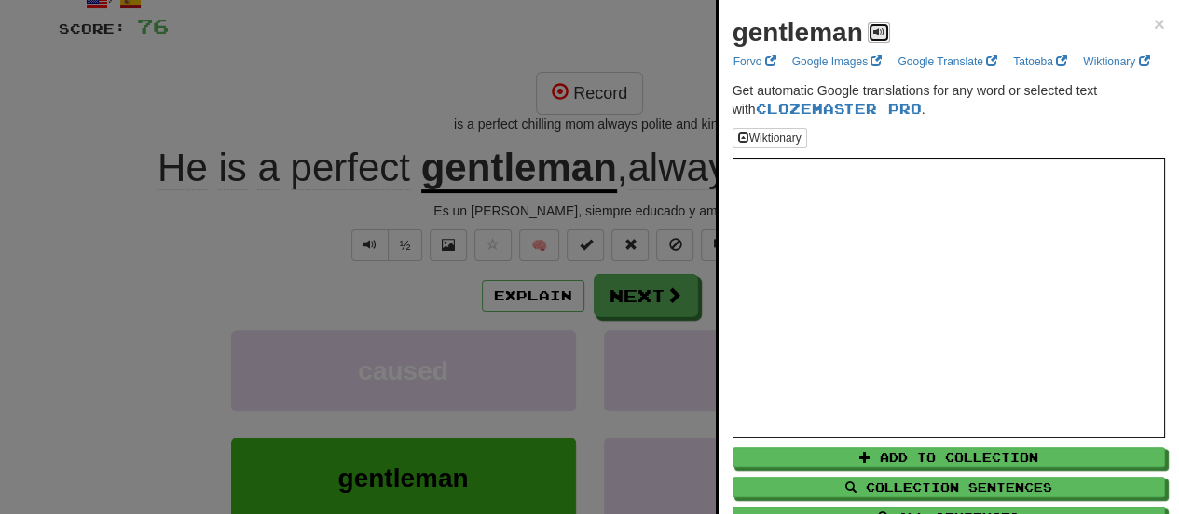
click at [871, 32] on button at bounding box center [879, 32] width 22 height 21
click at [1154, 18] on span "×" at bounding box center [1159, 23] width 11 height 21
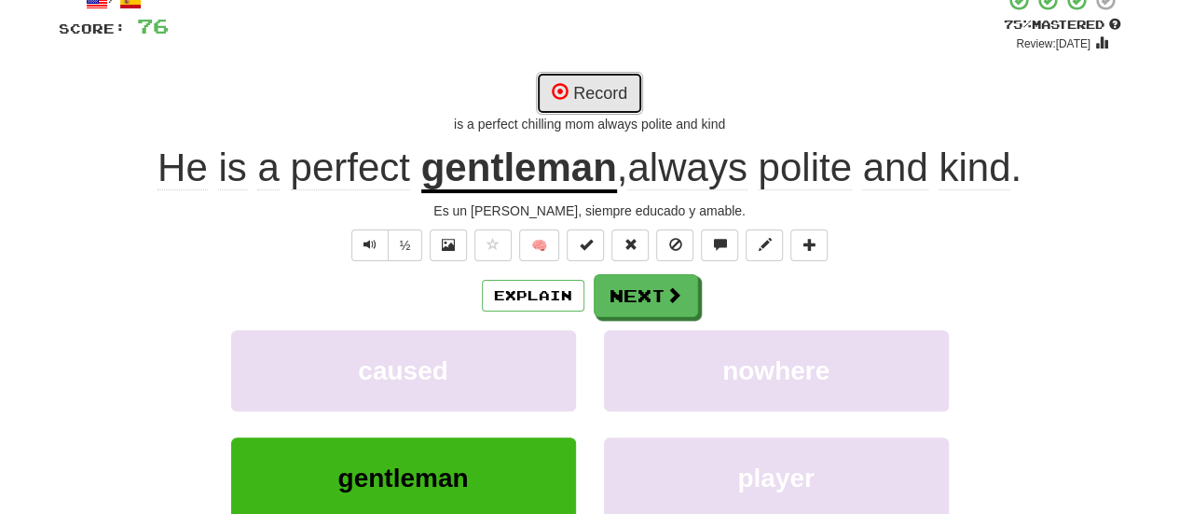
click at [613, 83] on button "Record" at bounding box center [589, 93] width 107 height 43
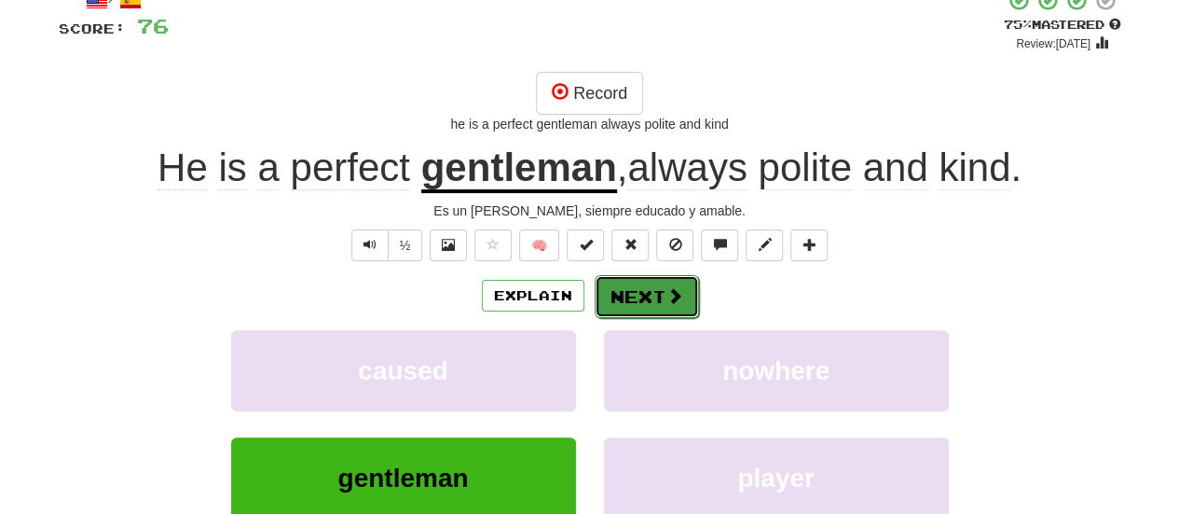
click at [666, 297] on span at bounding box center [674, 295] width 17 height 17
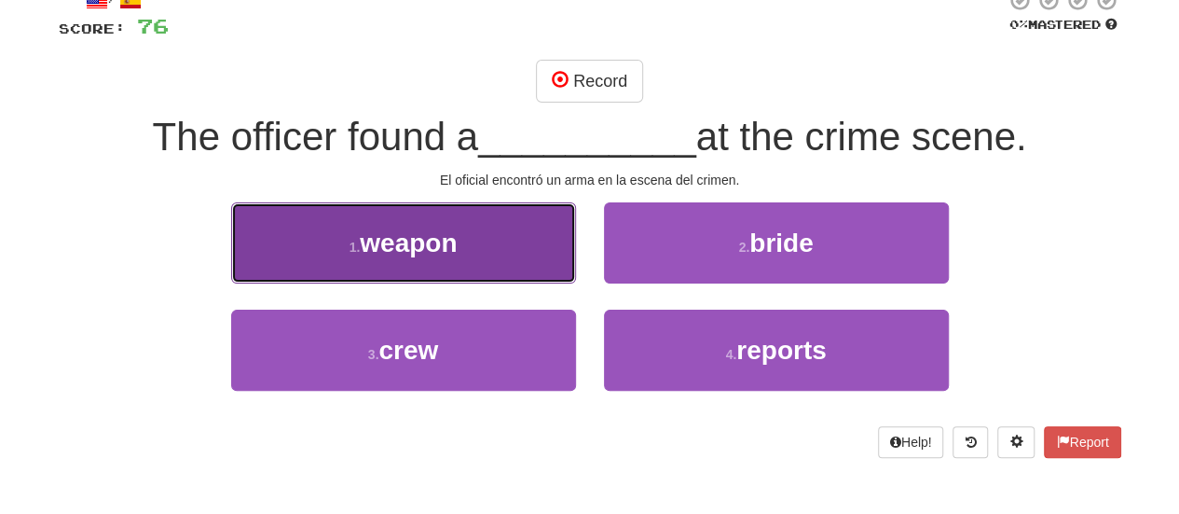
click at [441, 262] on button "1 . weapon" at bounding box center [403, 242] width 345 height 81
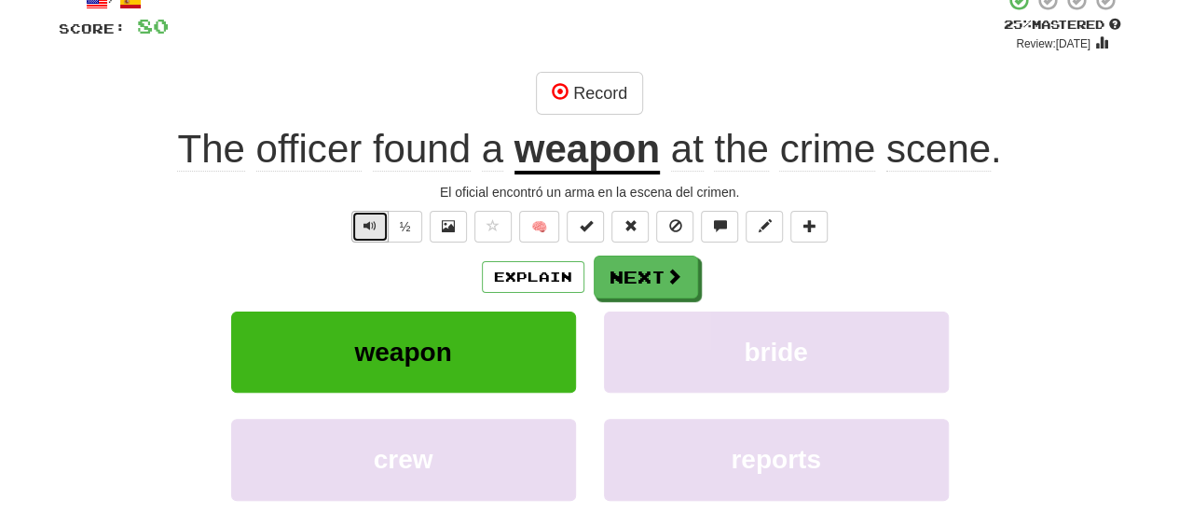
click at [363, 212] on button "Text-to-speech controls" at bounding box center [369, 227] width 37 height 32
click at [572, 85] on button "Record" at bounding box center [589, 93] width 107 height 43
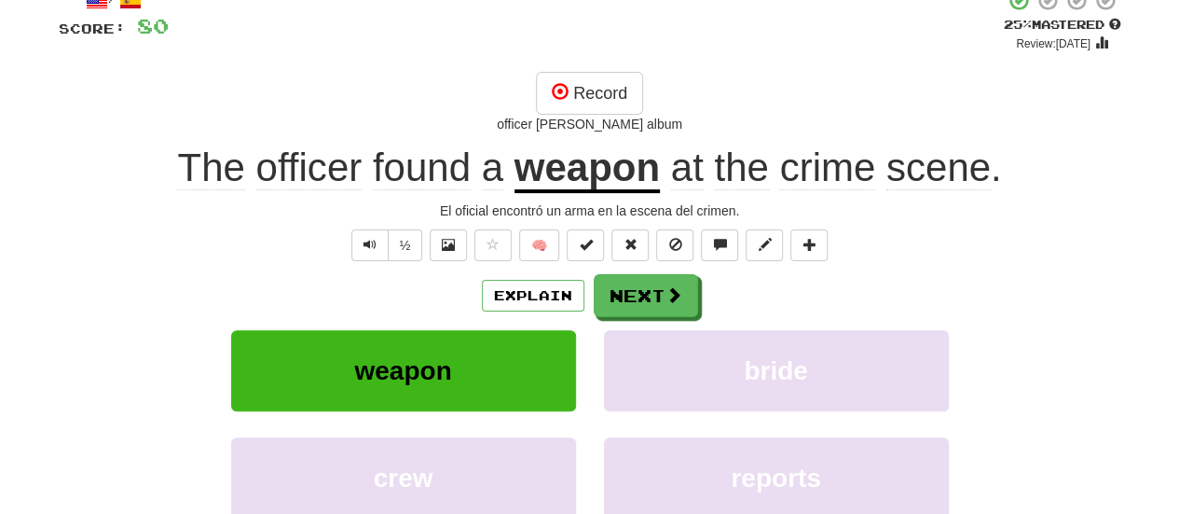
click at [337, 244] on div "½ 🧠" at bounding box center [590, 245] width 1063 height 32
click at [375, 248] on span "Text-to-speech controls" at bounding box center [369, 244] width 13 height 13
click at [381, 243] on button "Text-to-speech controls" at bounding box center [369, 245] width 37 height 32
click at [602, 76] on button "Record" at bounding box center [589, 93] width 107 height 43
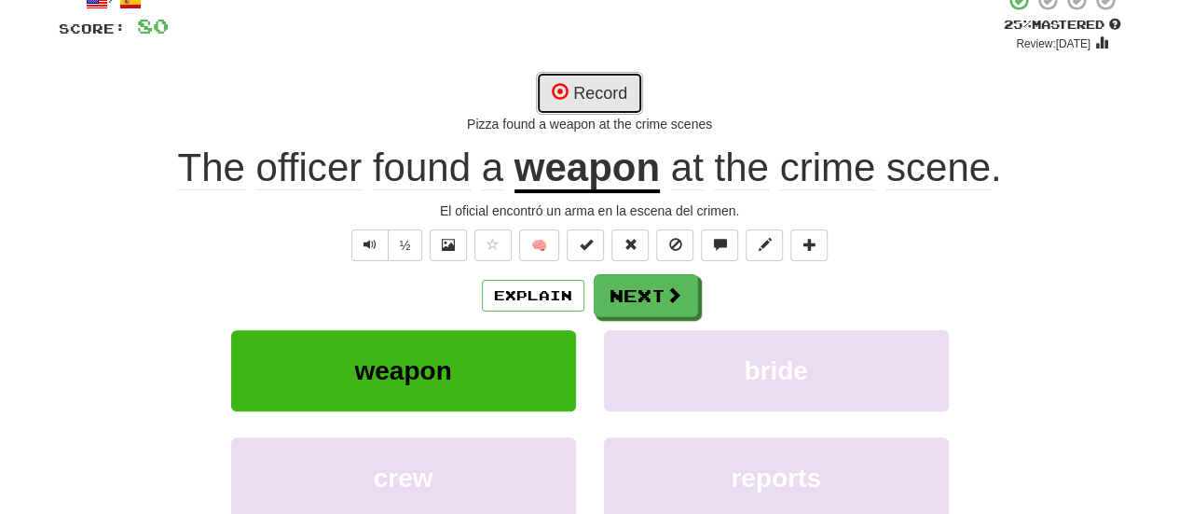
click at [591, 98] on button "Record" at bounding box center [589, 93] width 107 height 43
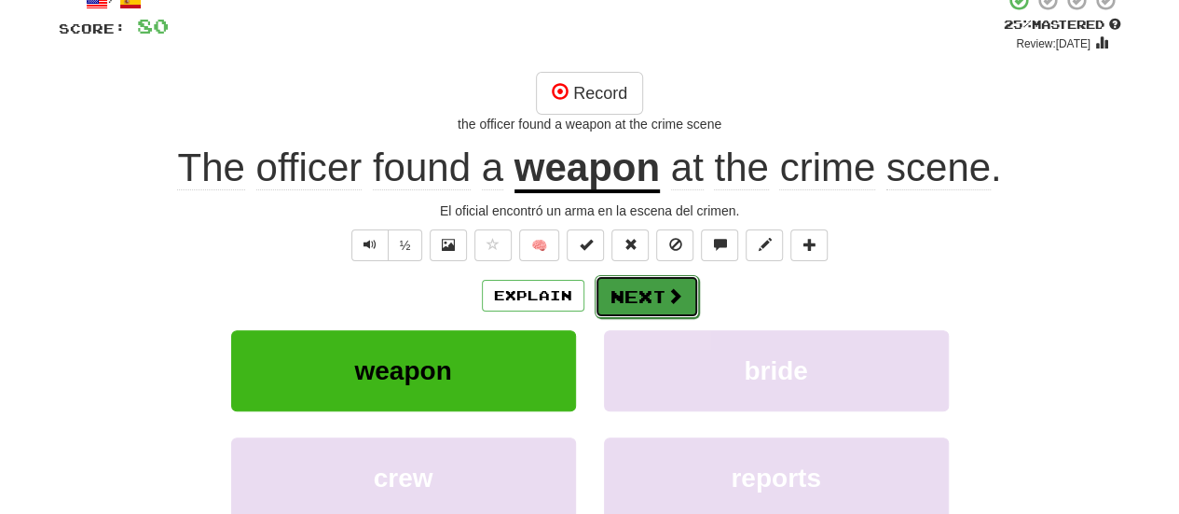
click at [624, 275] on button "Next" at bounding box center [647, 296] width 104 height 43
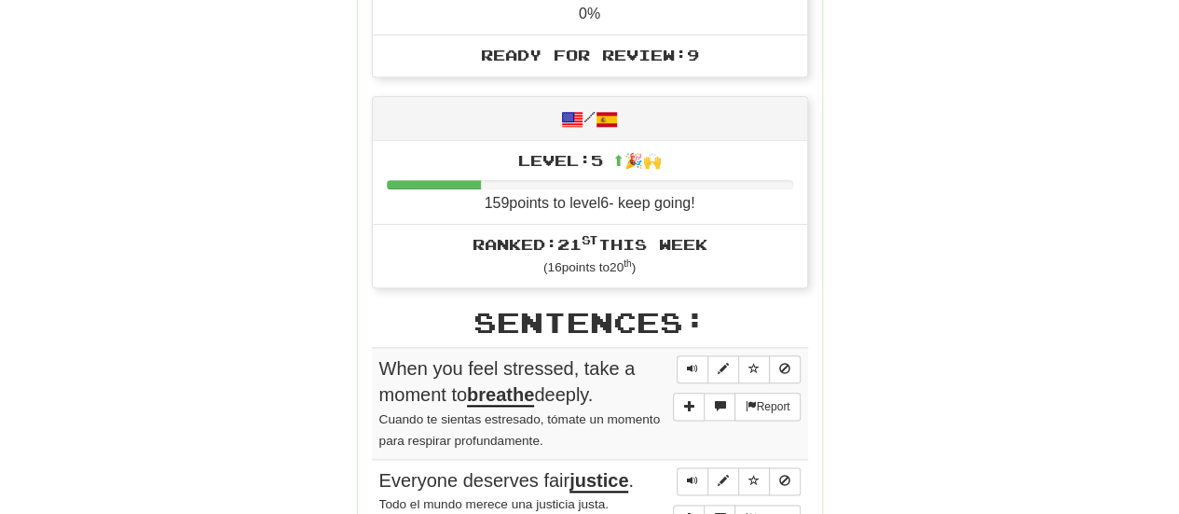
scroll to position [952, 0]
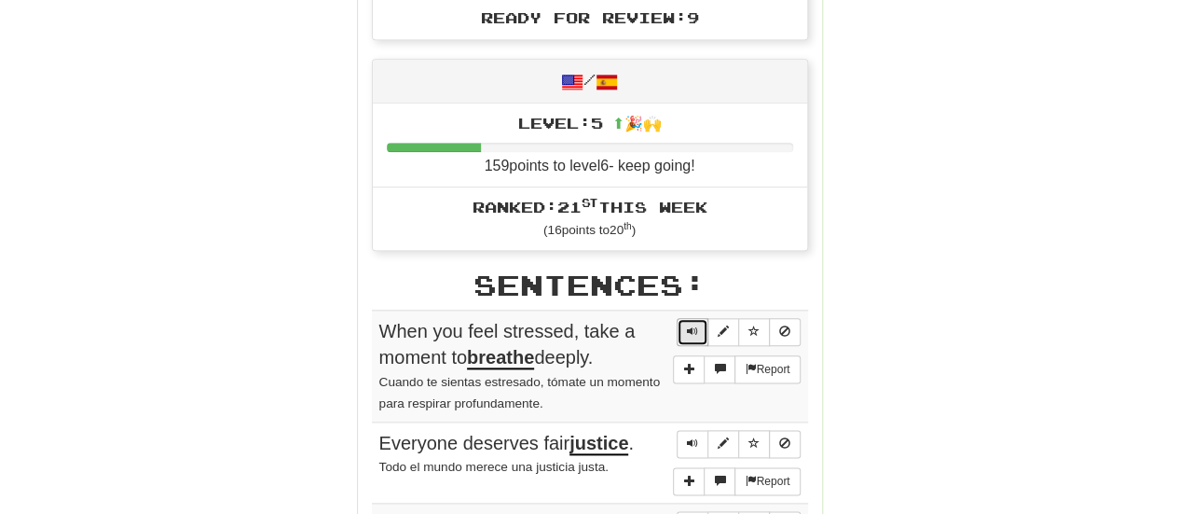
click at [696, 325] on span "Sentence controls" at bounding box center [692, 330] width 11 height 11
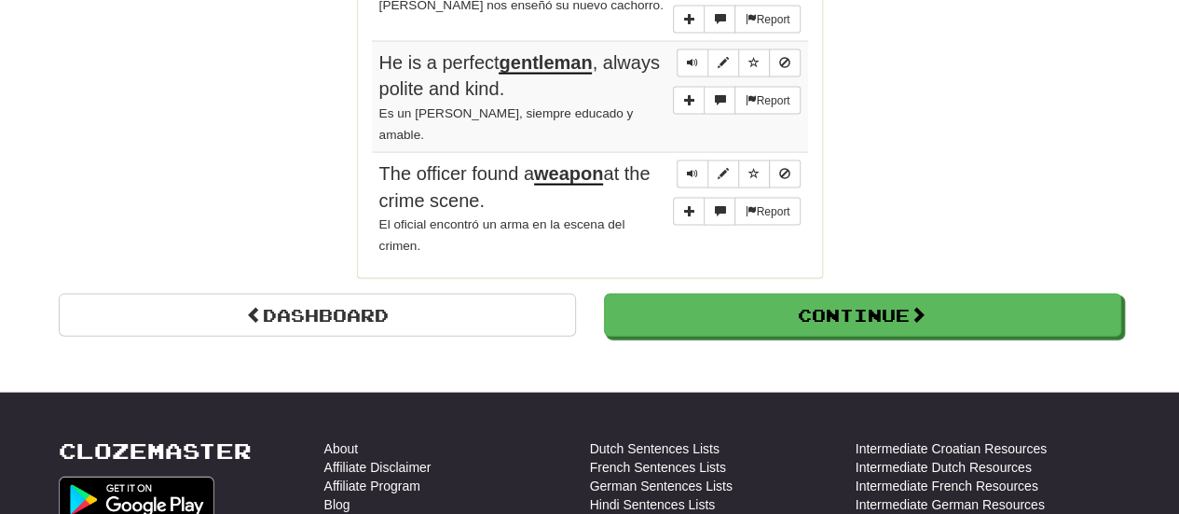
scroll to position [1995, 0]
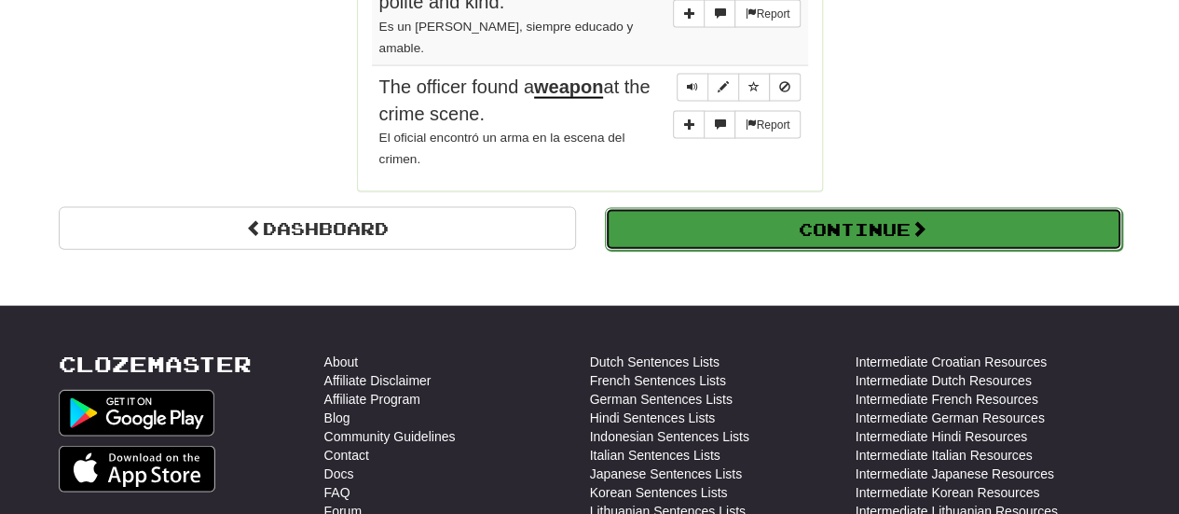
click at [939, 216] on button "Continue" at bounding box center [863, 229] width 517 height 43
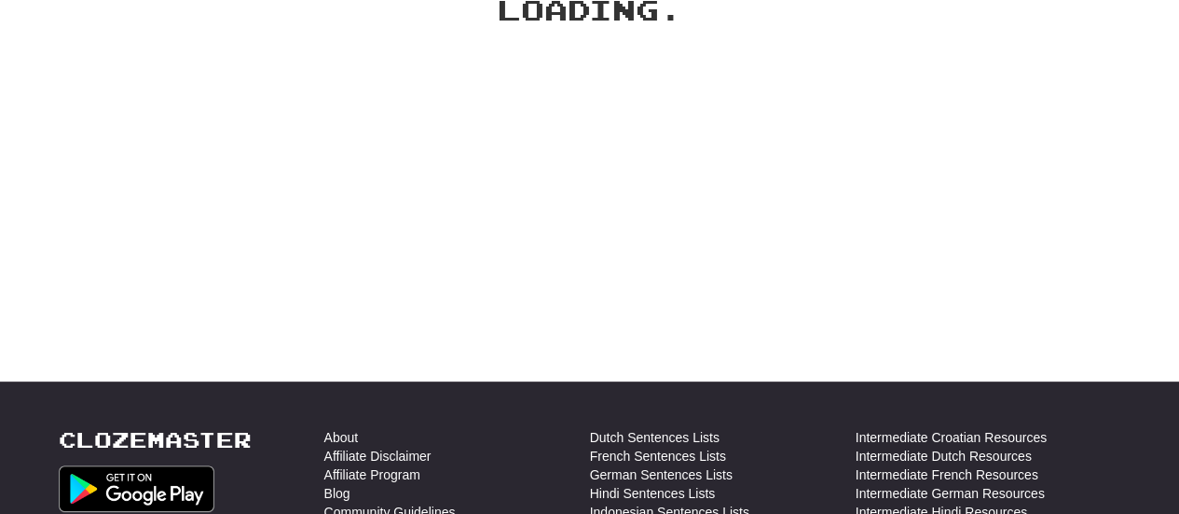
scroll to position [0, 0]
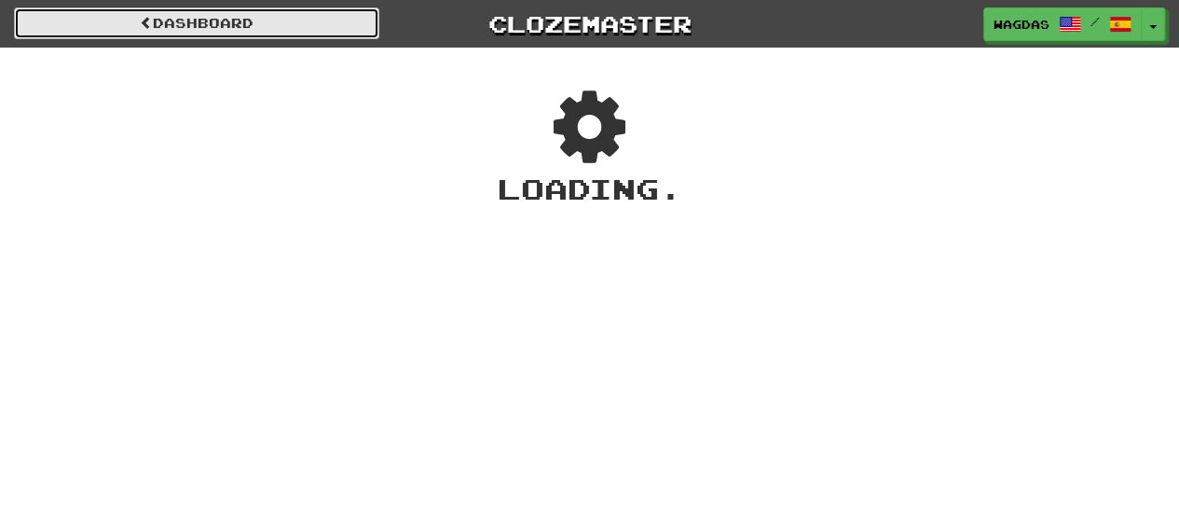
click at [145, 34] on link "Dashboard" at bounding box center [196, 23] width 365 height 32
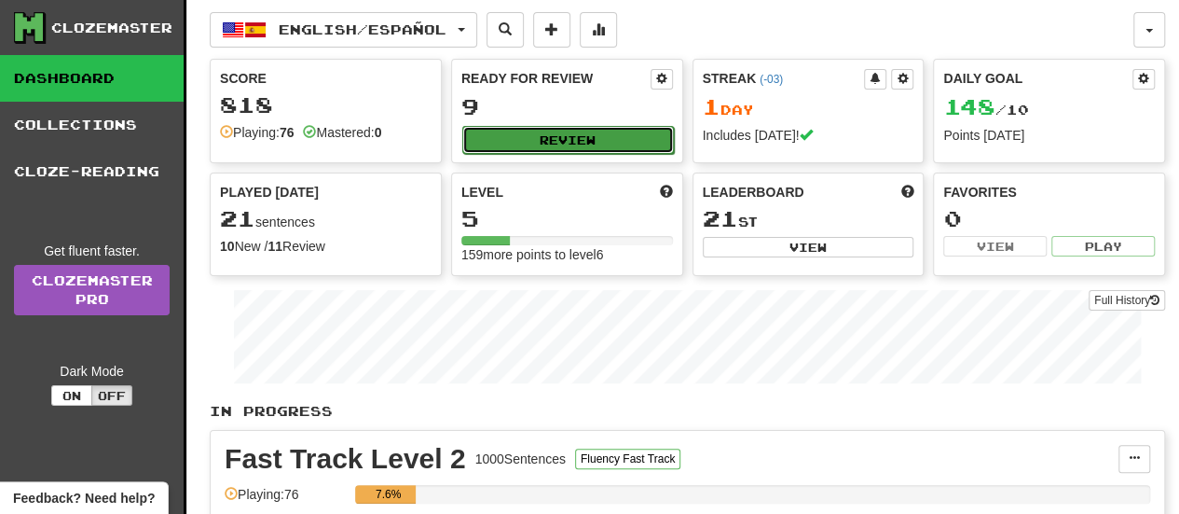
click at [576, 137] on button "Review" at bounding box center [568, 140] width 212 height 28
select select "**"
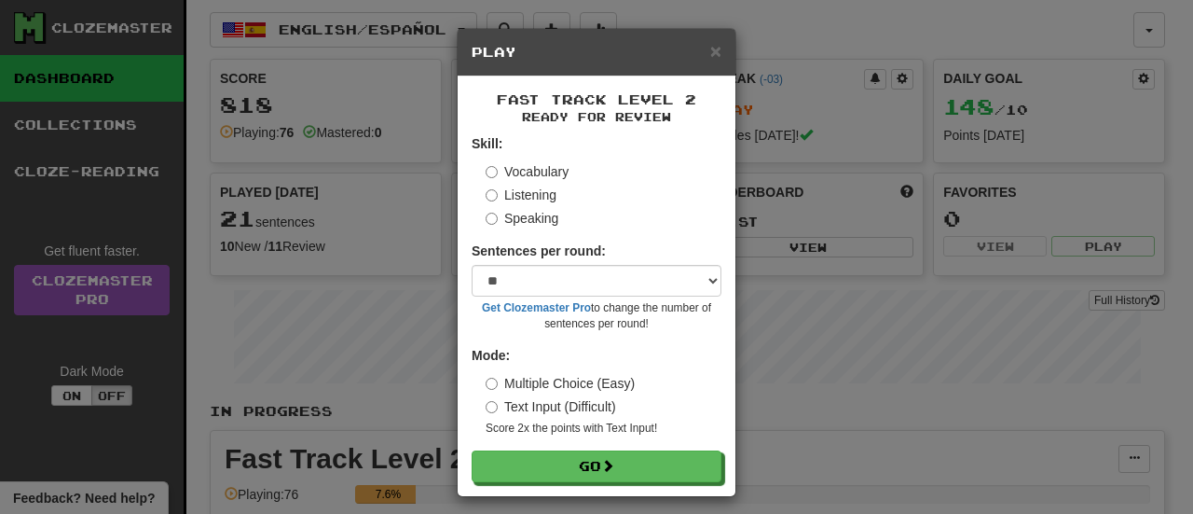
click at [893, 489] on div "× Play Fast Track Level 2 Ready for Review Skill: Vocabulary Listening Speaking…" at bounding box center [596, 257] width 1193 height 514
